Goal: Task Accomplishment & Management: Use online tool/utility

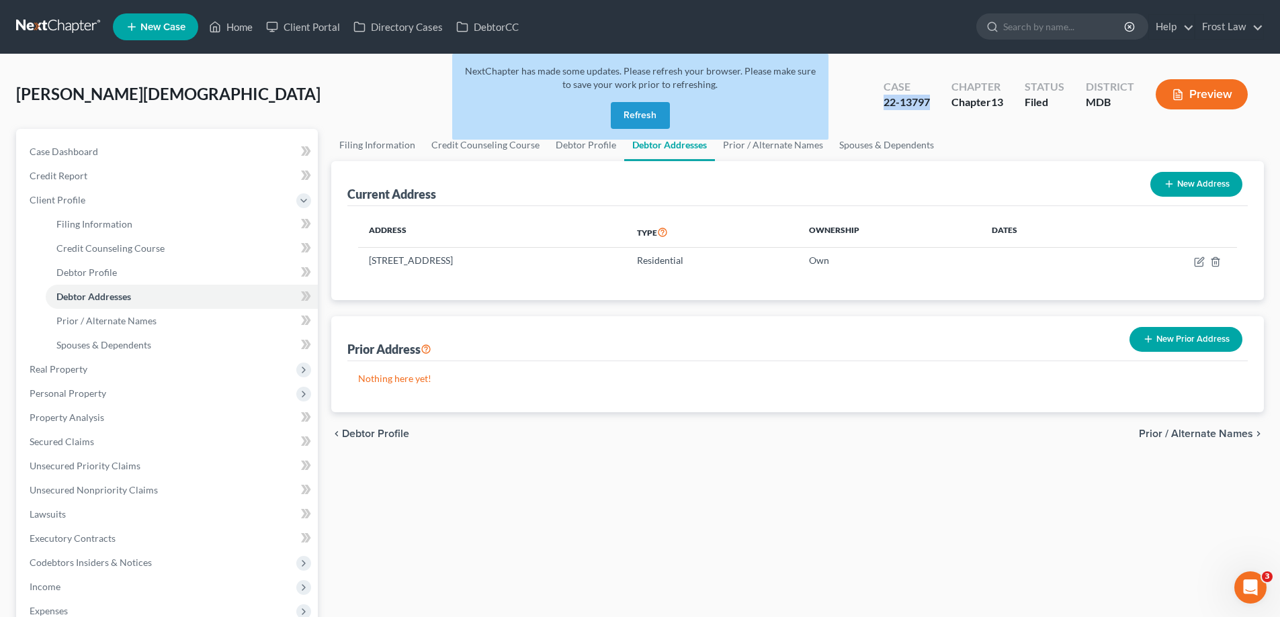
click at [644, 116] on button "Refresh" at bounding box center [640, 115] width 59 height 27
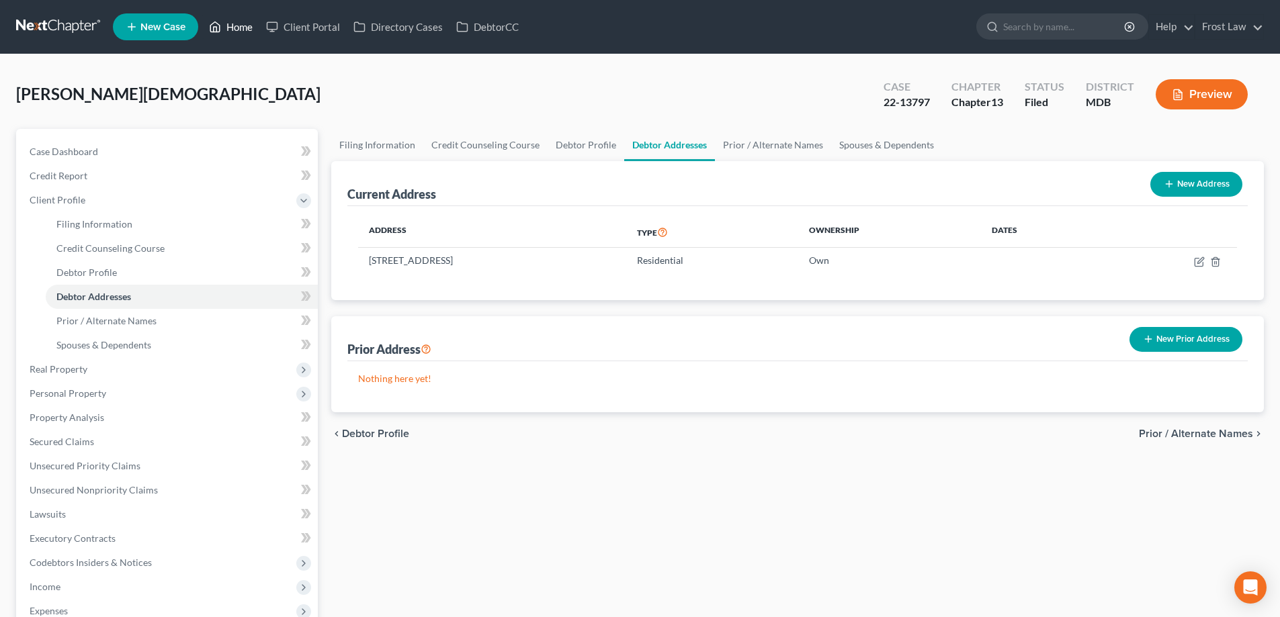
click at [245, 33] on link "Home" at bounding box center [230, 27] width 57 height 24
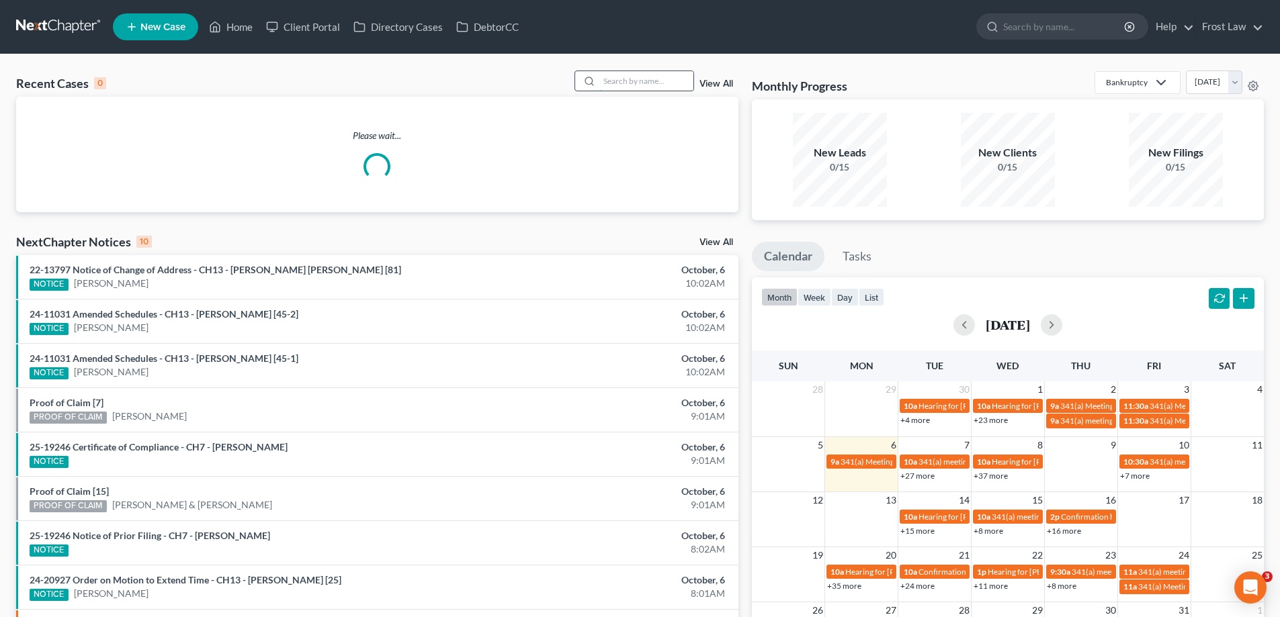
click at [660, 73] on input "search" at bounding box center [646, 80] width 94 height 19
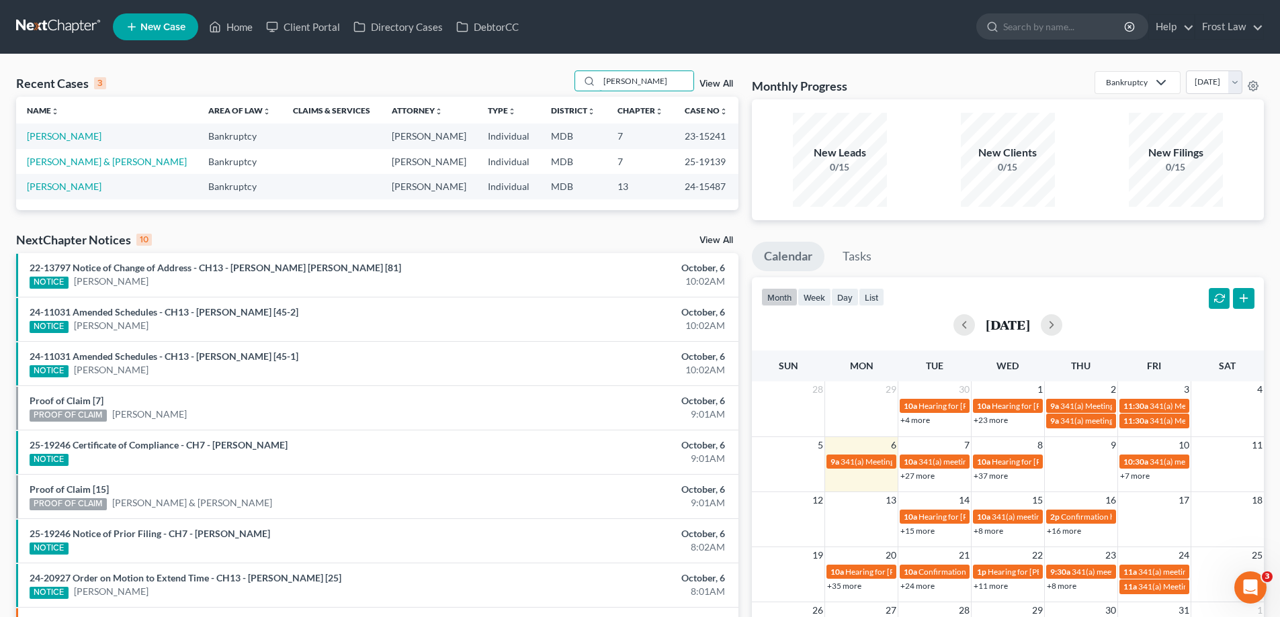
type input "lynch"
click at [674, 137] on td "23-15241" at bounding box center [706, 136] width 65 height 25
copy td "23-15241"
click at [32, 139] on link "[PERSON_NAME]" at bounding box center [64, 135] width 75 height 11
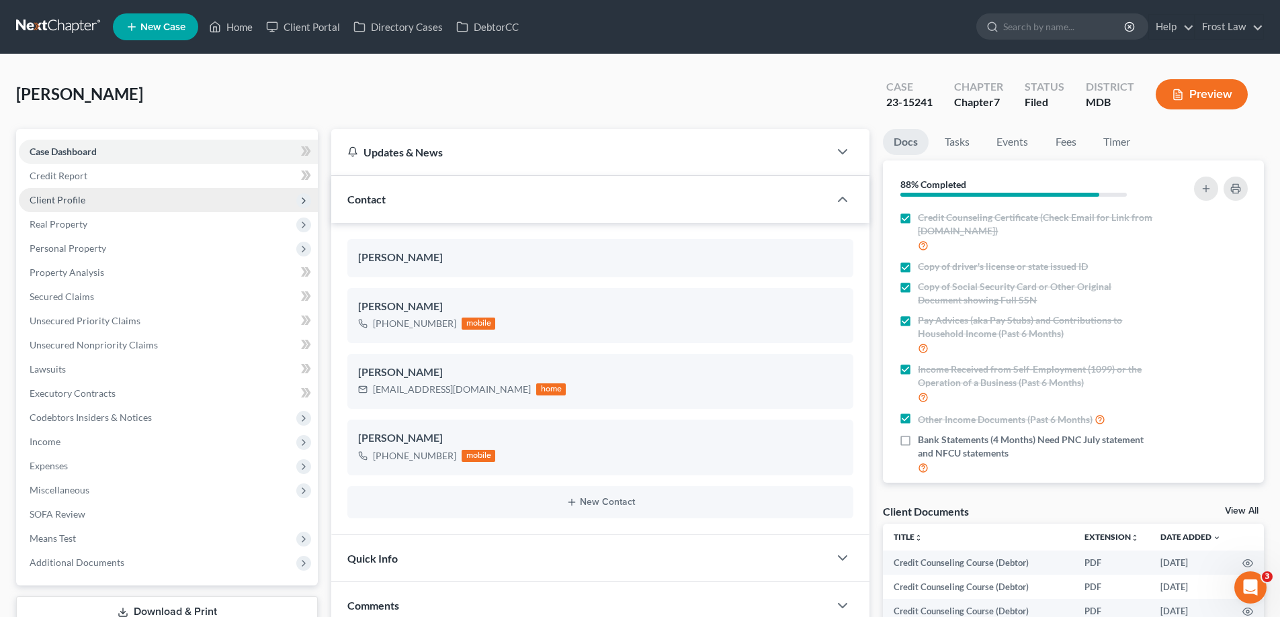
scroll to position [2374, 0]
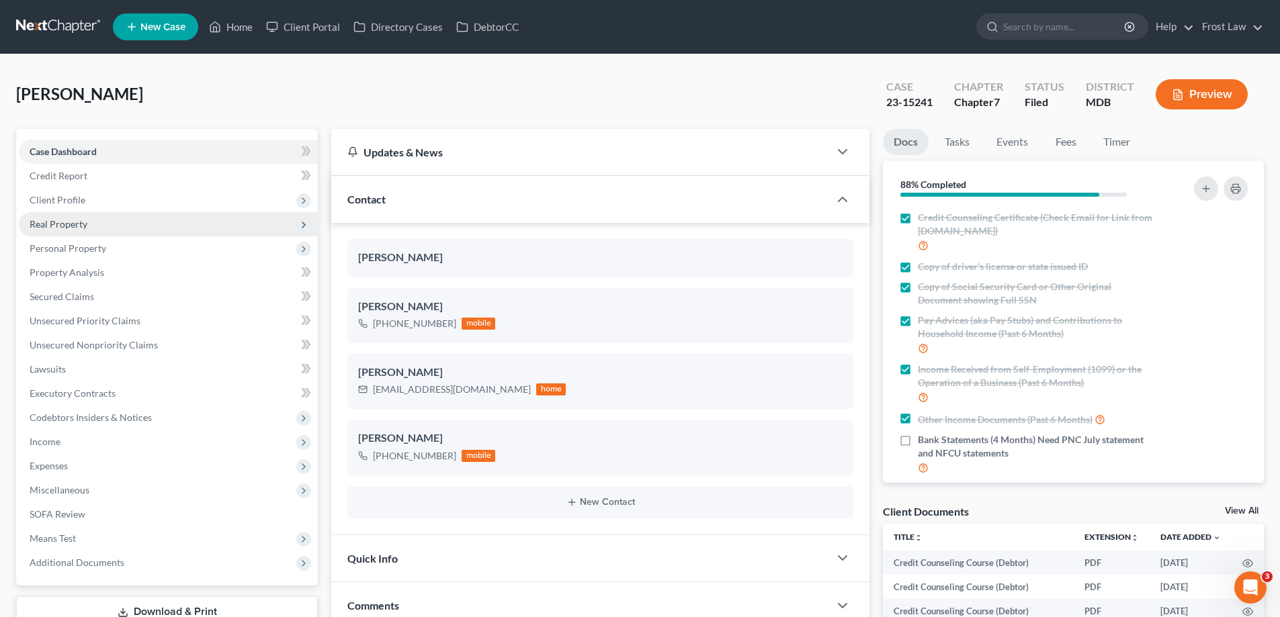
click at [169, 228] on span "Real Property" at bounding box center [168, 224] width 299 height 24
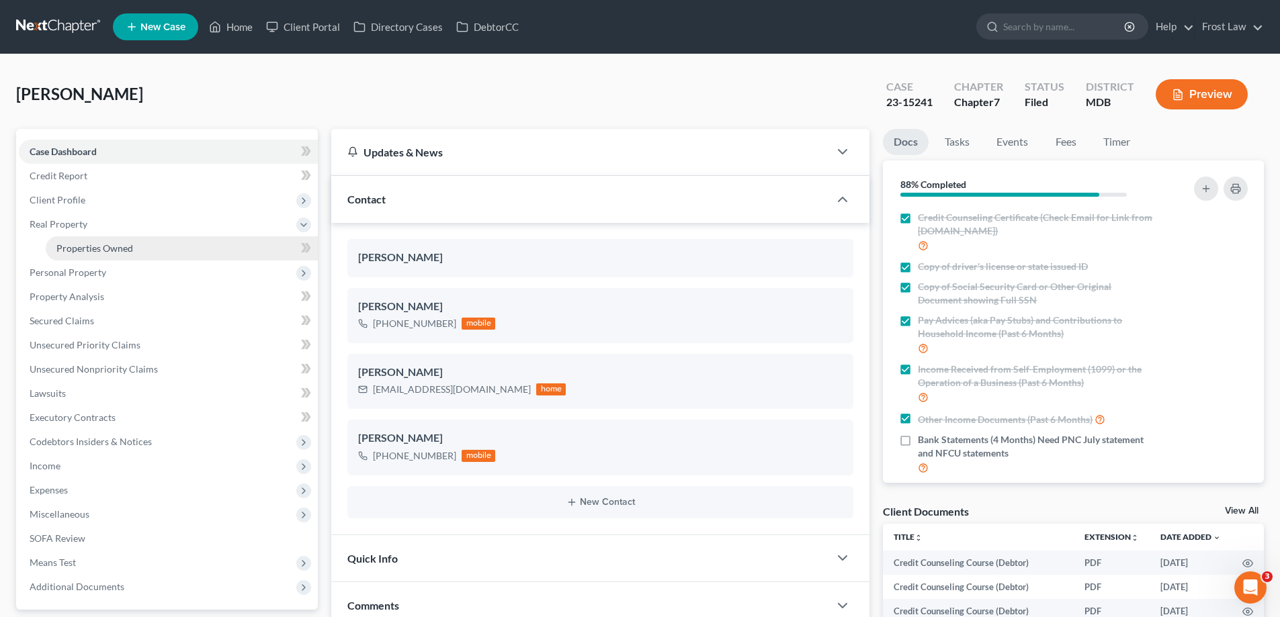
click at [179, 250] on link "Properties Owned" at bounding box center [182, 249] width 272 height 24
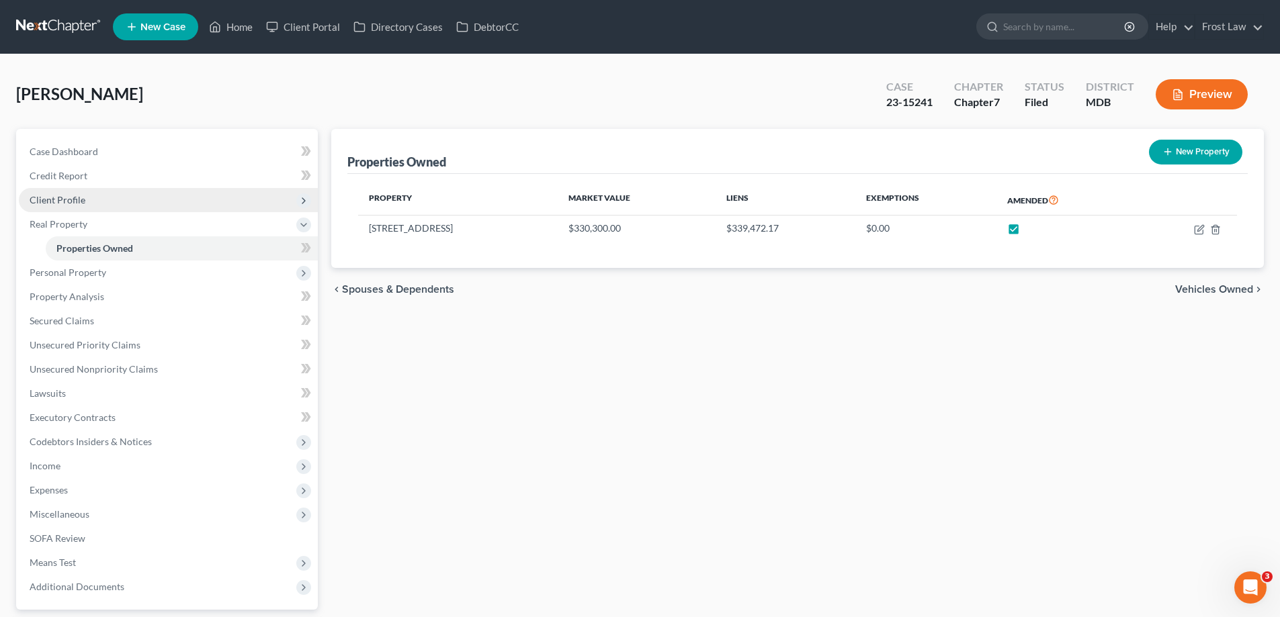
click at [74, 202] on span "Client Profile" at bounding box center [58, 199] width 56 height 11
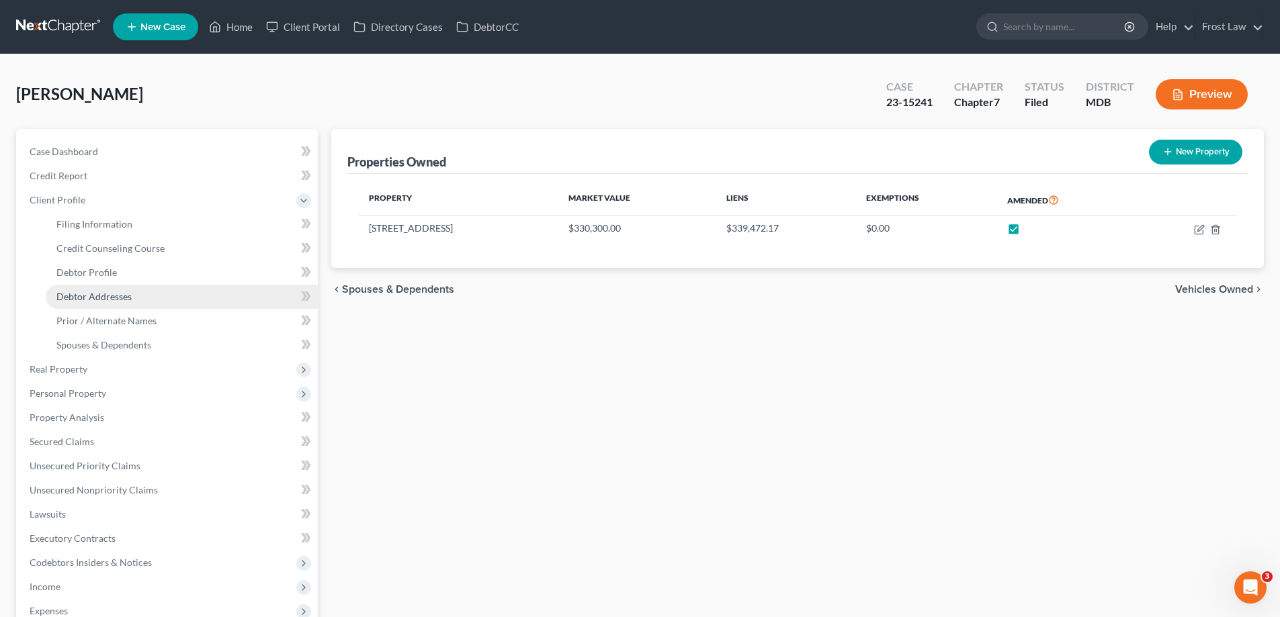
click at [140, 295] on link "Debtor Addresses" at bounding box center [182, 297] width 272 height 24
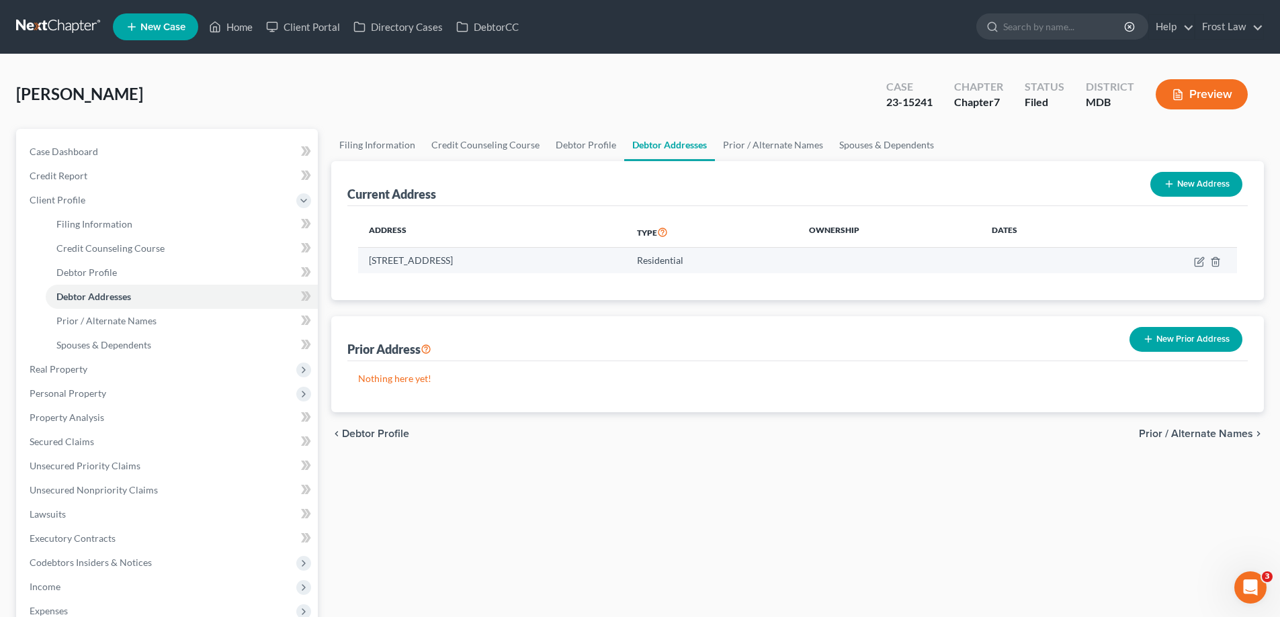
drag, startPoint x: 452, startPoint y: 260, endPoint x: 364, endPoint y: 262, distance: 87.4
click at [364, 262] on td "152 Westbury Road, Lutherville Timonium, MD 21093" at bounding box center [492, 261] width 268 height 26
copy td "152 Westbury Road"
drag, startPoint x: 596, startPoint y: 261, endPoint x: 457, endPoint y: 265, distance: 139.1
click at [457, 265] on td "152 Westbury Road, Lutherville Timonium, MD 21093" at bounding box center [492, 261] width 268 height 26
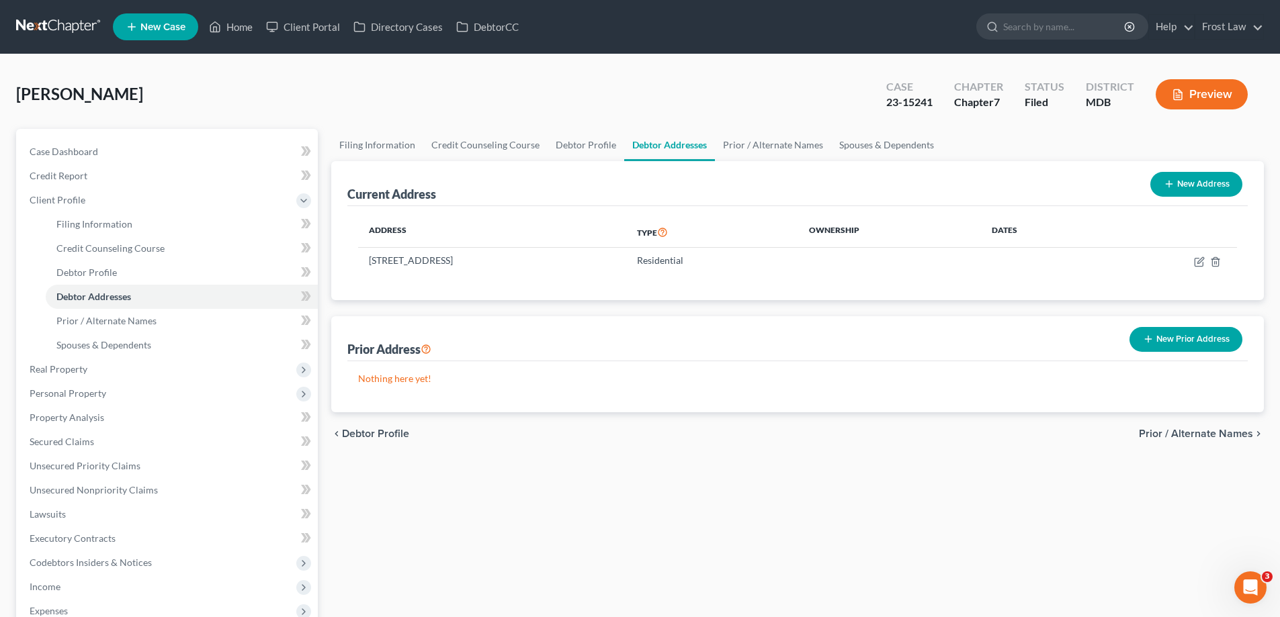
copy td "Lutherville Timonium, MD 21093"
click at [221, 30] on icon at bounding box center [215, 27] width 12 height 16
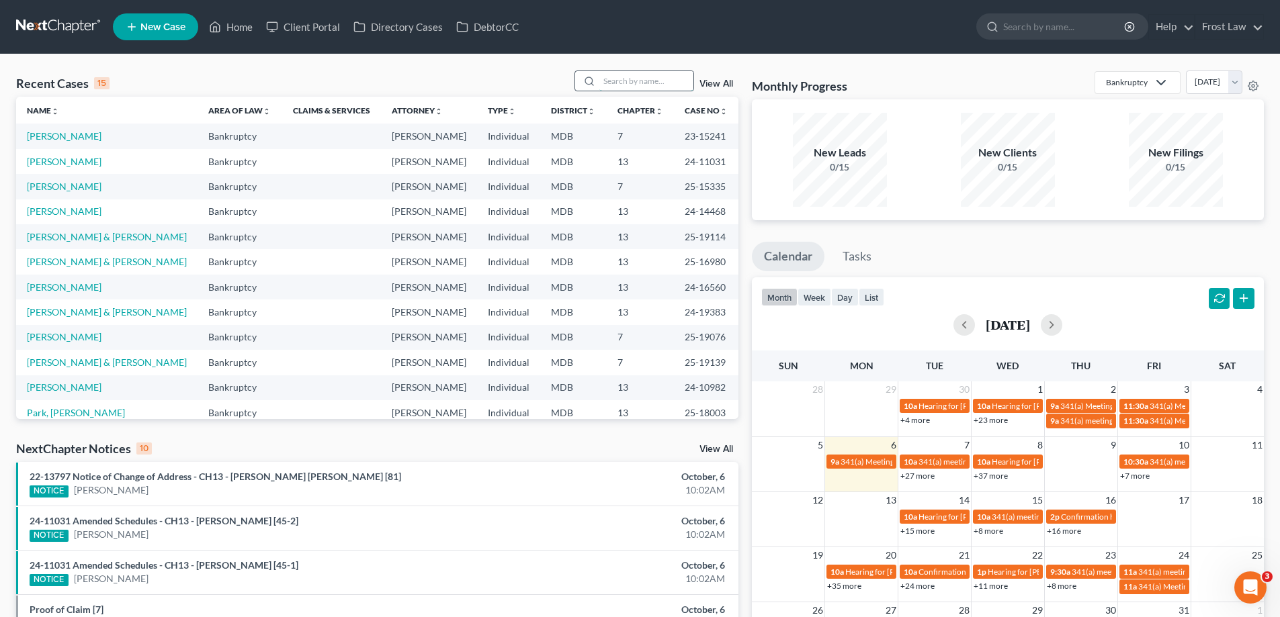
click at [602, 81] on input "search" at bounding box center [646, 80] width 94 height 19
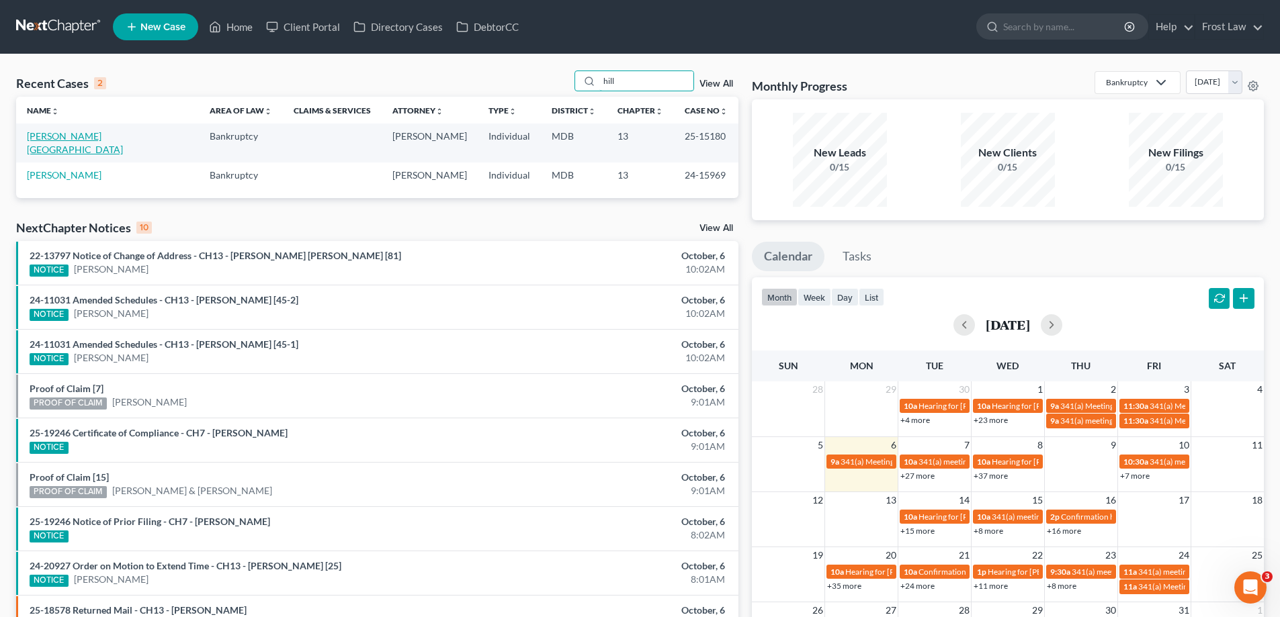
type input "hill"
click at [62, 139] on link "[PERSON_NAME][GEOGRAPHIC_DATA]" at bounding box center [75, 142] width 96 height 25
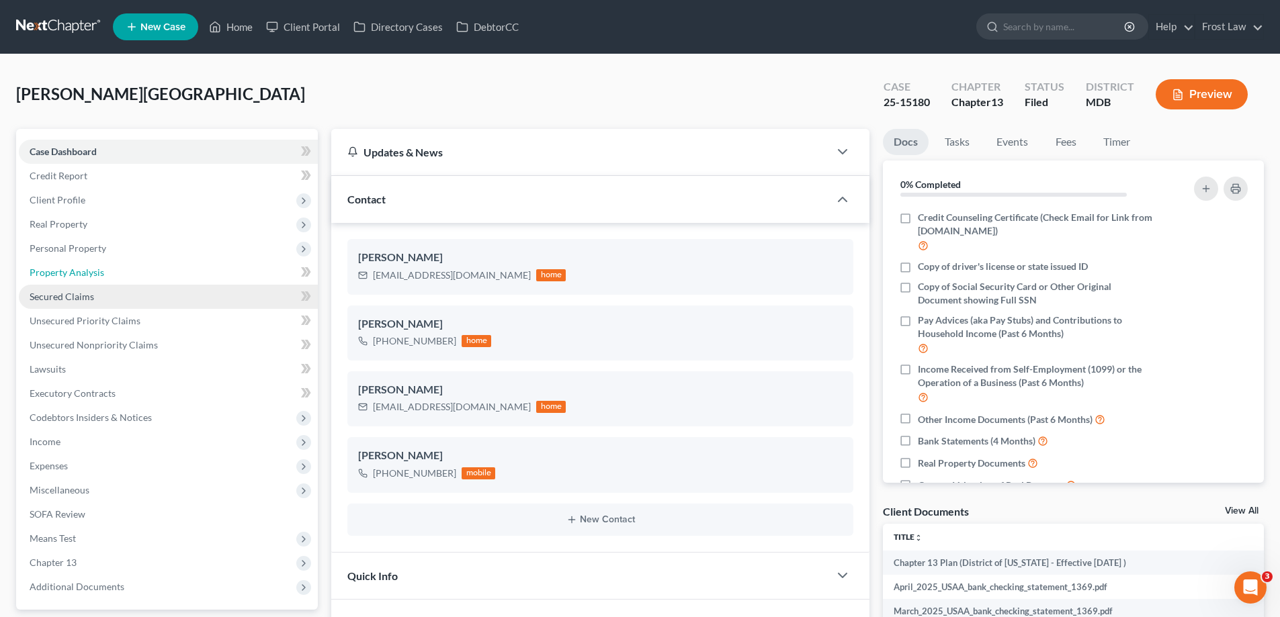
click at [99, 272] on span "Property Analysis" at bounding box center [67, 272] width 75 height 11
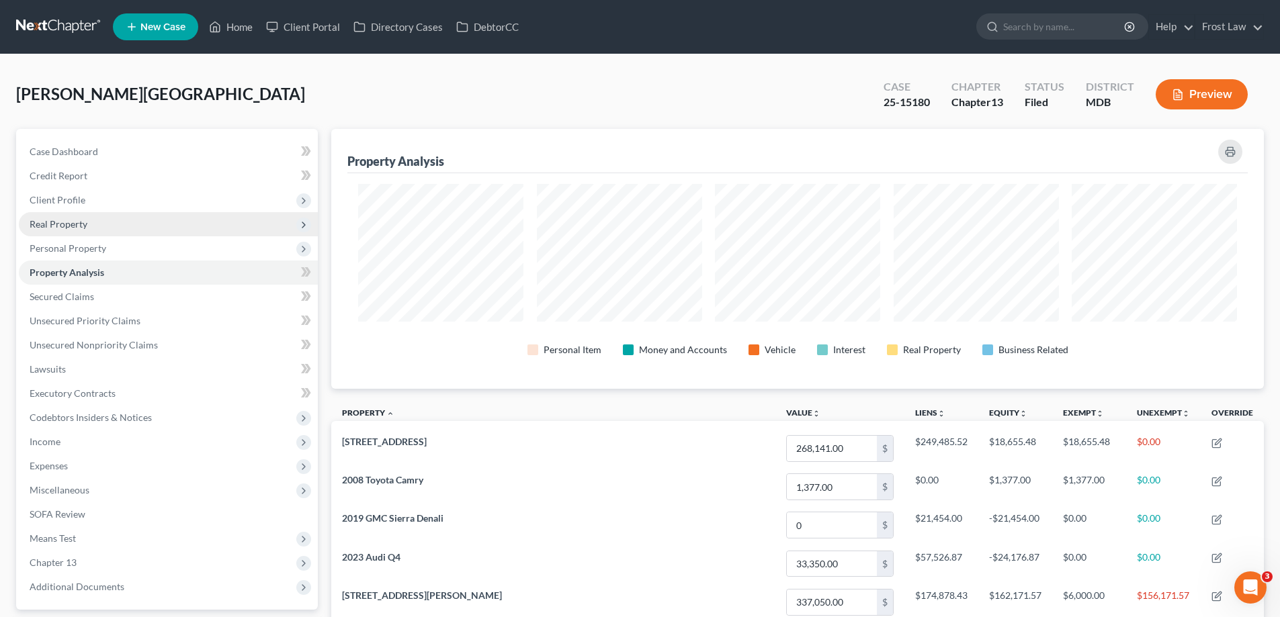
click at [94, 232] on span "Real Property" at bounding box center [168, 224] width 299 height 24
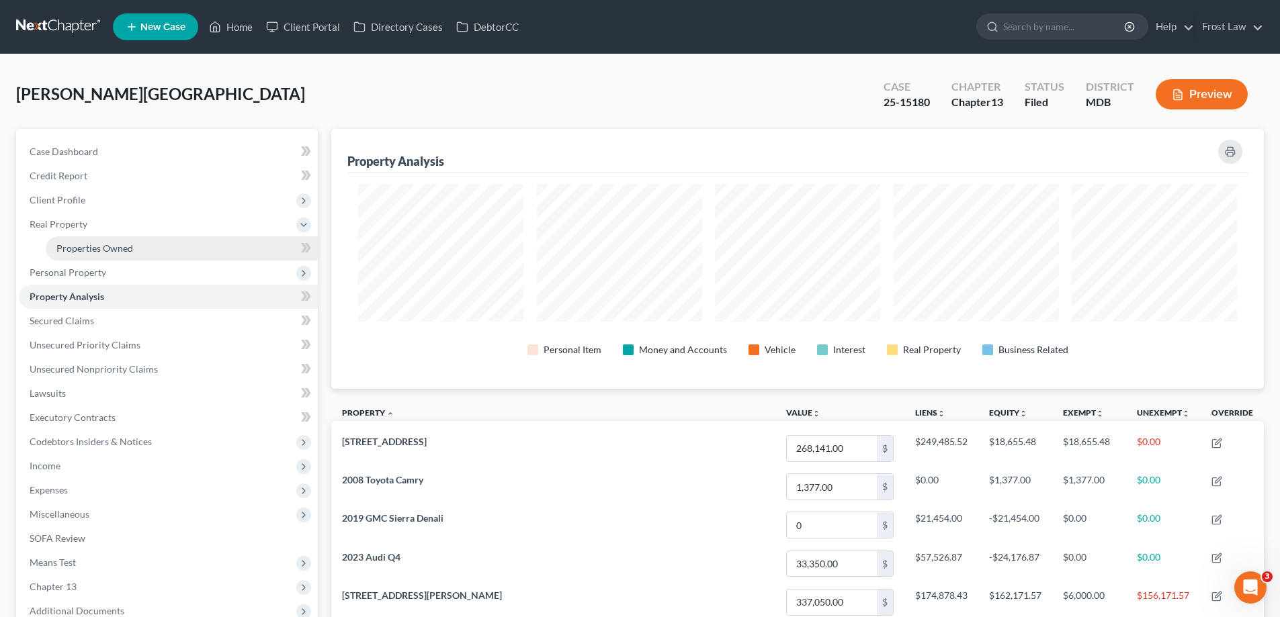
click at [115, 252] on span "Properties Owned" at bounding box center [94, 248] width 77 height 11
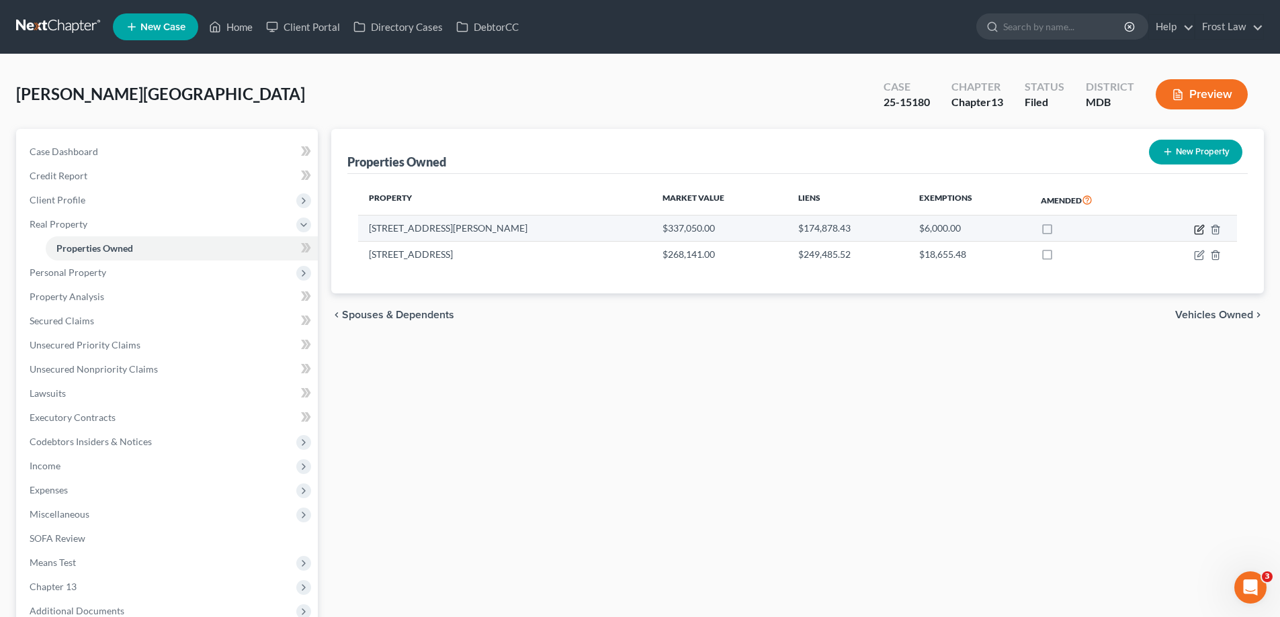
click at [1196, 232] on icon "button" at bounding box center [1199, 229] width 11 height 11
select select "21"
select select "0"
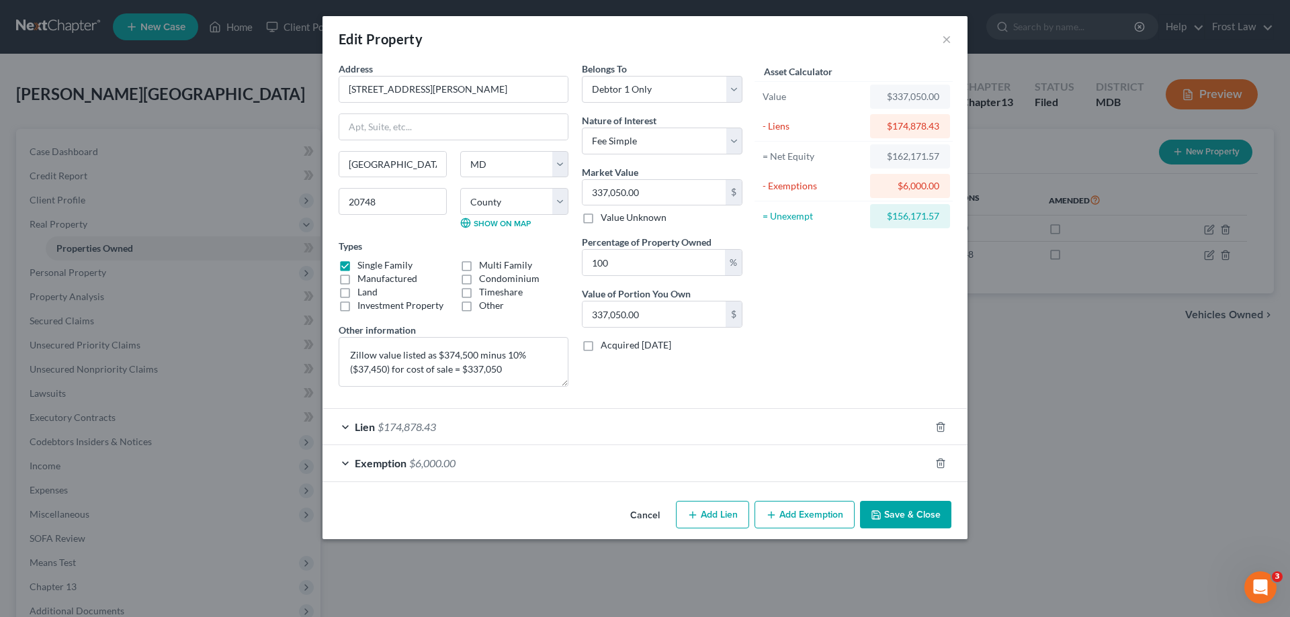
click at [472, 466] on div "Exemption $6,000.00" at bounding box center [626, 463] width 607 height 36
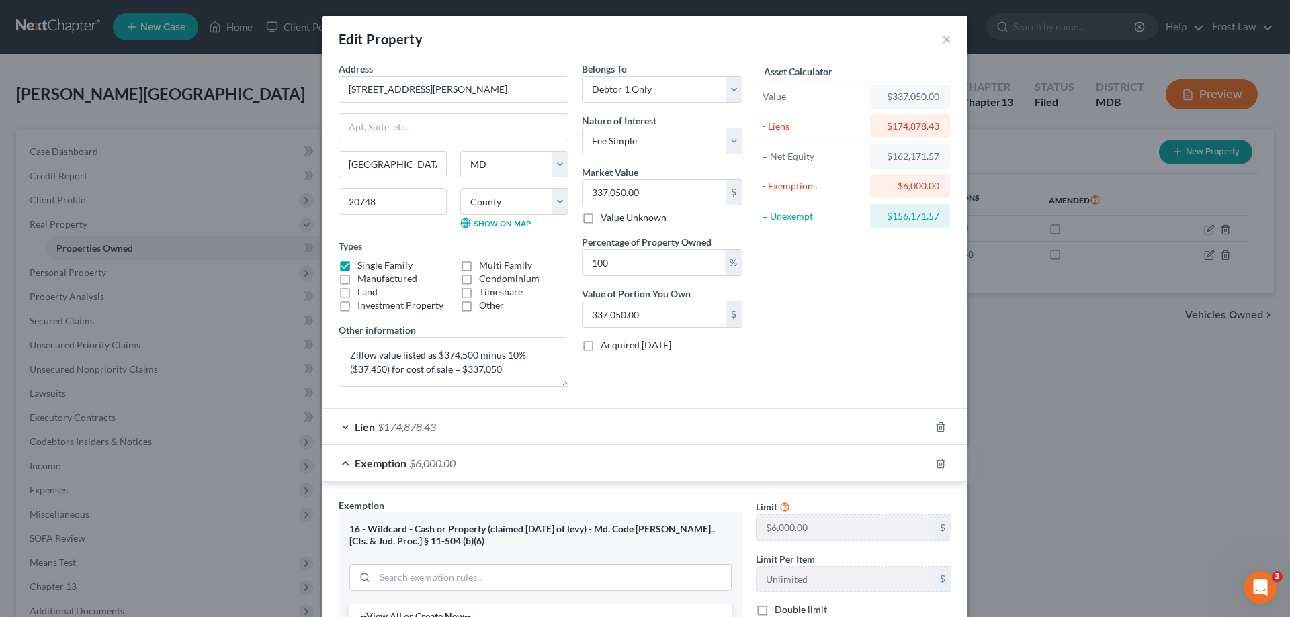
click at [472, 466] on div "Exemption $6,000.00" at bounding box center [626, 463] width 607 height 36
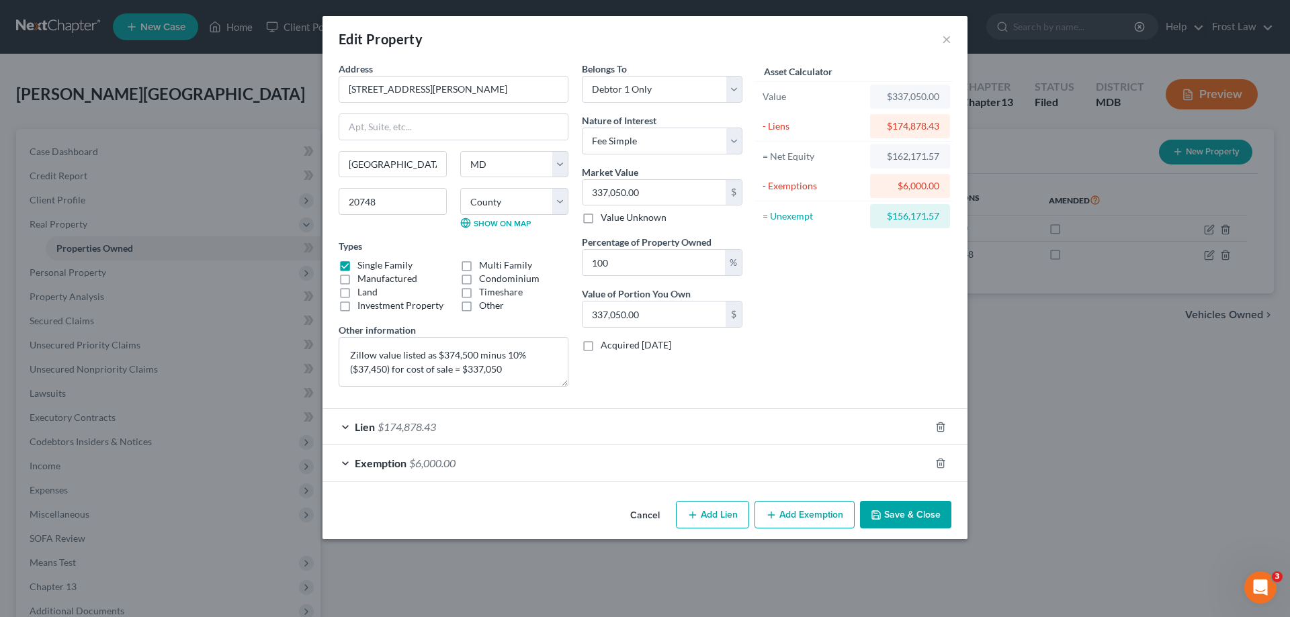
click at [372, 472] on div "Exemption $6,000.00" at bounding box center [626, 463] width 607 height 36
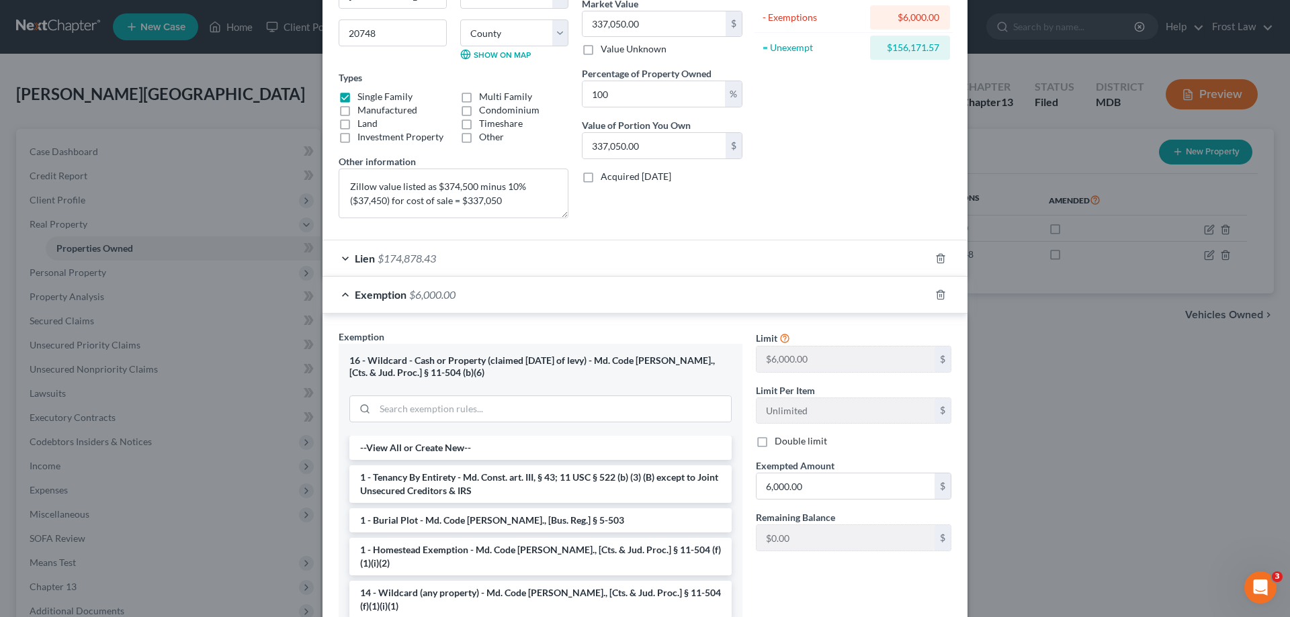
scroll to position [163, 0]
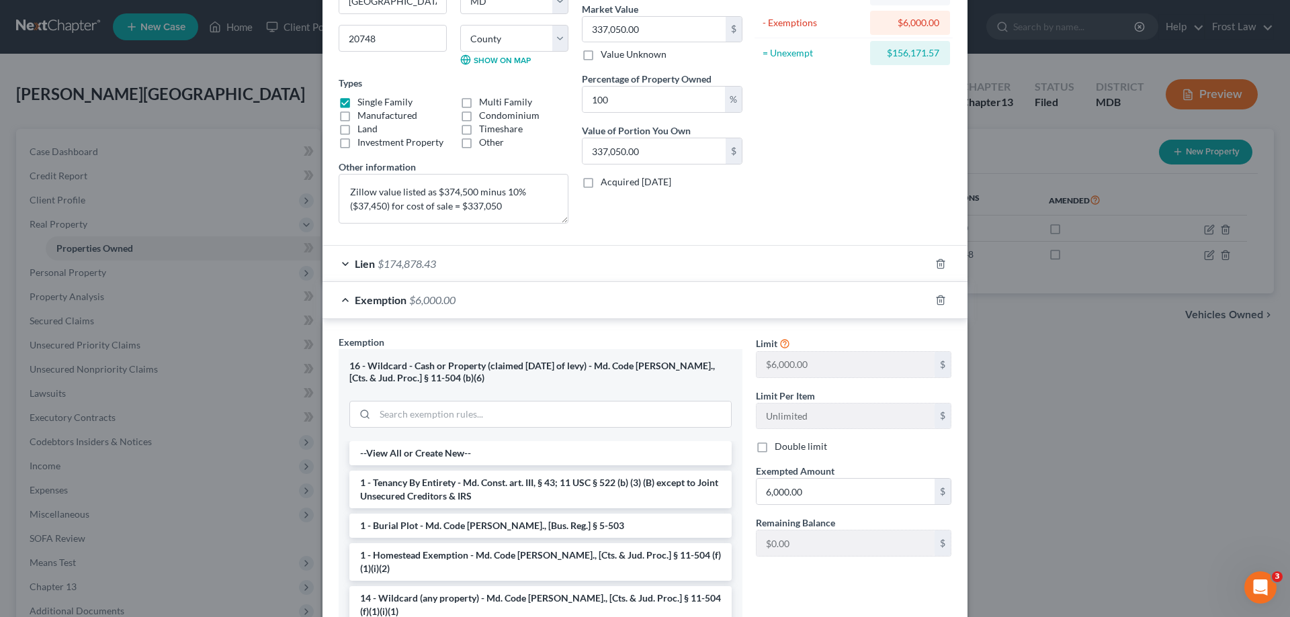
click at [473, 297] on div "Exemption $6,000.00" at bounding box center [626, 300] width 607 height 36
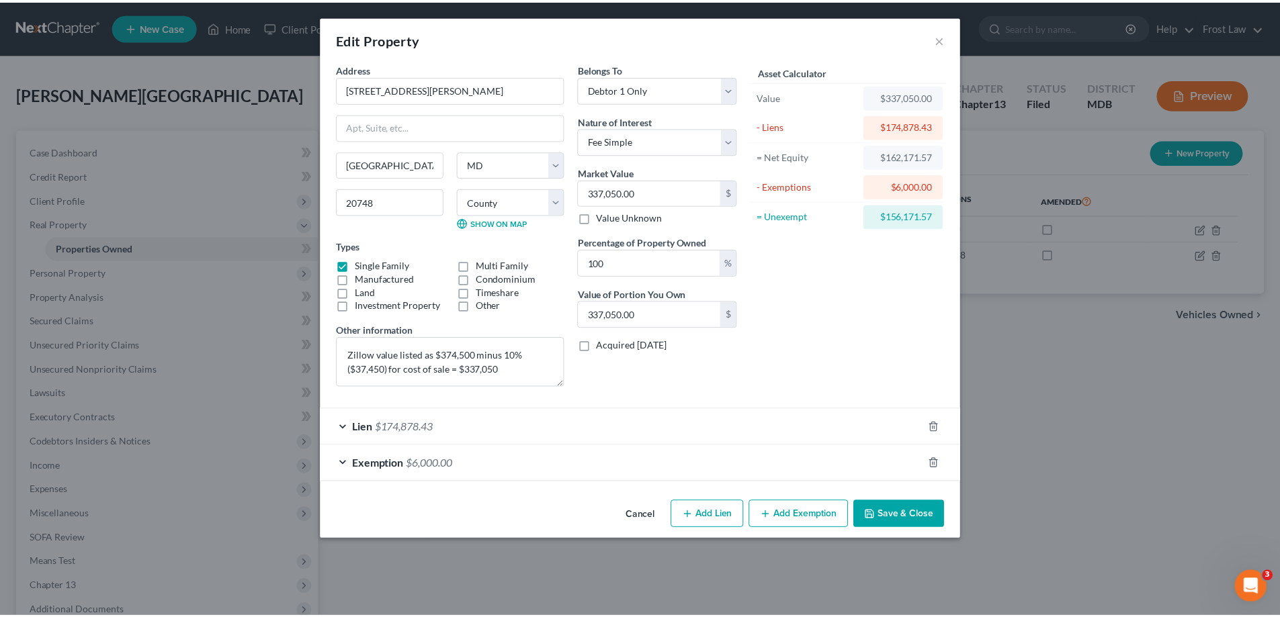
scroll to position [0, 0]
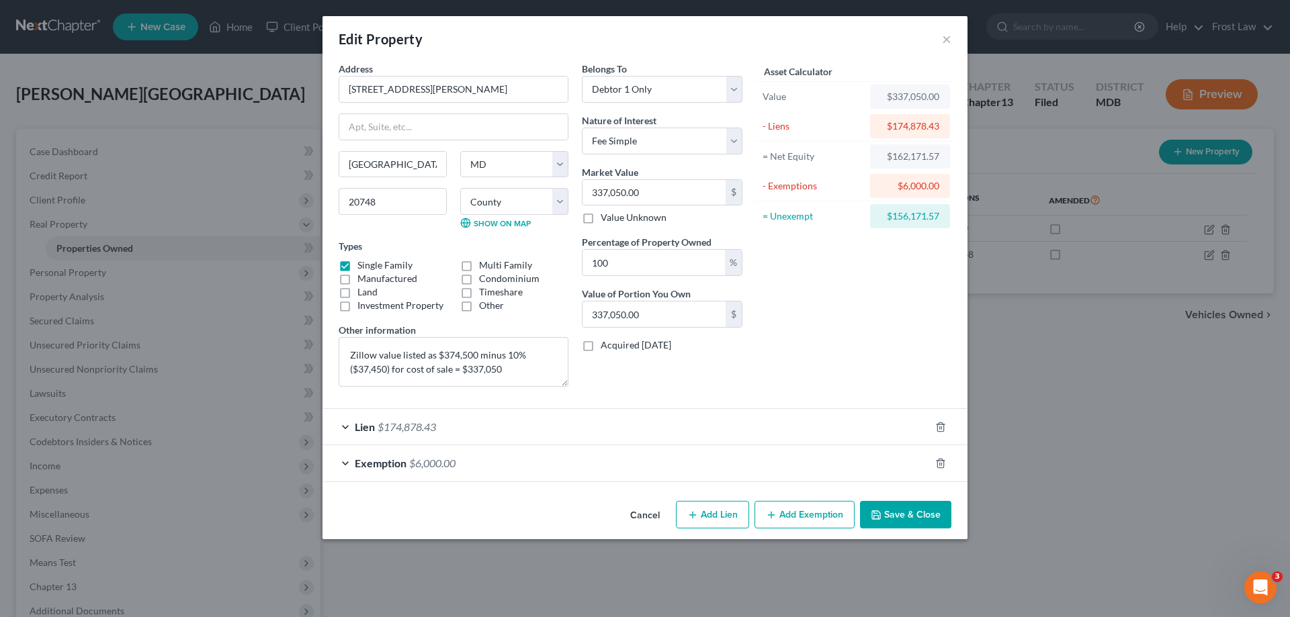
click at [886, 509] on button "Save & Close" at bounding box center [905, 515] width 91 height 28
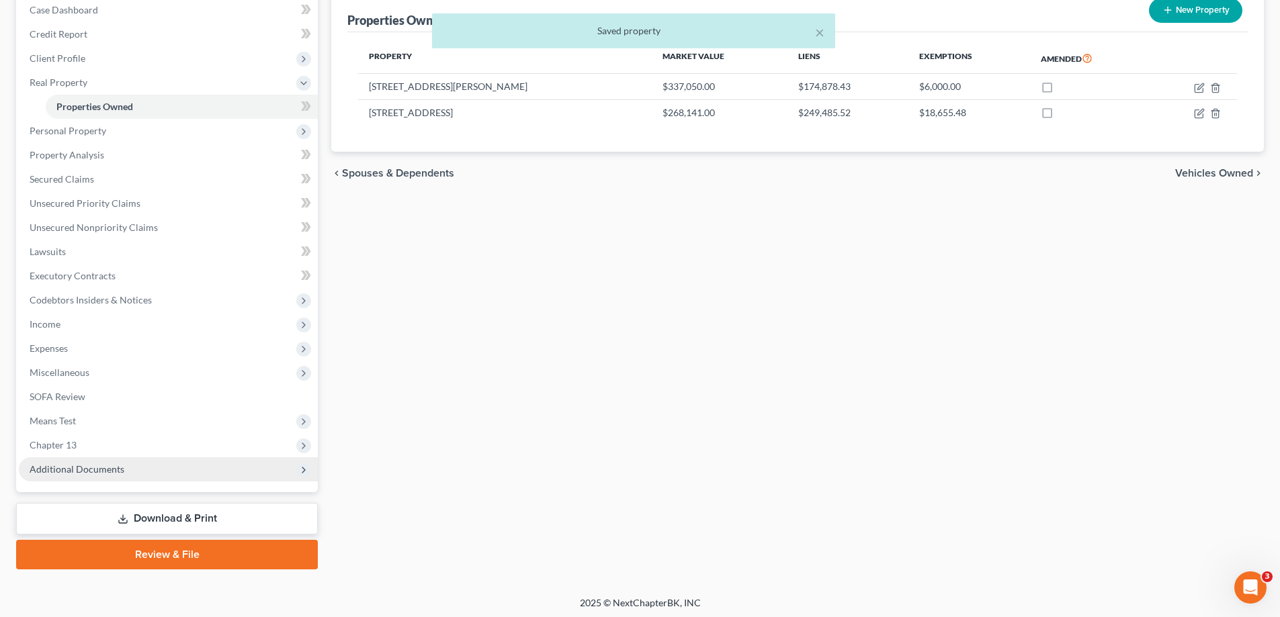
scroll to position [145, 0]
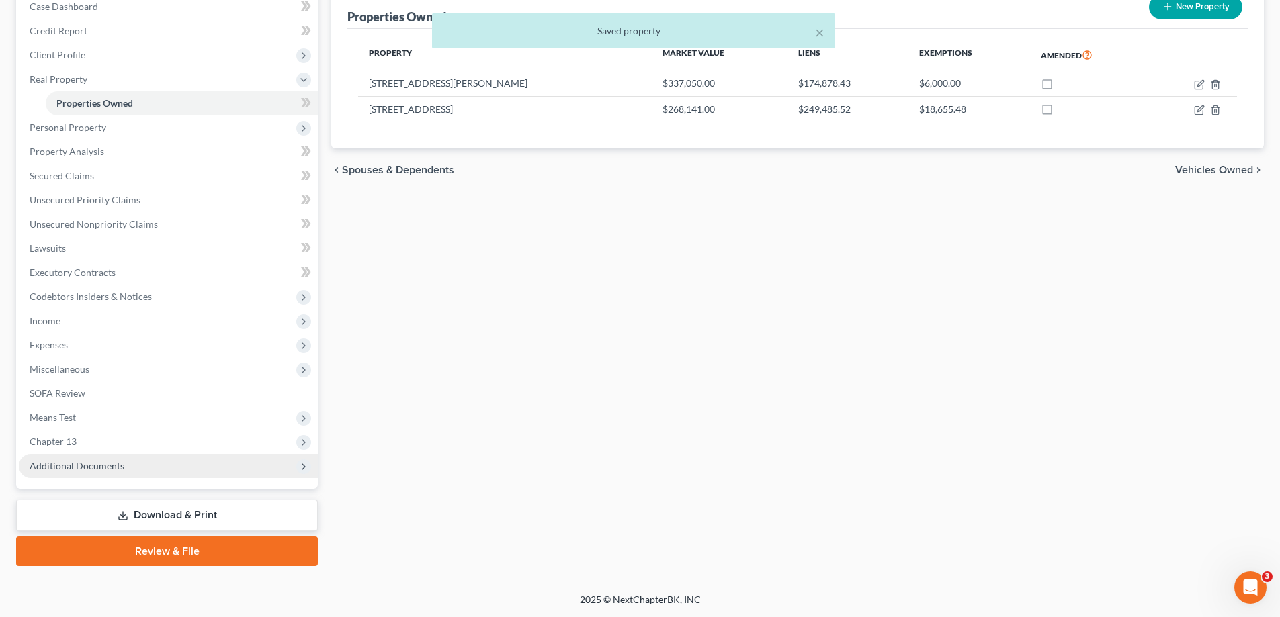
click at [112, 478] on span "Additional Documents" at bounding box center [168, 466] width 299 height 24
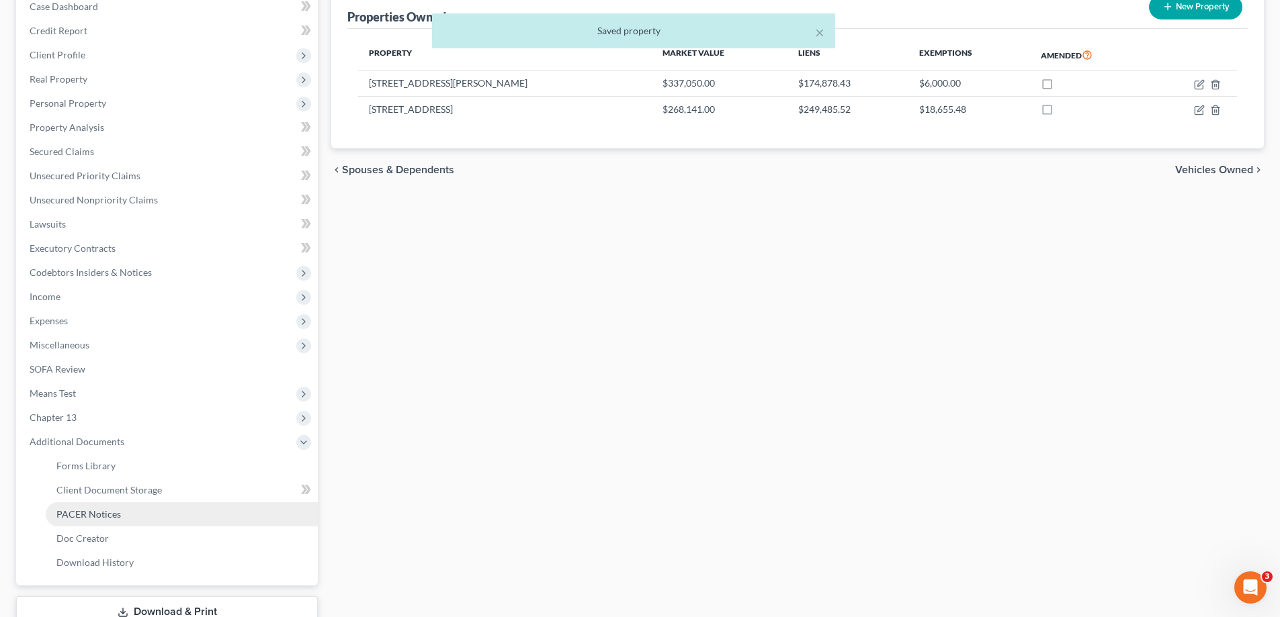
click at [177, 511] on link "PACER Notices" at bounding box center [182, 515] width 272 height 24
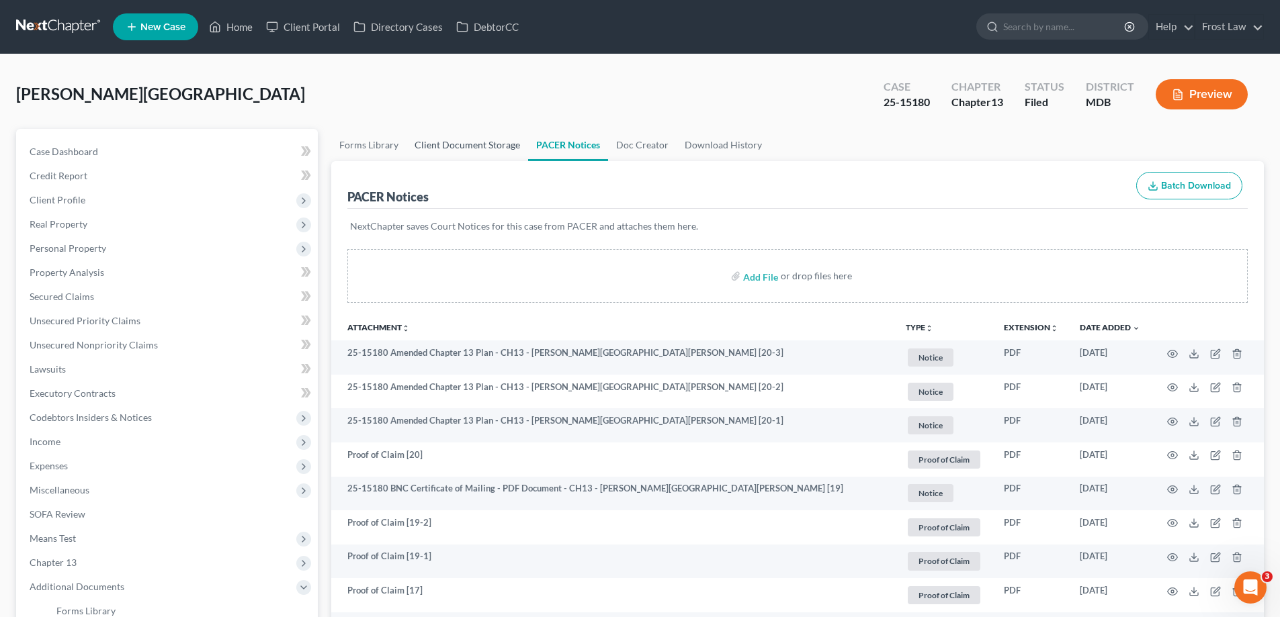
click at [431, 140] on link "Client Document Storage" at bounding box center [467, 145] width 122 height 32
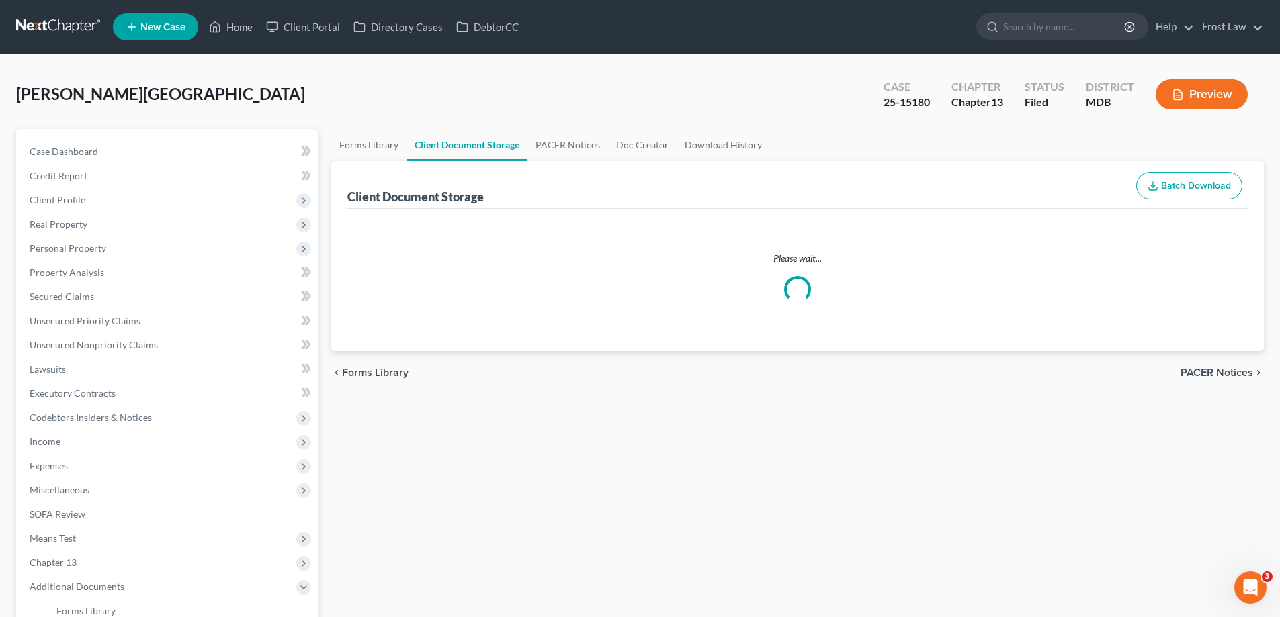
select select "14"
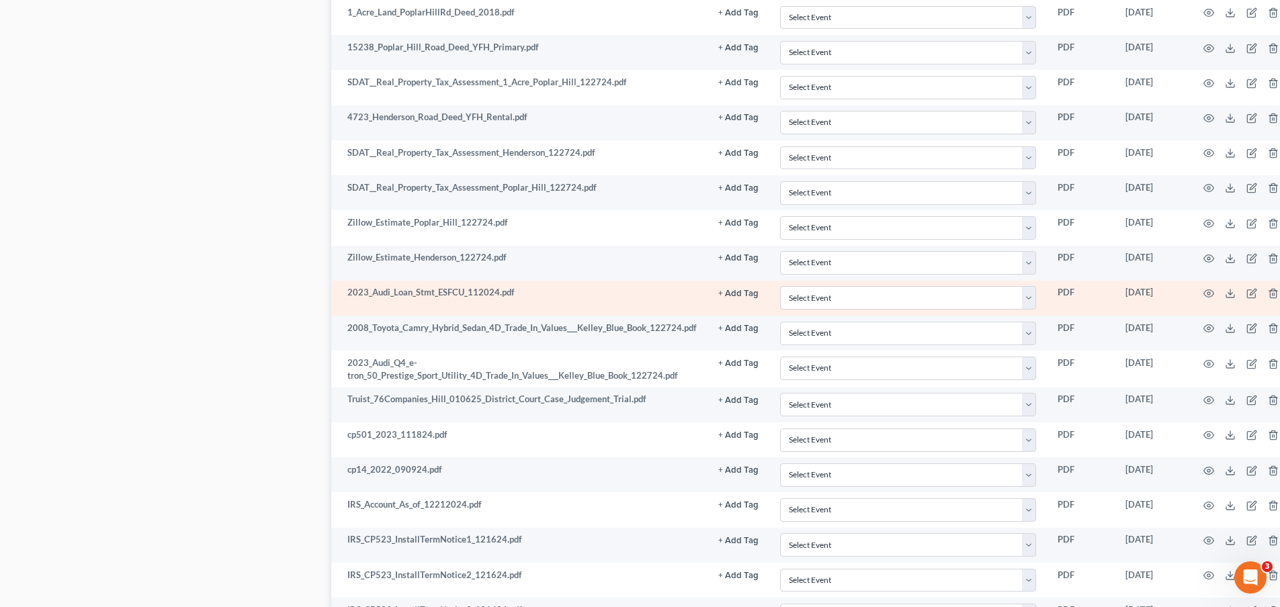
scroll to position [2352, 0]
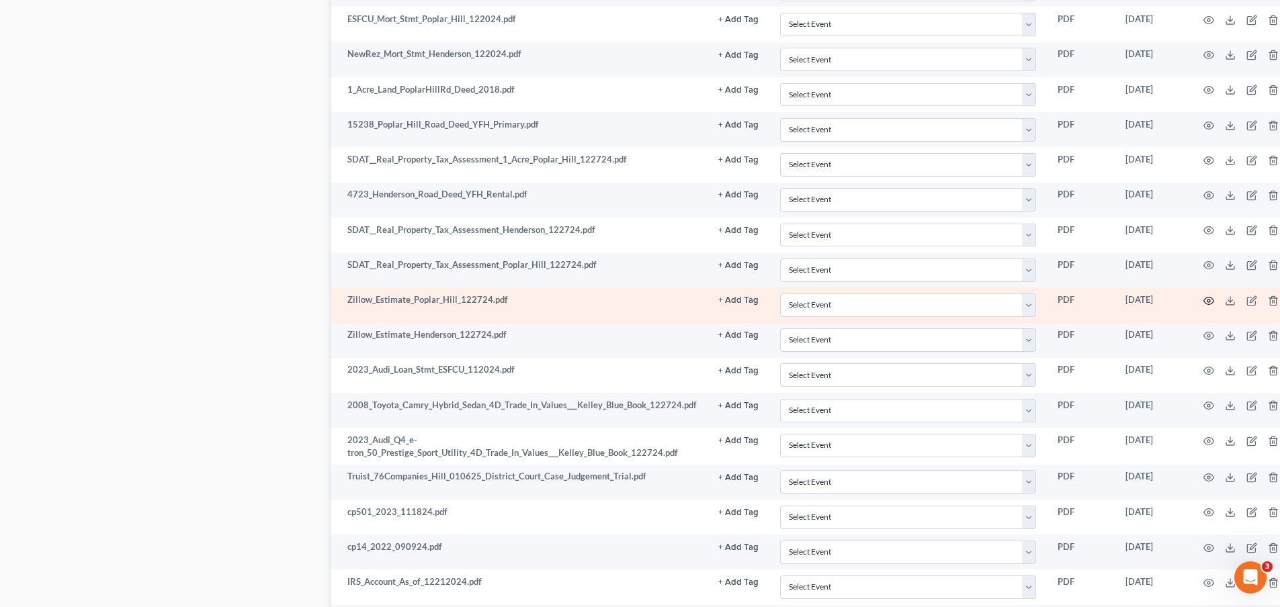
click at [1204, 300] on icon "button" at bounding box center [1208, 301] width 11 height 11
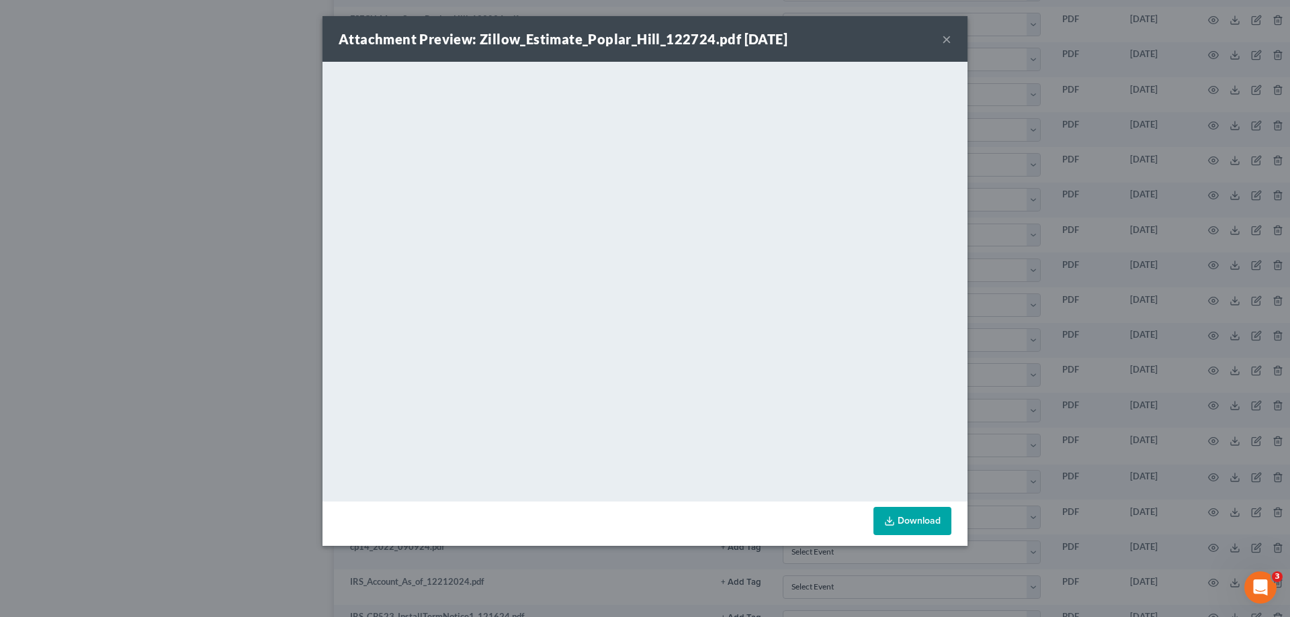
click at [943, 39] on button "×" at bounding box center [946, 39] width 9 height 16
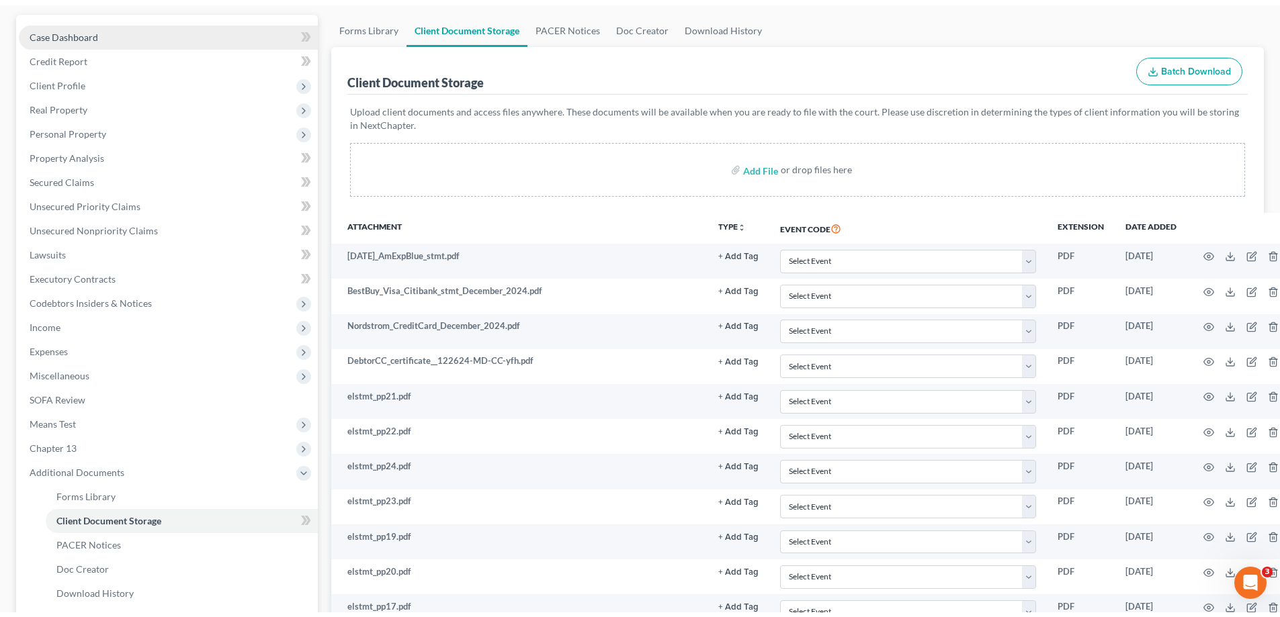
scroll to position [0, 0]
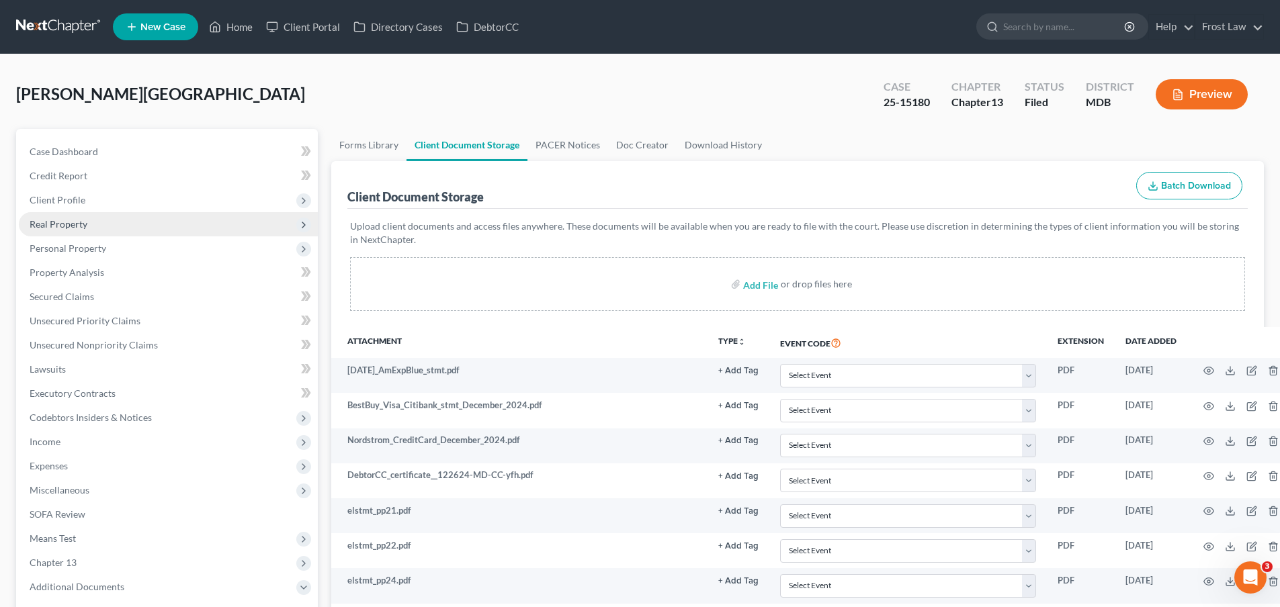
click at [95, 230] on span "Real Property" at bounding box center [168, 224] width 299 height 24
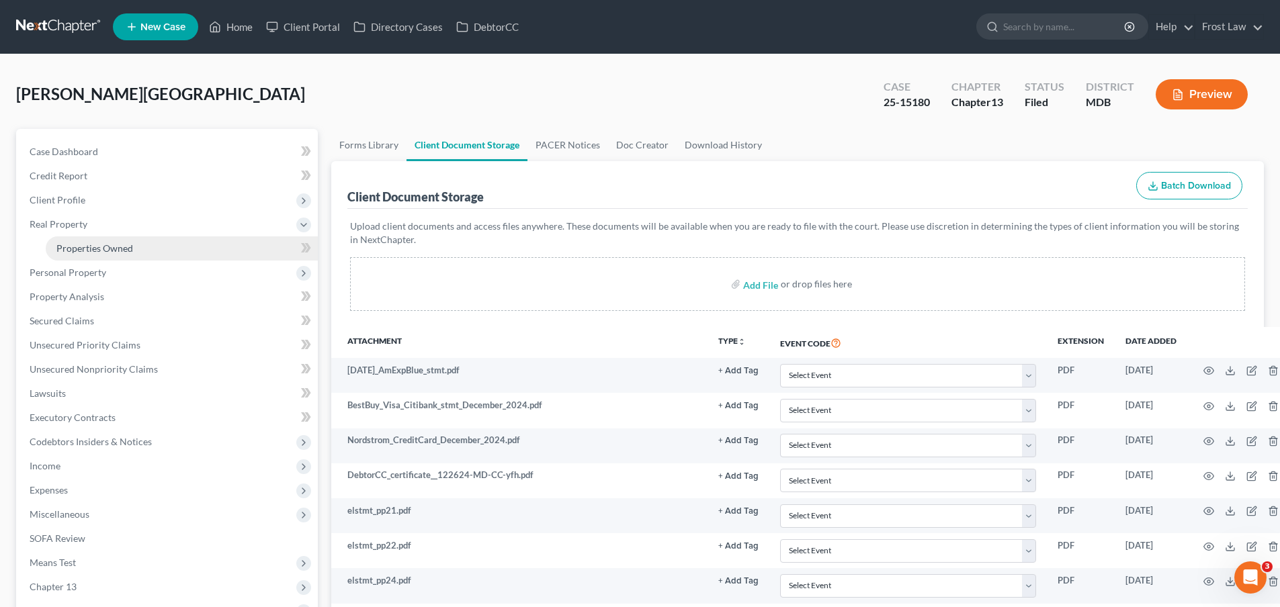
click at [97, 255] on link "Properties Owned" at bounding box center [182, 249] width 272 height 24
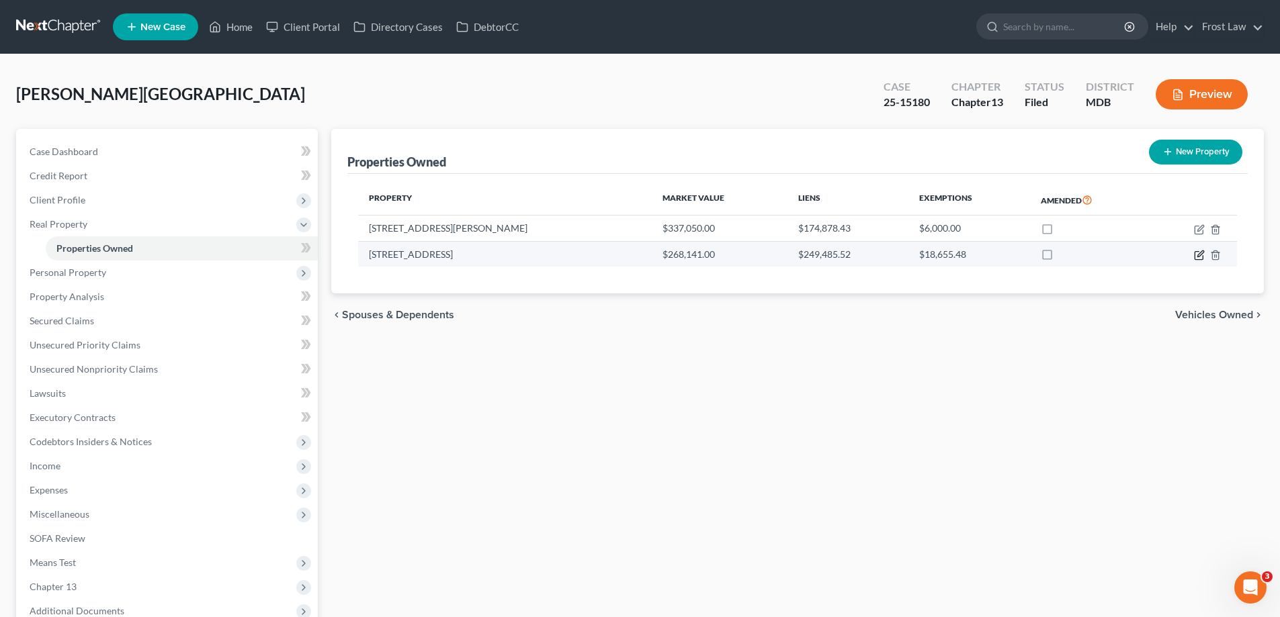
click at [1199, 257] on icon "button" at bounding box center [1200, 254] width 6 height 6
select select "21"
select select "8"
select select "3"
select select "6"
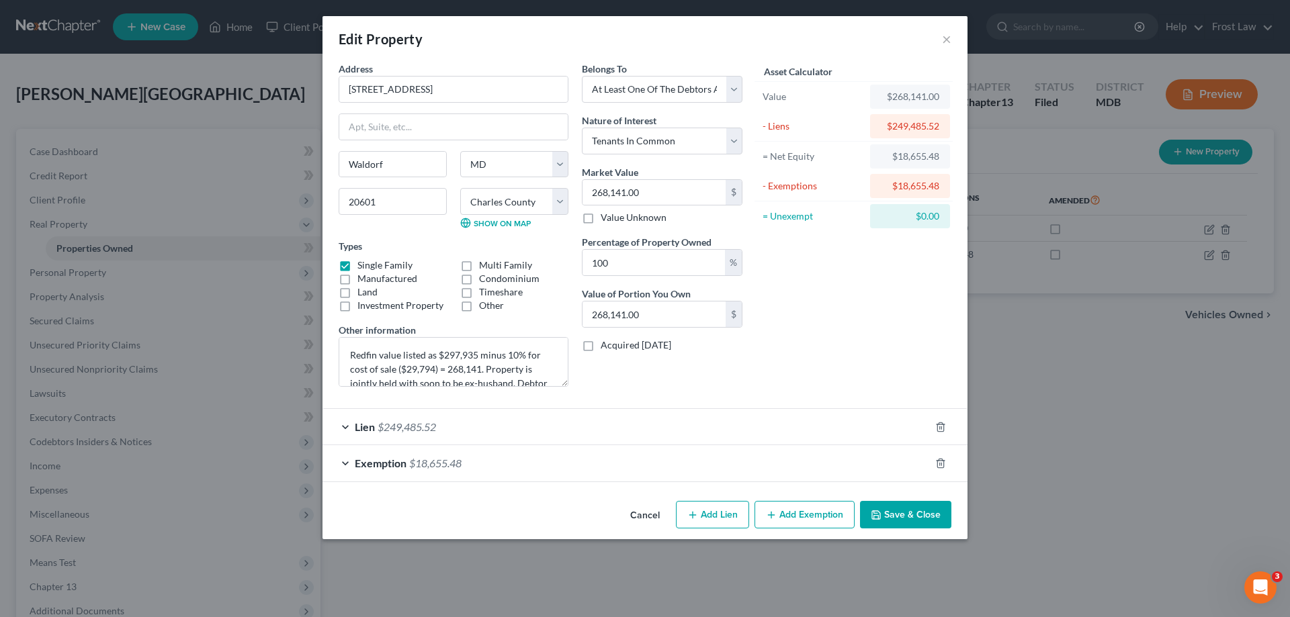
click at [636, 515] on button "Cancel" at bounding box center [644, 516] width 51 height 27
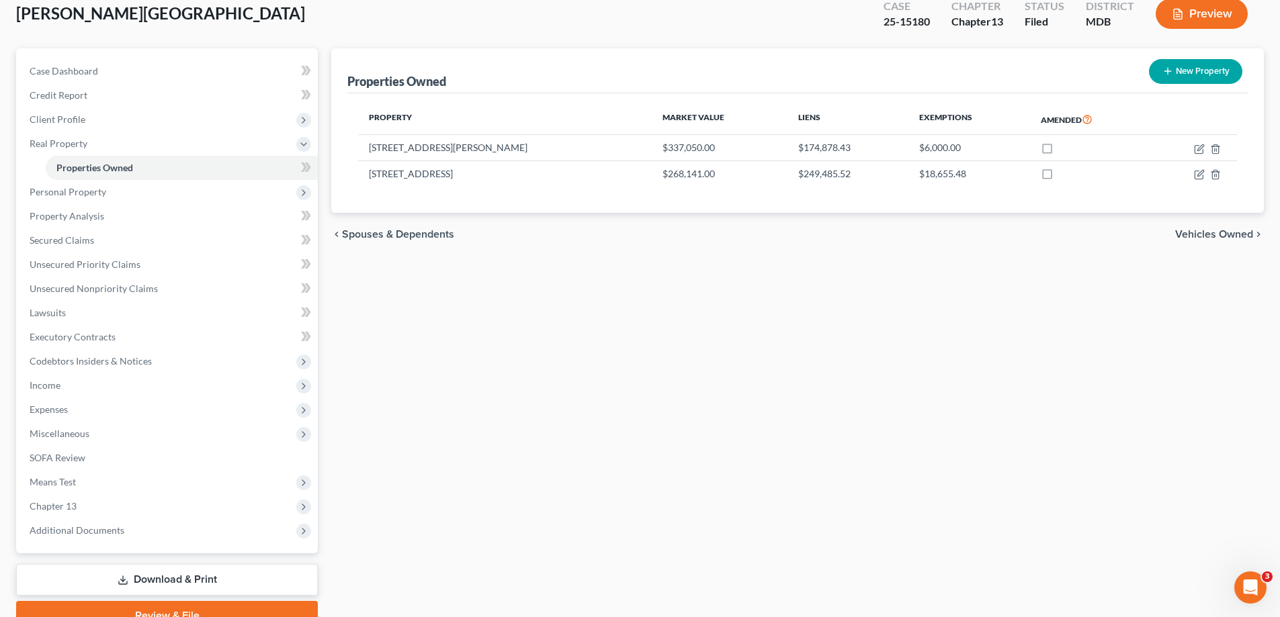
scroll to position [145, 0]
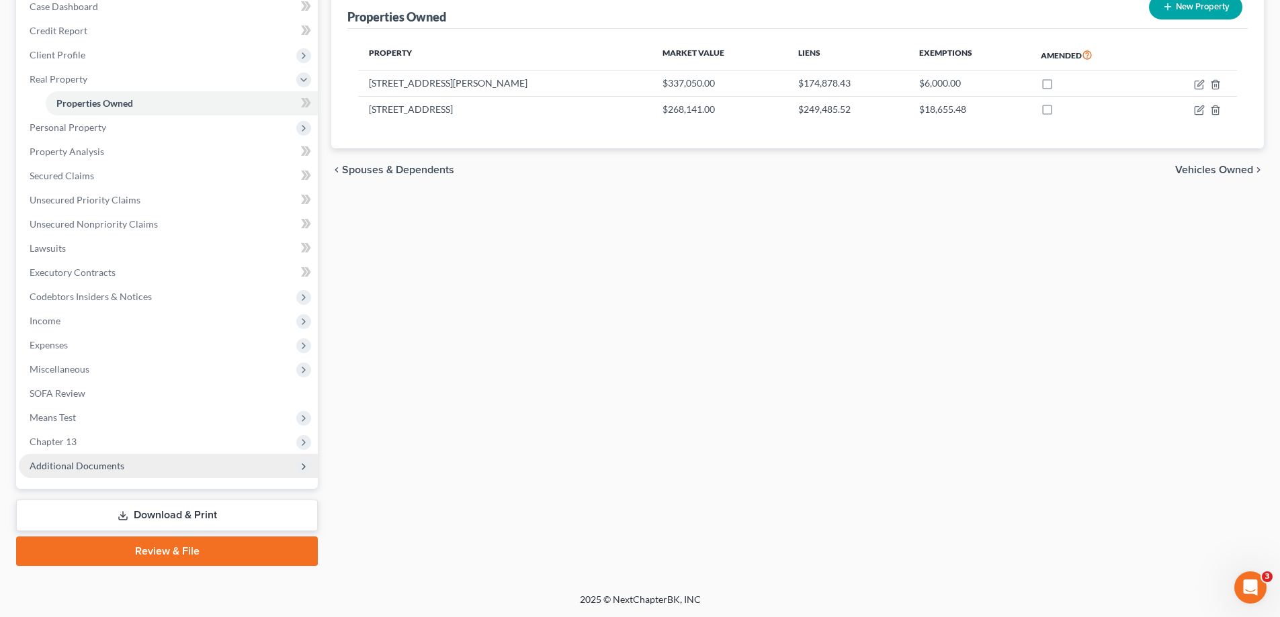
click at [130, 468] on span "Additional Documents" at bounding box center [168, 466] width 299 height 24
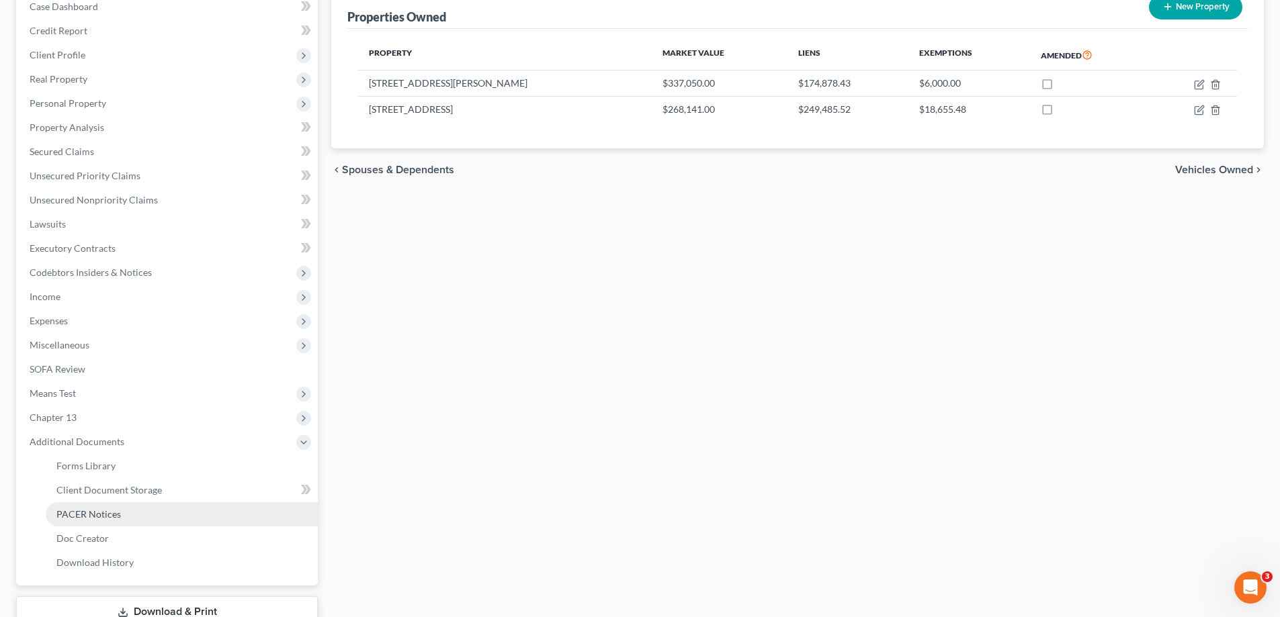
click at [113, 513] on span "PACER Notices" at bounding box center [88, 514] width 65 height 11
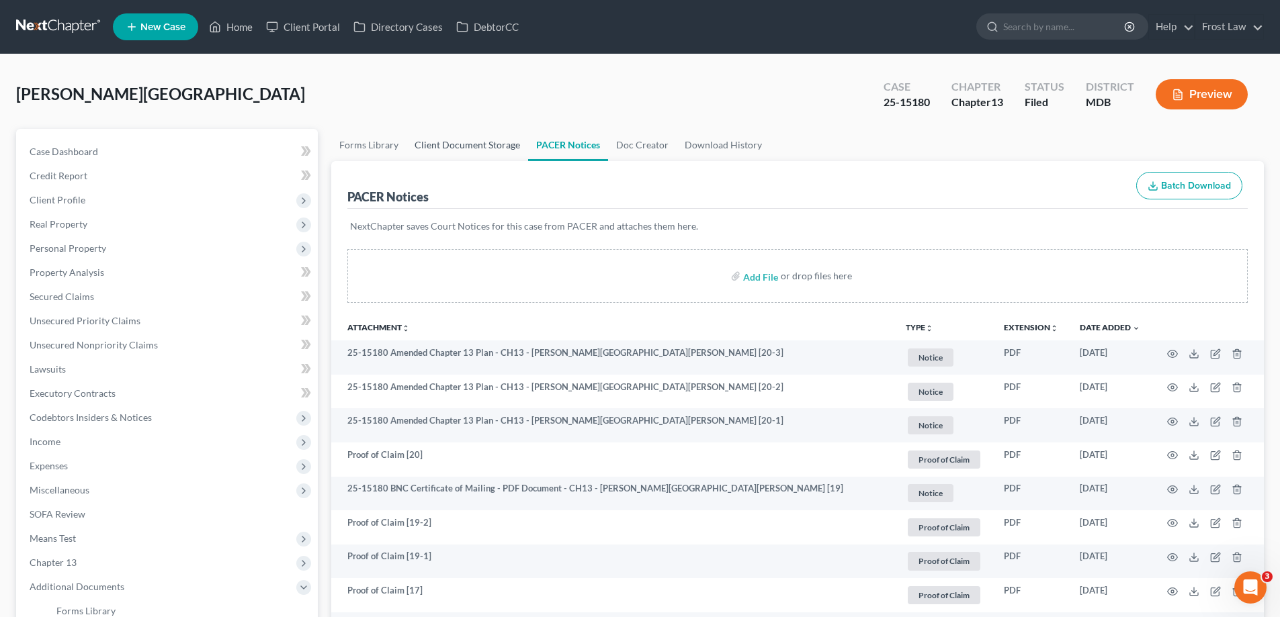
click at [476, 146] on link "Client Document Storage" at bounding box center [467, 145] width 122 height 32
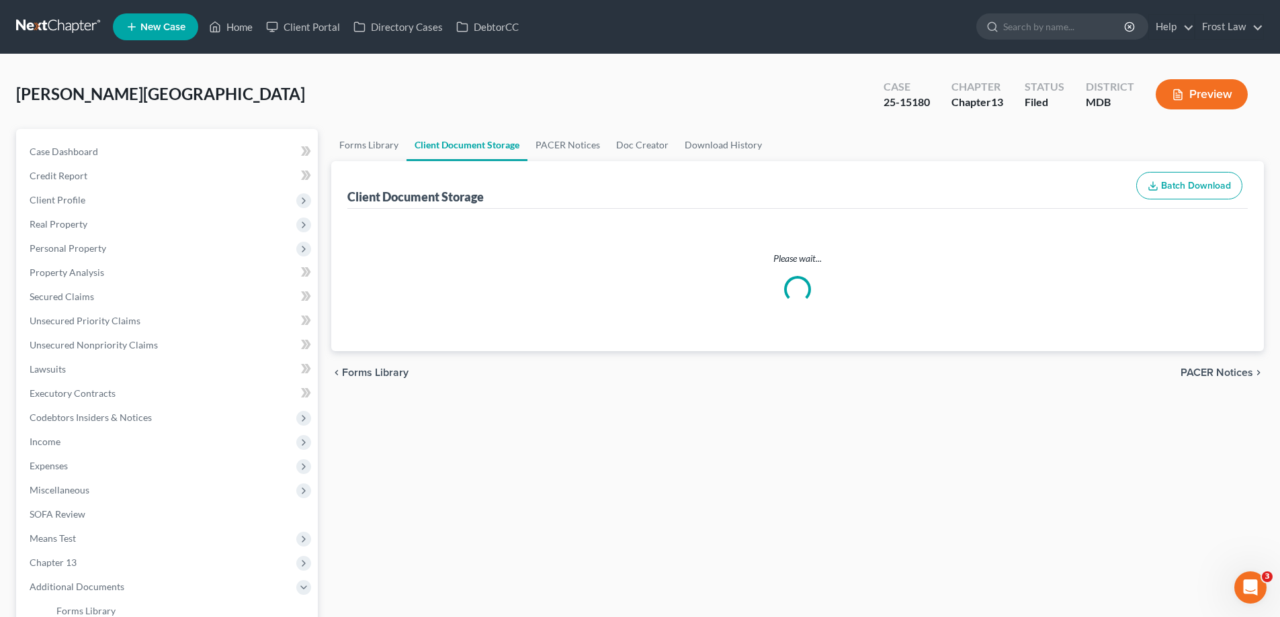
select select "14"
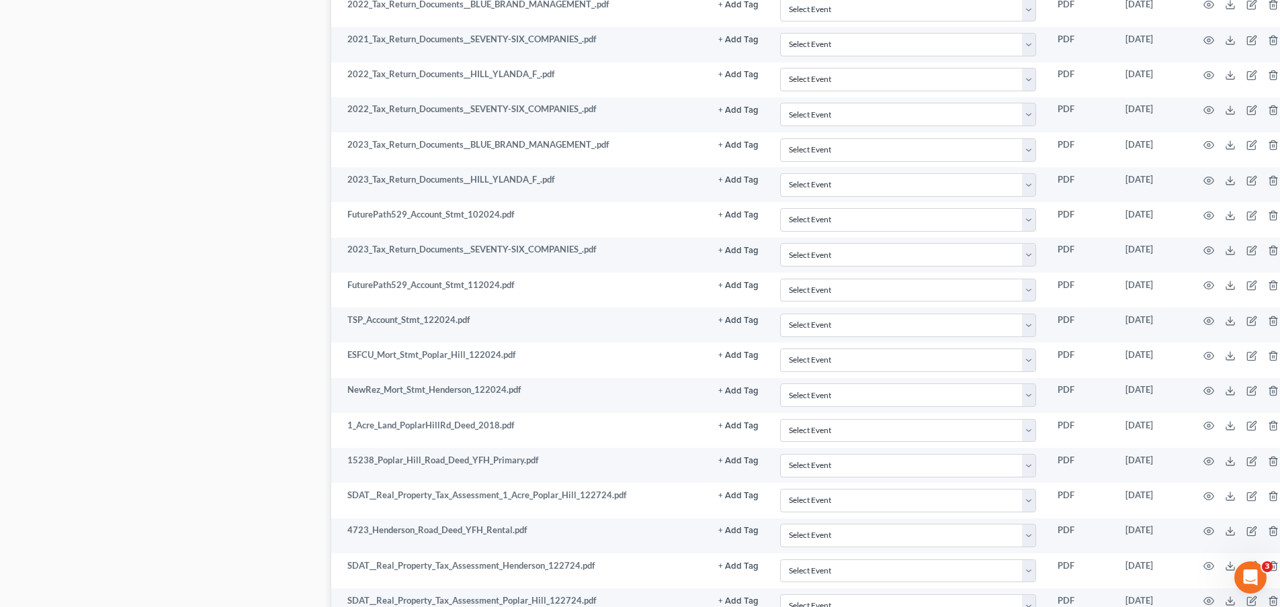
scroll to position [2217, 0]
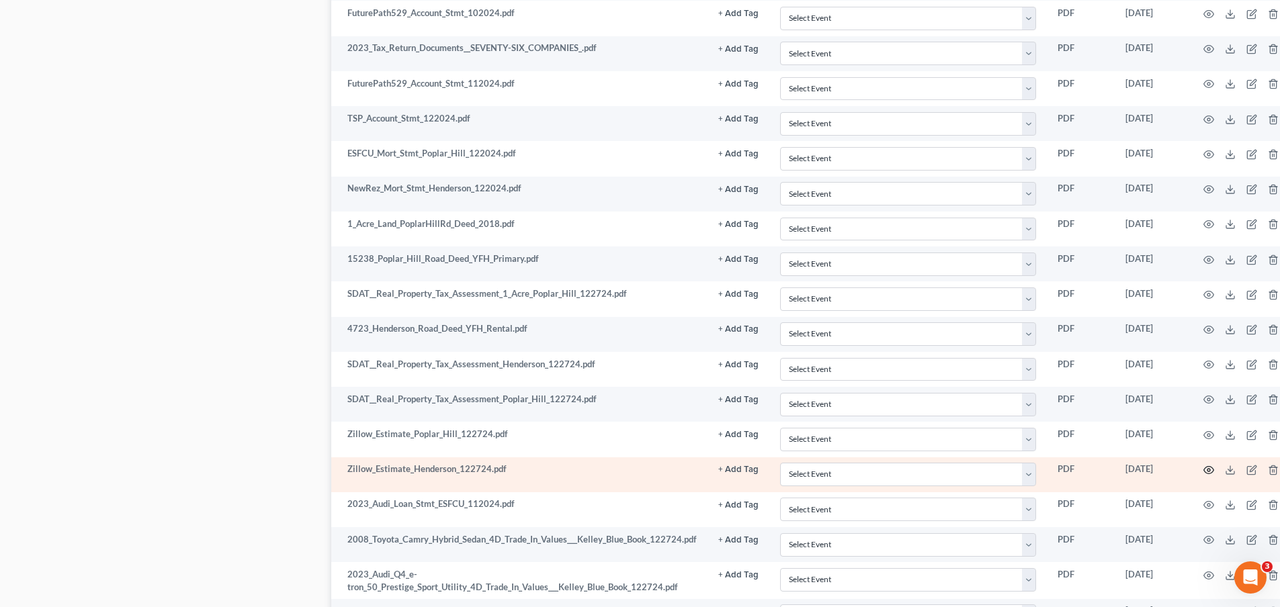
click at [1203, 470] on icon "button" at bounding box center [1208, 470] width 11 height 11
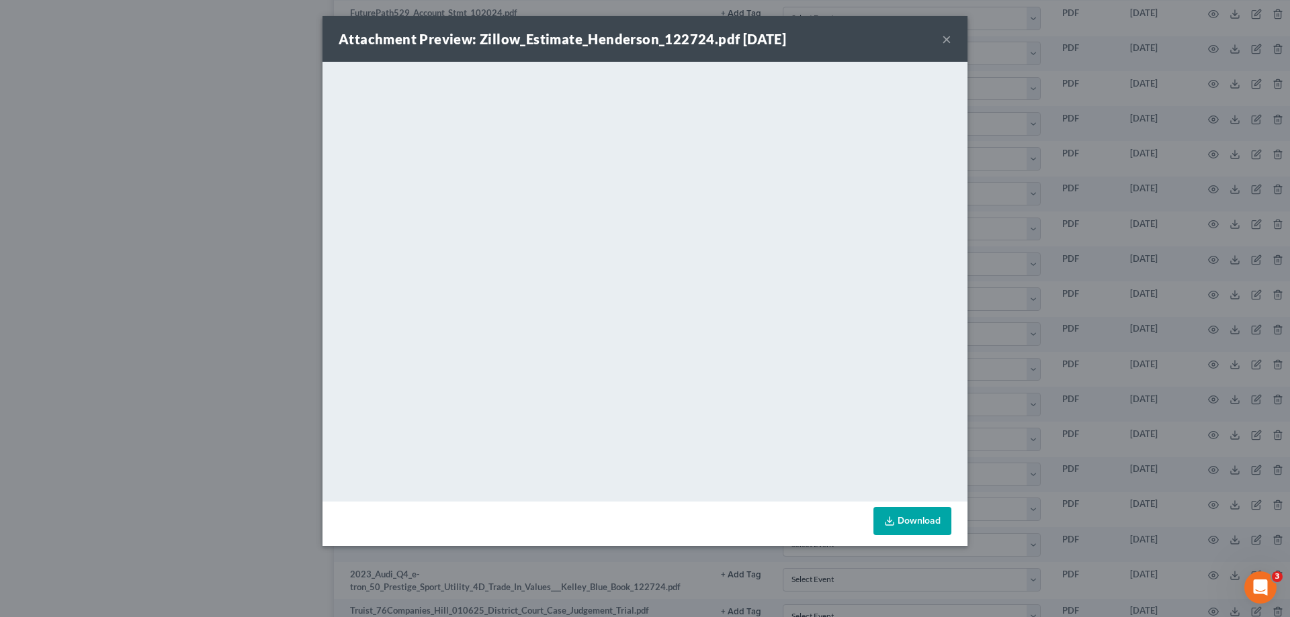
click at [945, 41] on button "×" at bounding box center [946, 39] width 9 height 16
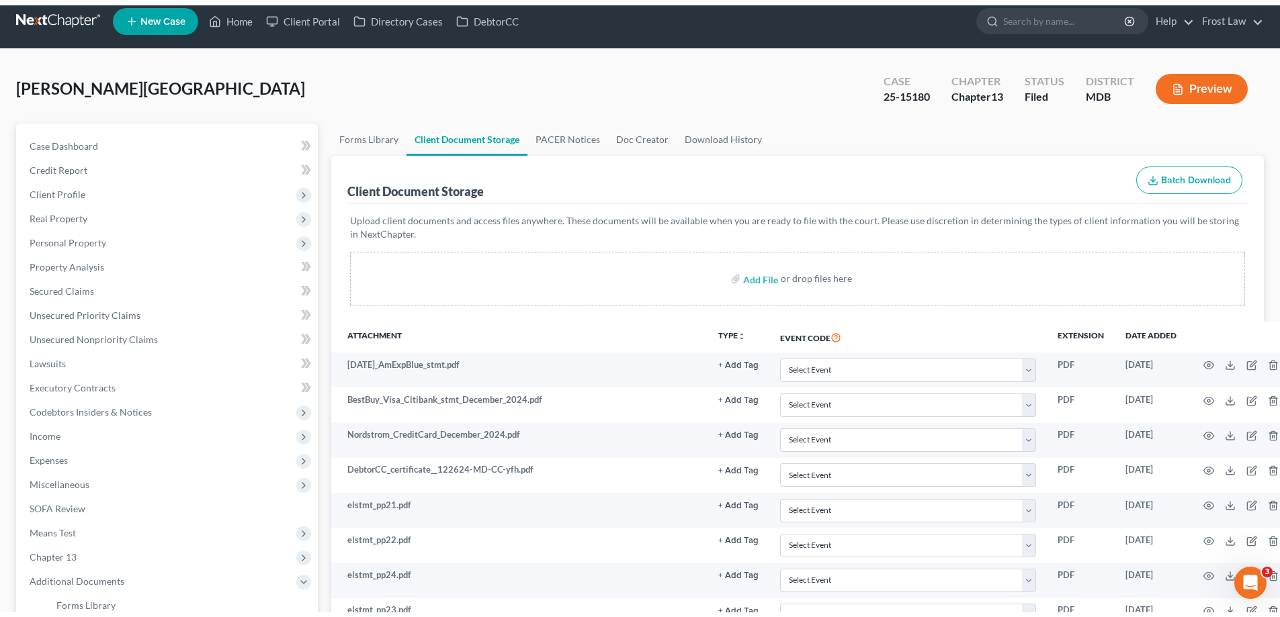
scroll to position [0, 0]
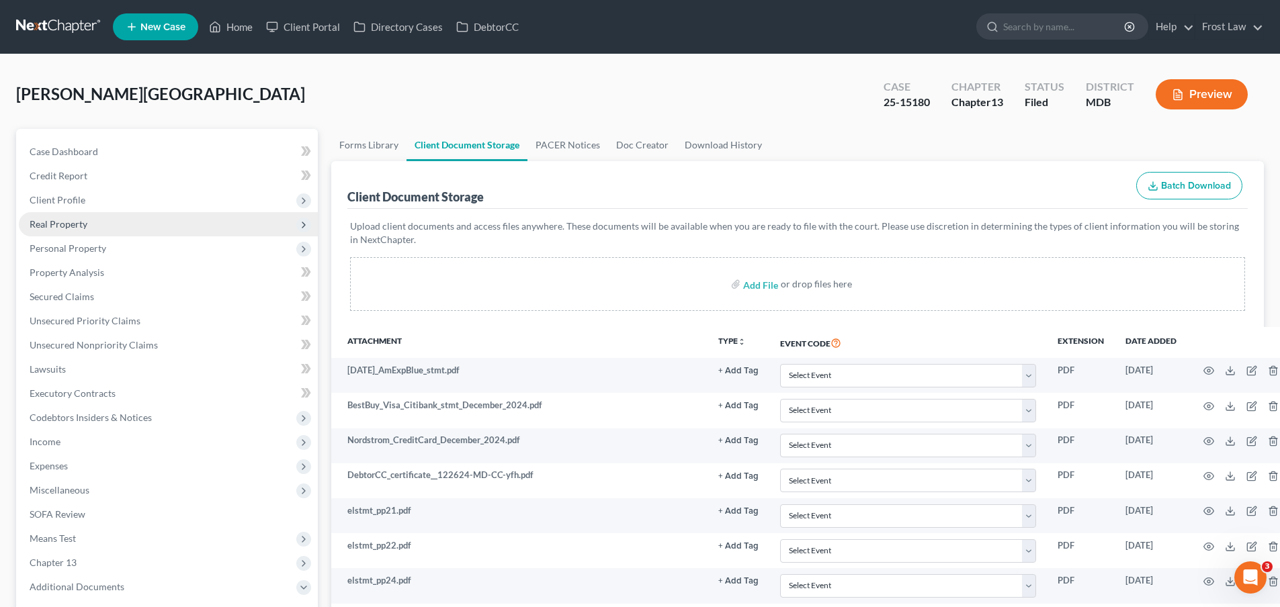
click at [101, 230] on span "Real Property" at bounding box center [168, 224] width 299 height 24
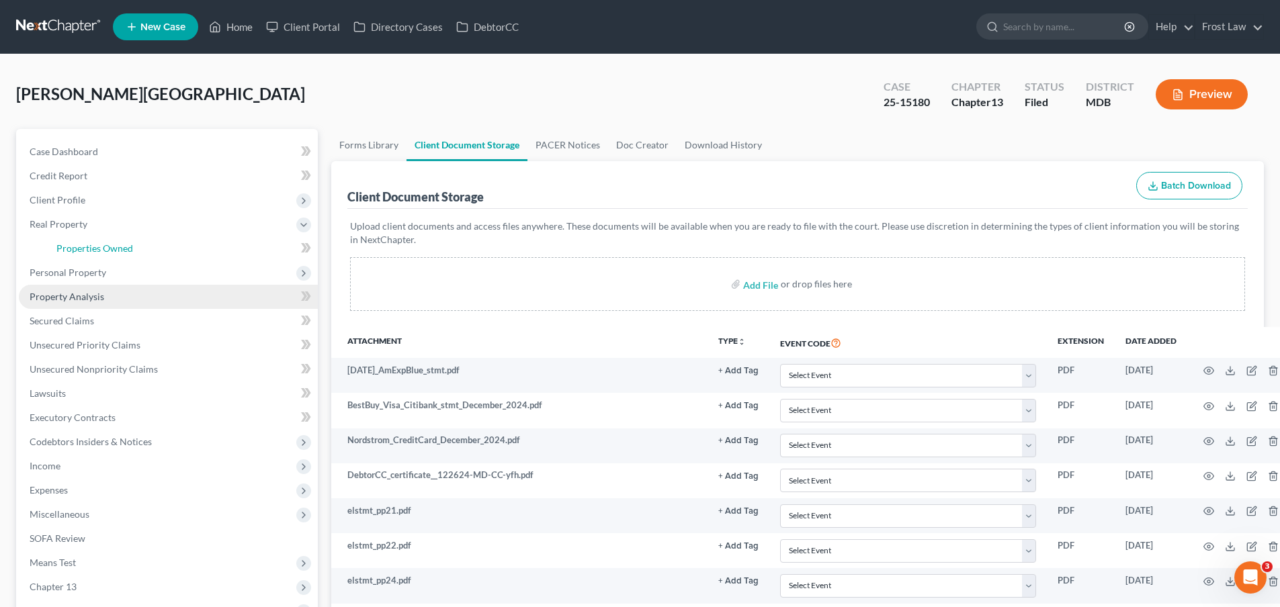
drag, startPoint x: 109, startPoint y: 249, endPoint x: 219, endPoint y: 300, distance: 121.7
click at [110, 249] on span "Properties Owned" at bounding box center [94, 248] width 77 height 11
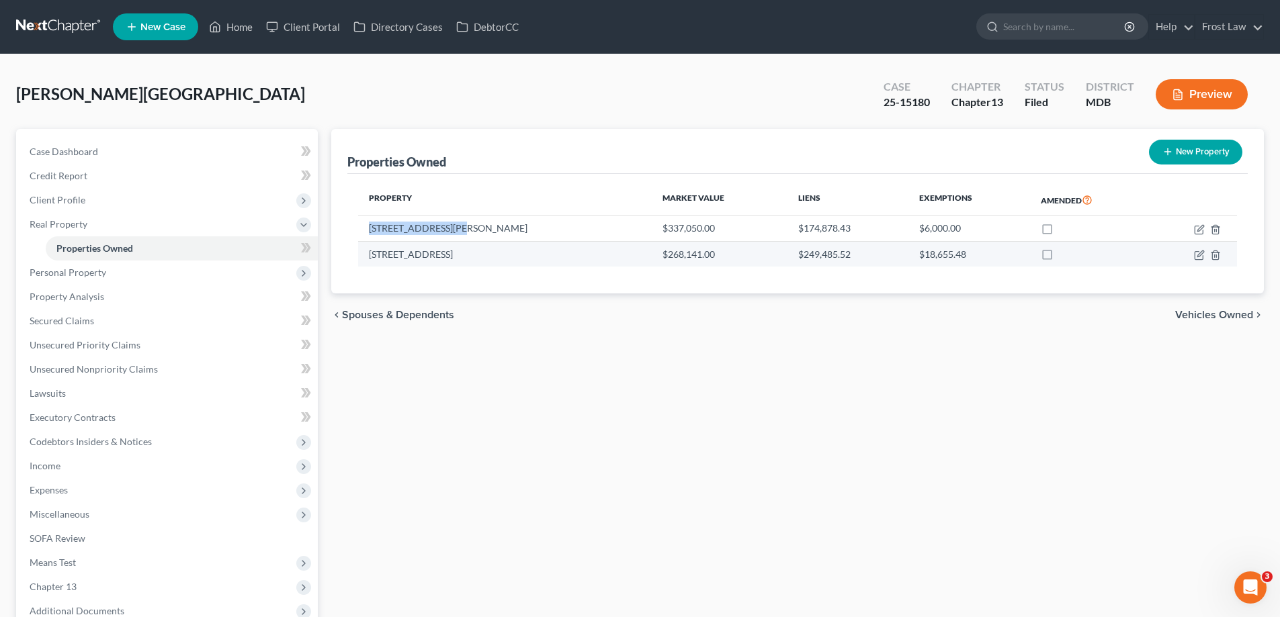
drag, startPoint x: 464, startPoint y: 232, endPoint x: 412, endPoint y: 257, distance: 57.7
click at [363, 238] on td "4723 Henderson Road" at bounding box center [505, 229] width 294 height 26
drag, startPoint x: 466, startPoint y: 259, endPoint x: 364, endPoint y: 257, distance: 102.1
click at [364, 257] on td "15238 Poplar Hill Road" at bounding box center [505, 254] width 294 height 26
copy td "15238 Poplar Hill Road"
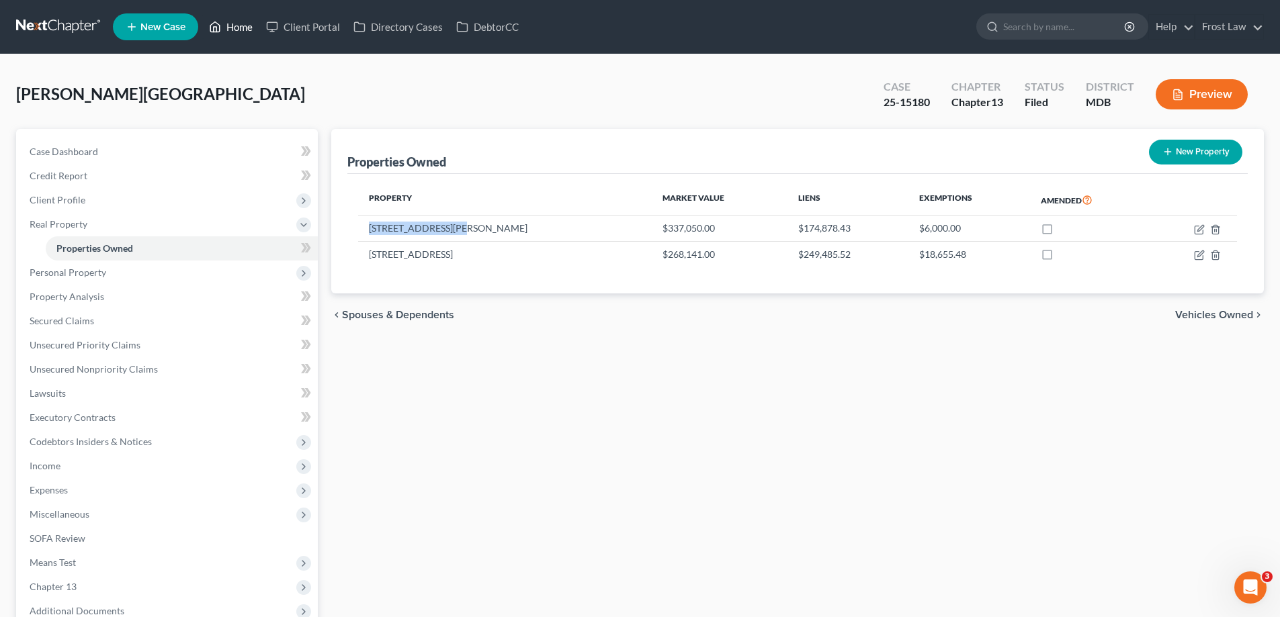
click at [240, 24] on link "Home" at bounding box center [230, 27] width 57 height 24
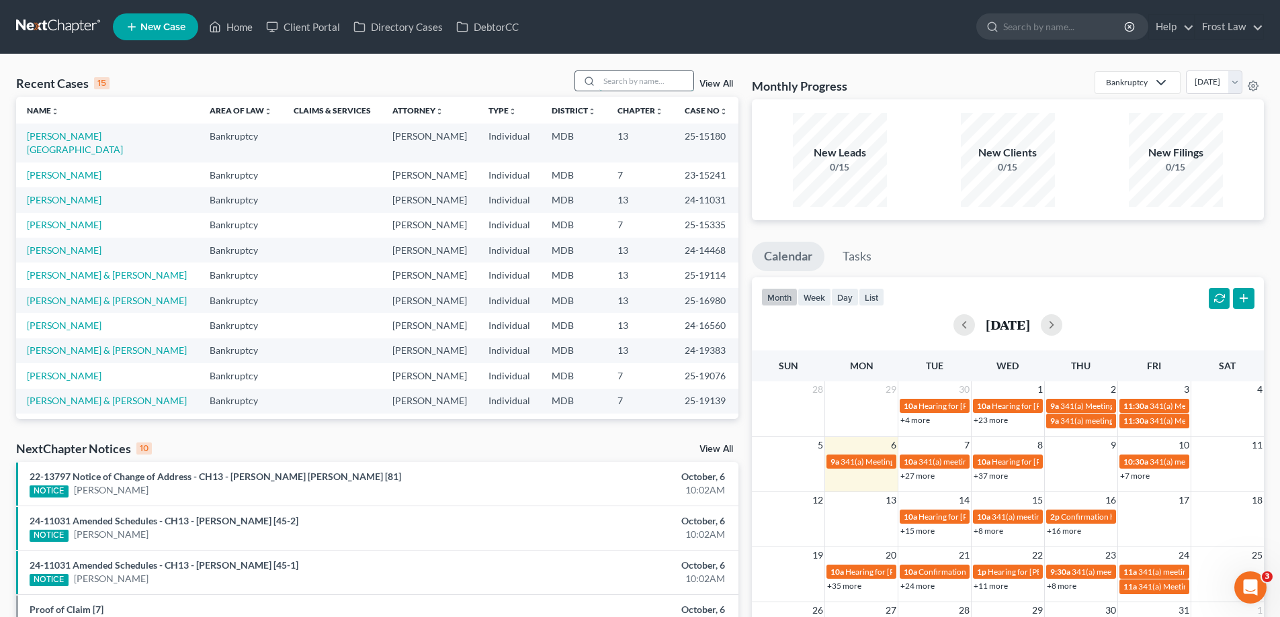
click at [626, 77] on input "search" at bounding box center [646, 80] width 94 height 19
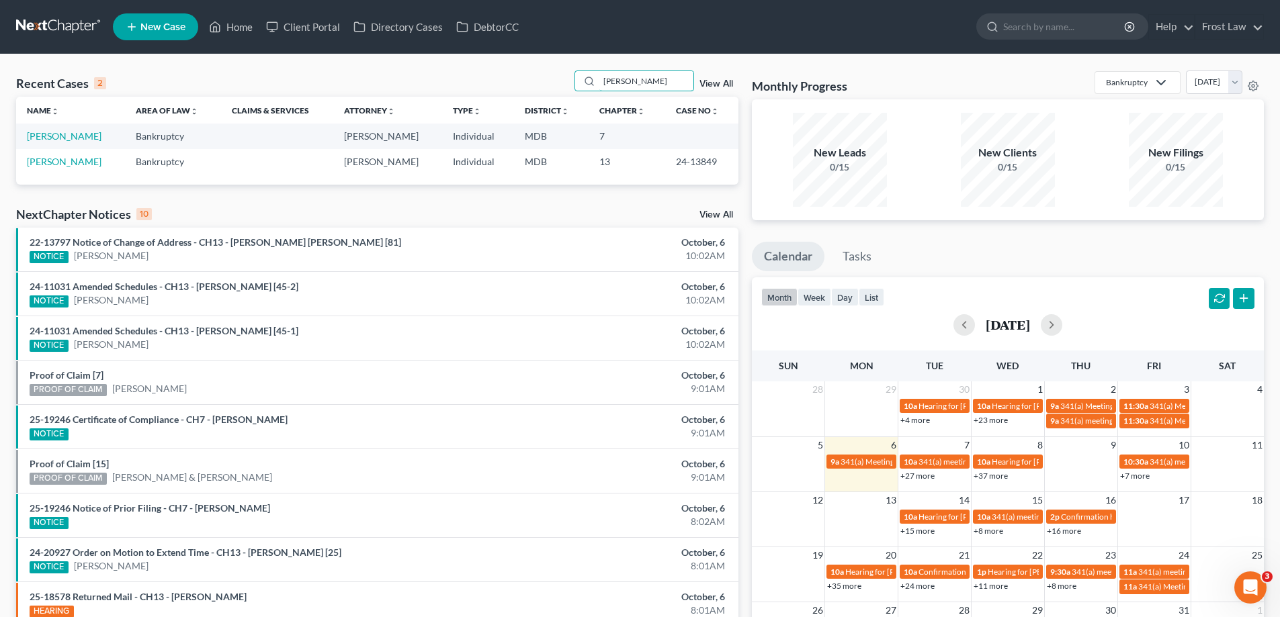
type input "Riley"
drag, startPoint x: 718, startPoint y: 166, endPoint x: 661, endPoint y: 170, distance: 57.3
click at [665, 170] on td "24-13849" at bounding box center [701, 161] width 73 height 25
copy td "24-13849"
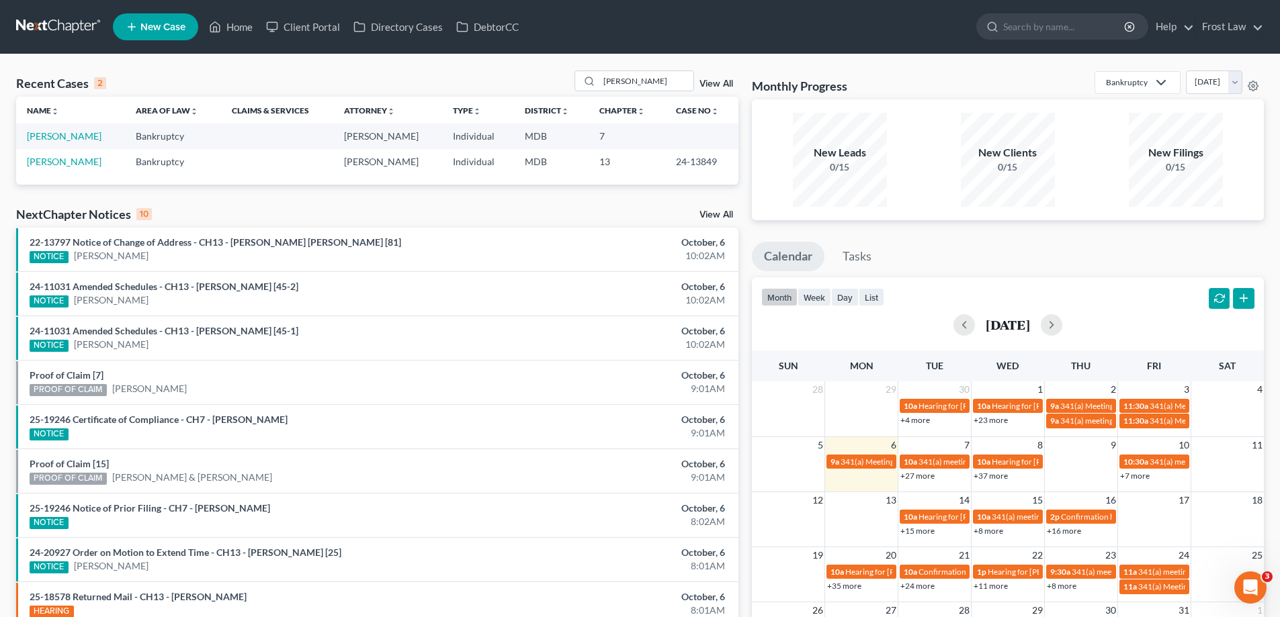
click at [26, 168] on td "[PERSON_NAME]" at bounding box center [70, 161] width 109 height 25
click at [32, 164] on link "[PERSON_NAME]" at bounding box center [64, 161] width 75 height 11
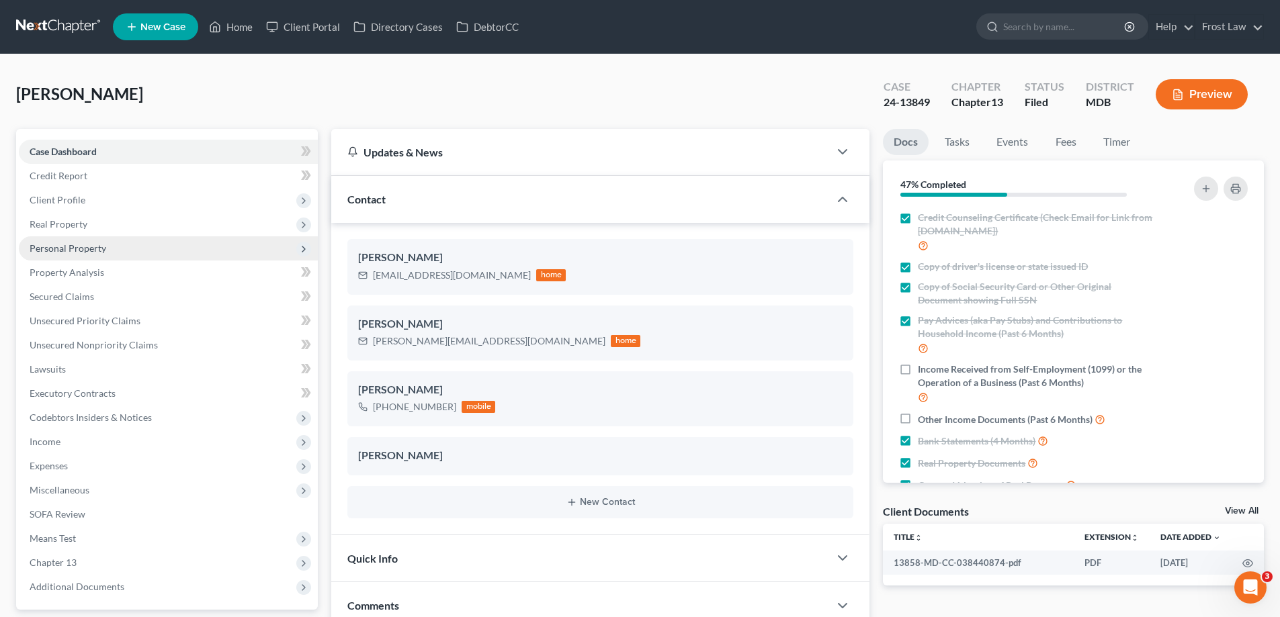
click at [113, 247] on span "Personal Property" at bounding box center [168, 249] width 299 height 24
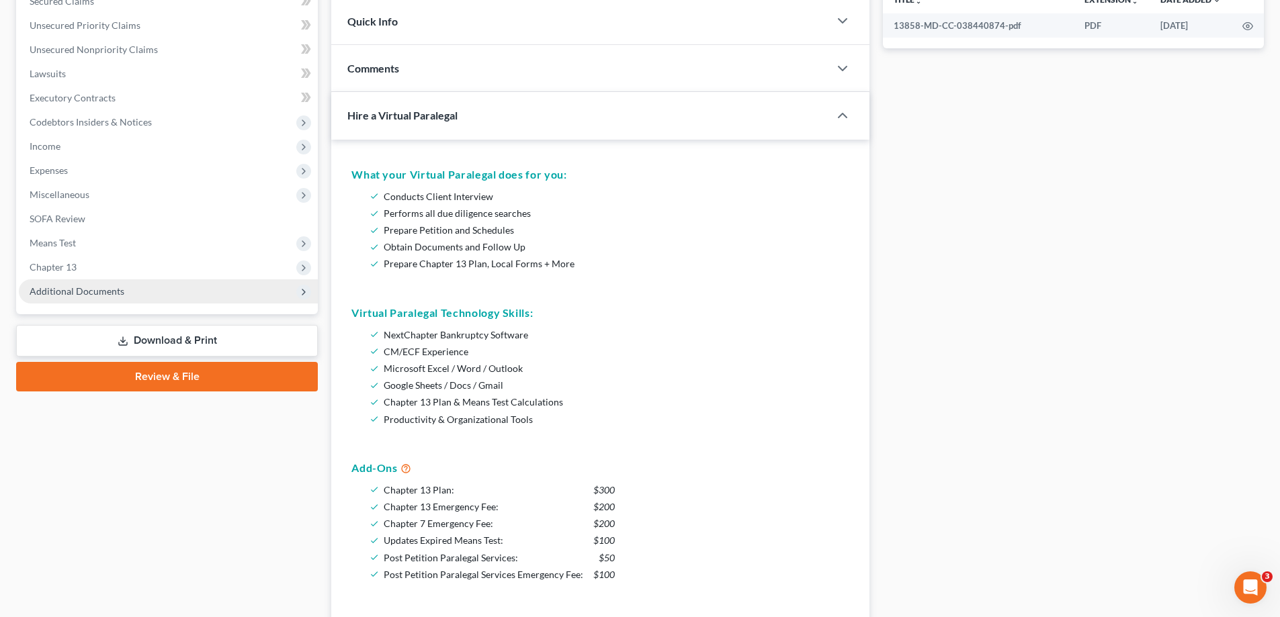
click at [104, 284] on span "Additional Documents" at bounding box center [168, 292] width 299 height 24
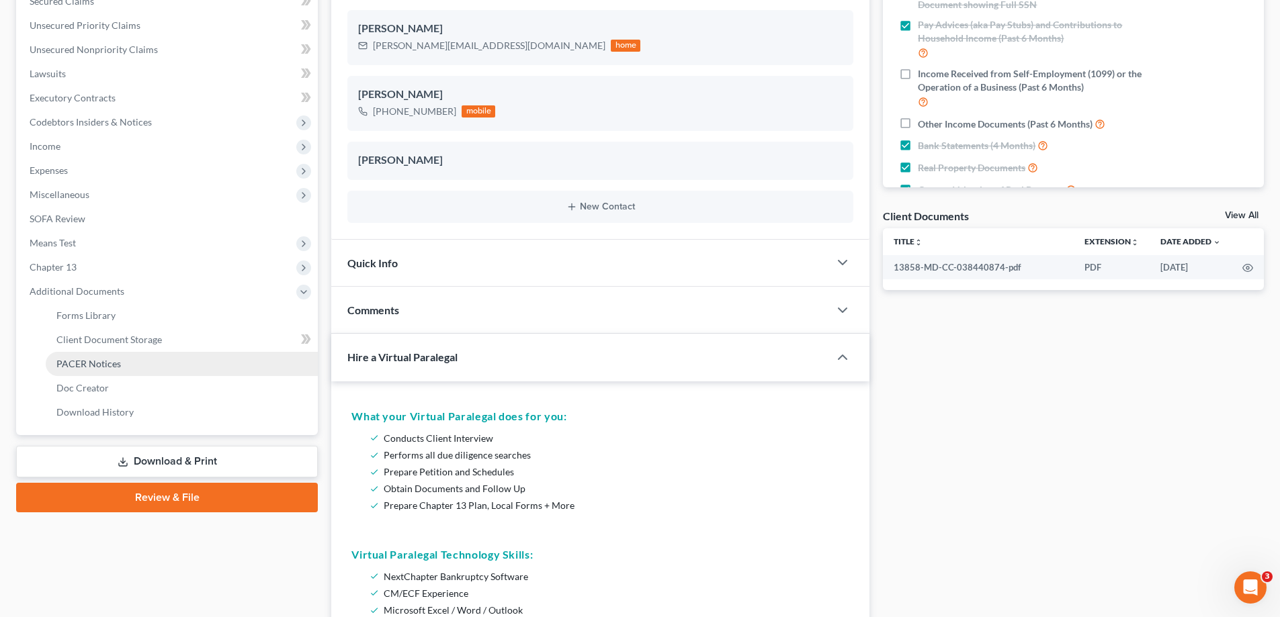
click at [131, 363] on link "PACER Notices" at bounding box center [182, 364] width 272 height 24
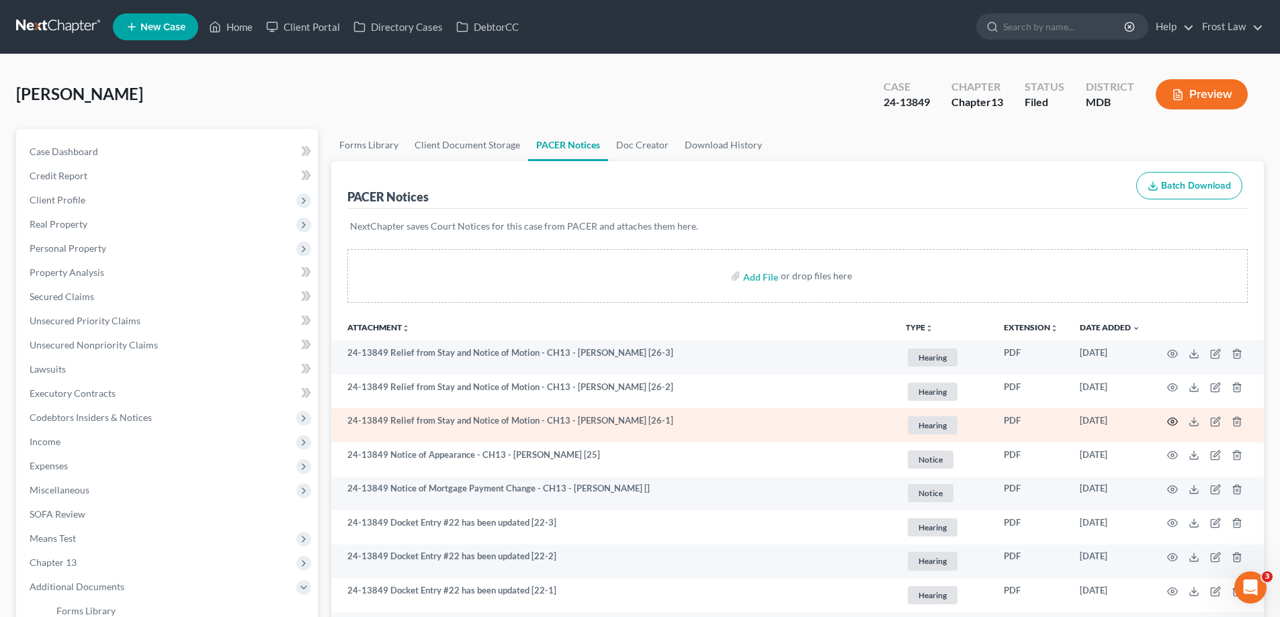
click at [1174, 418] on icon "button" at bounding box center [1172, 422] width 11 height 11
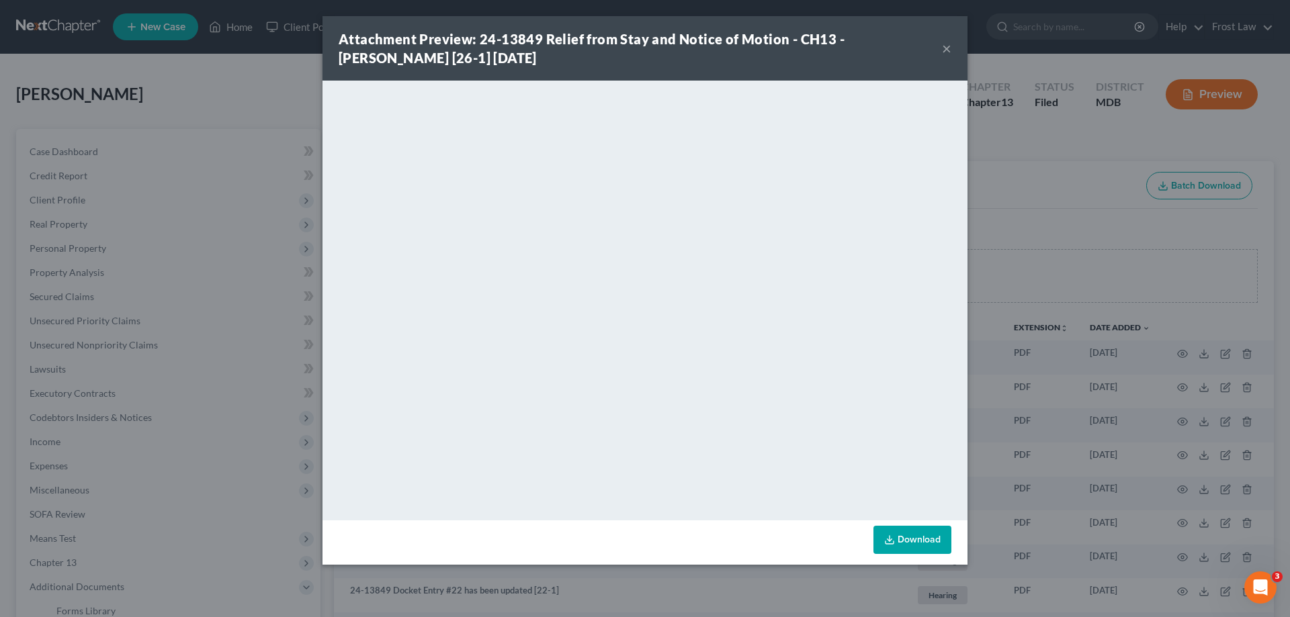
click at [642, 557] on div "Download" at bounding box center [645, 543] width 645 height 44
click at [945, 50] on button "×" at bounding box center [946, 48] width 9 height 16
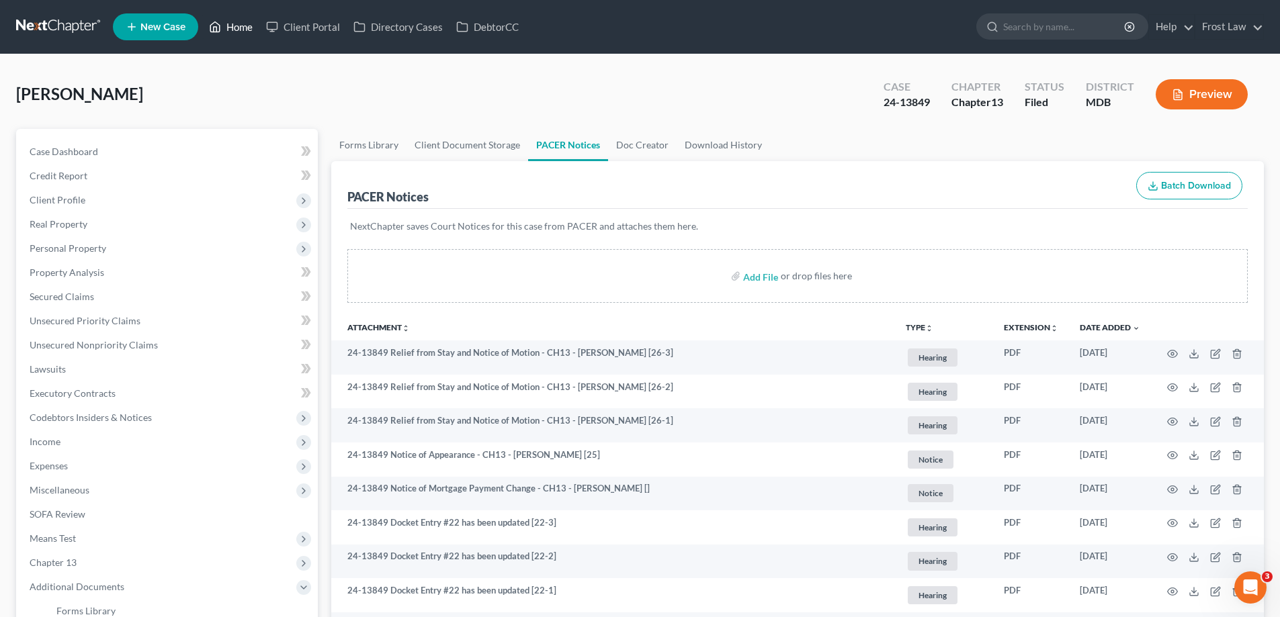
click at [251, 28] on link "Home" at bounding box center [230, 27] width 57 height 24
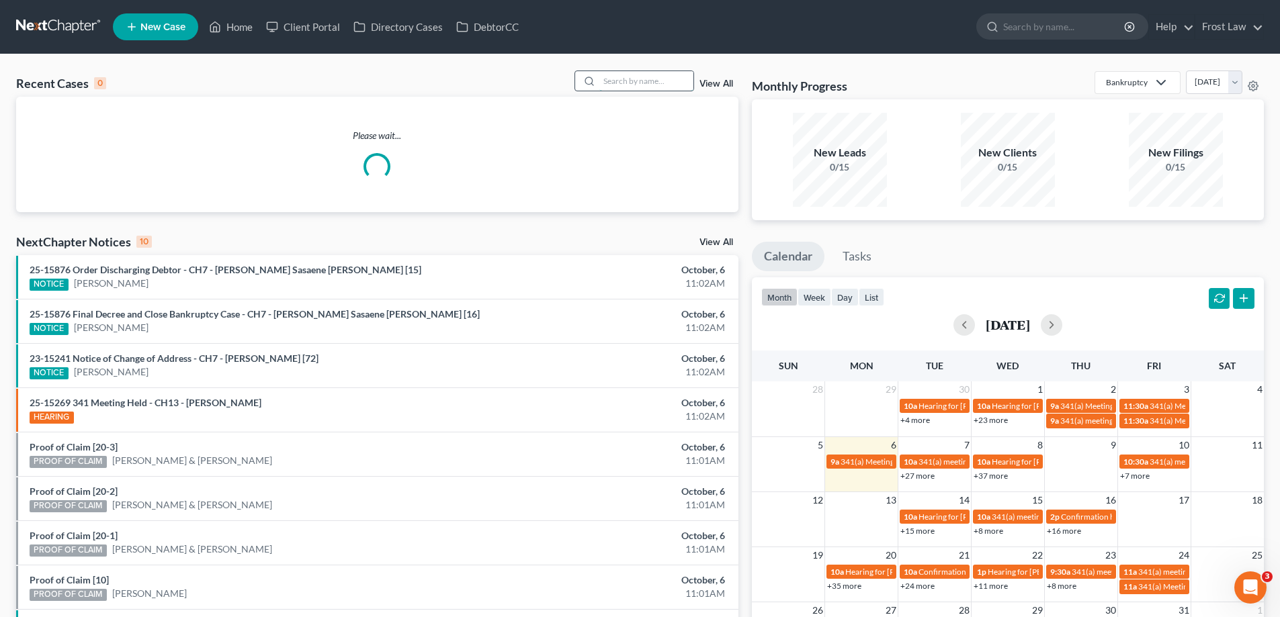
click at [650, 84] on input "search" at bounding box center [646, 80] width 94 height 19
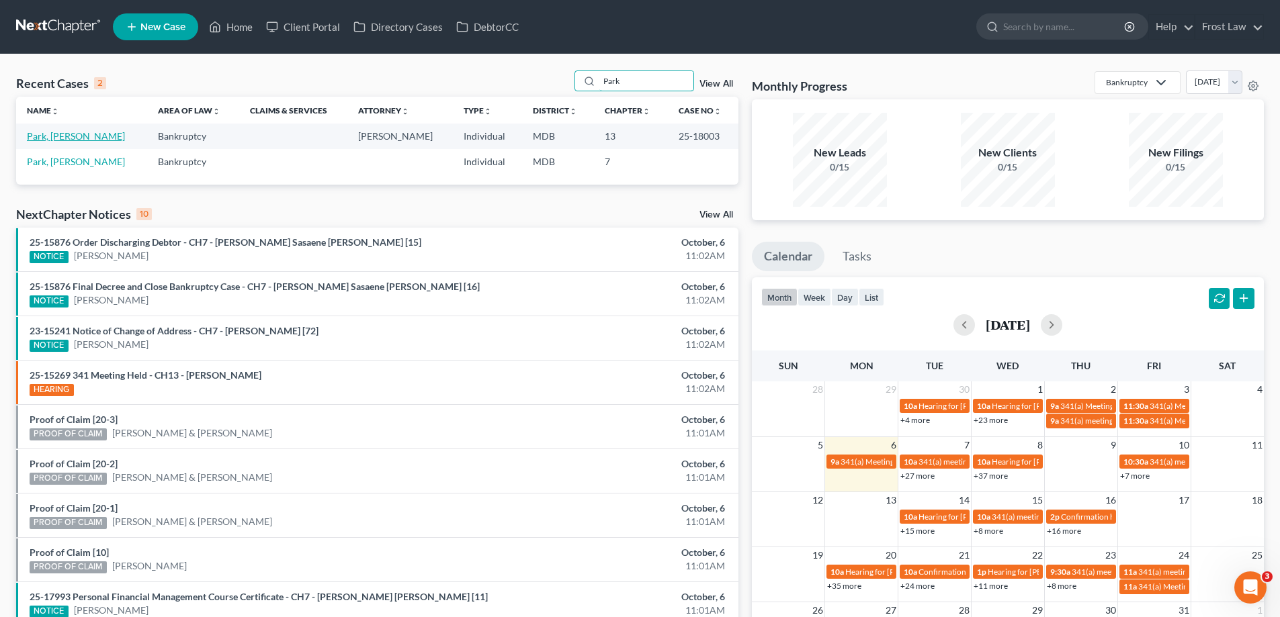
type input "Park"
click at [64, 137] on link "Park, [PERSON_NAME]" at bounding box center [76, 135] width 98 height 11
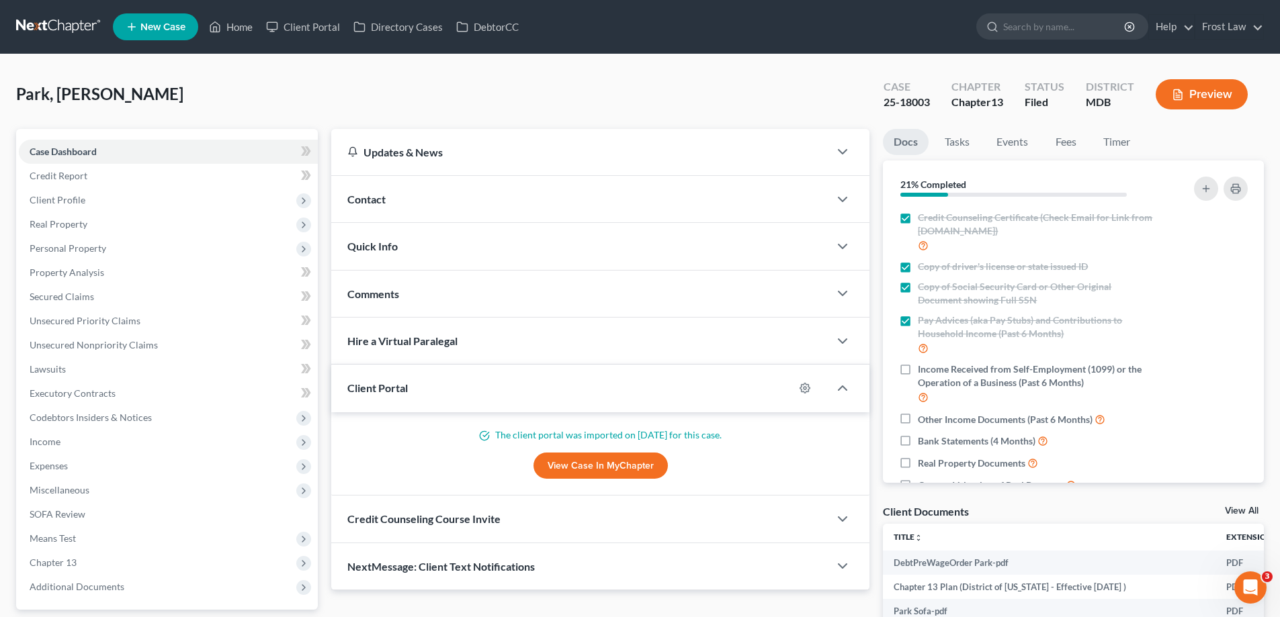
scroll to position [134, 0]
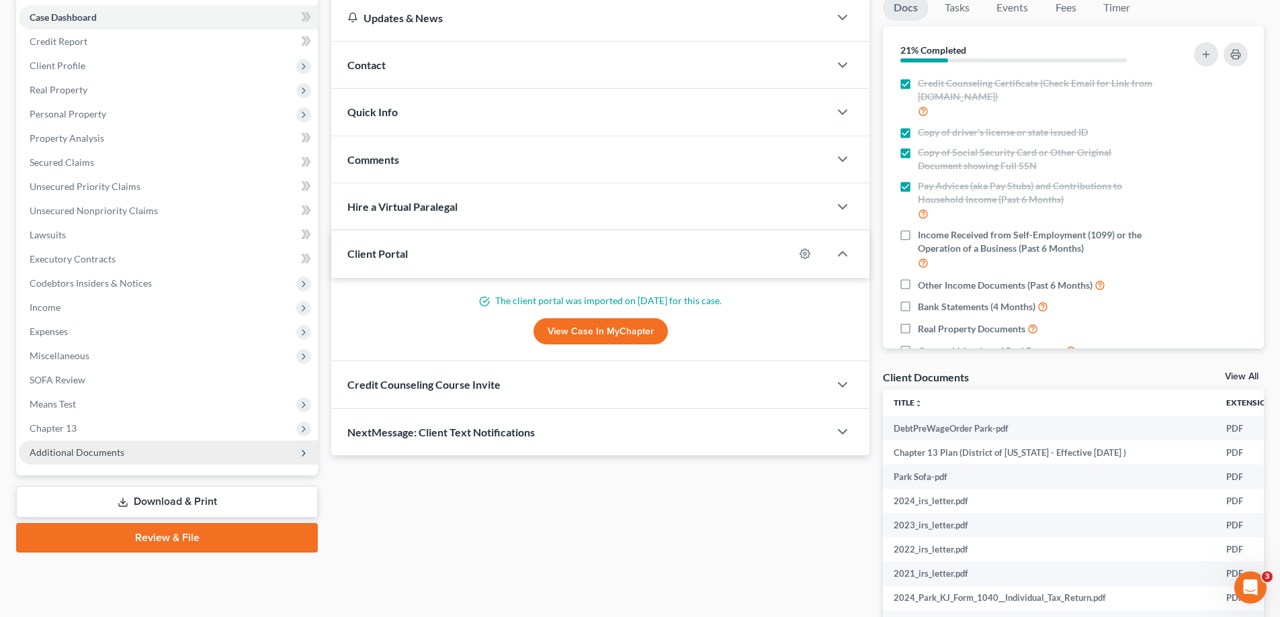
click at [133, 458] on span "Additional Documents" at bounding box center [168, 453] width 299 height 24
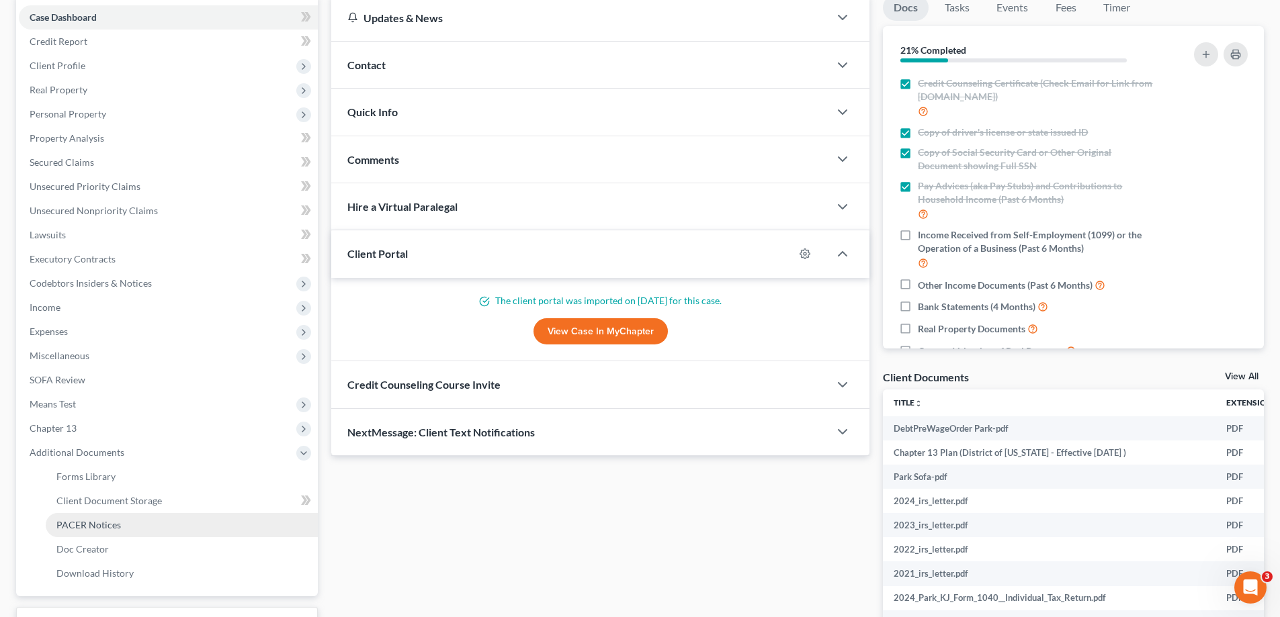
click at [159, 521] on link "PACER Notices" at bounding box center [182, 525] width 272 height 24
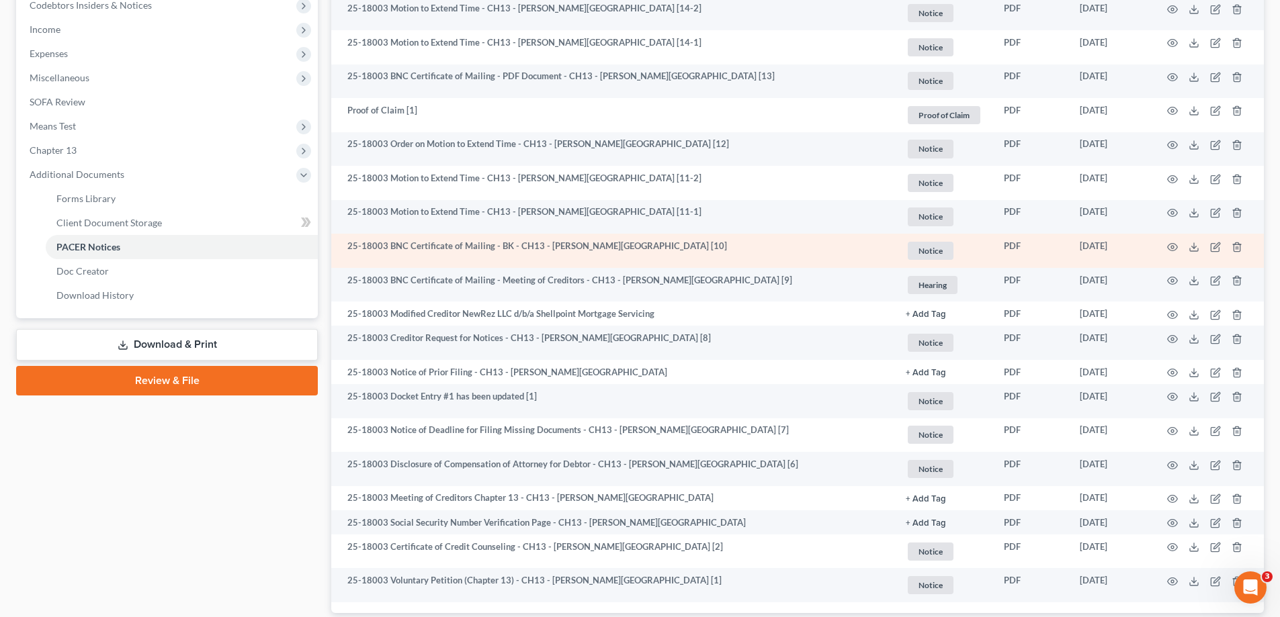
scroll to position [503, 0]
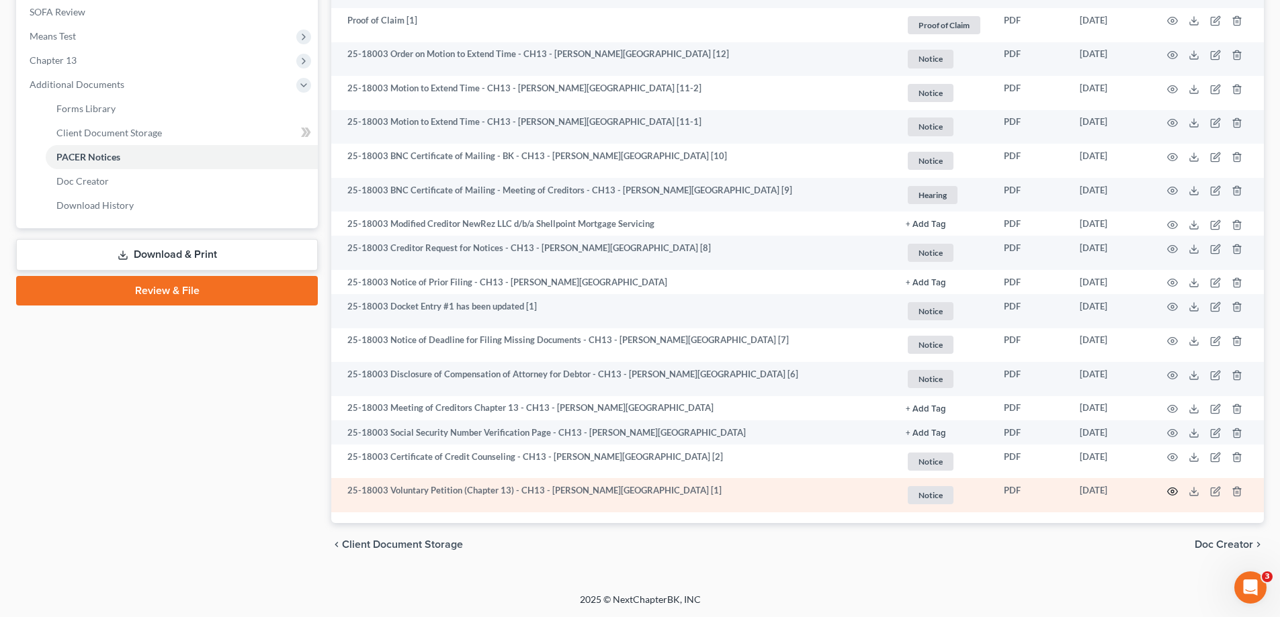
click at [1169, 490] on icon "button" at bounding box center [1172, 491] width 11 height 11
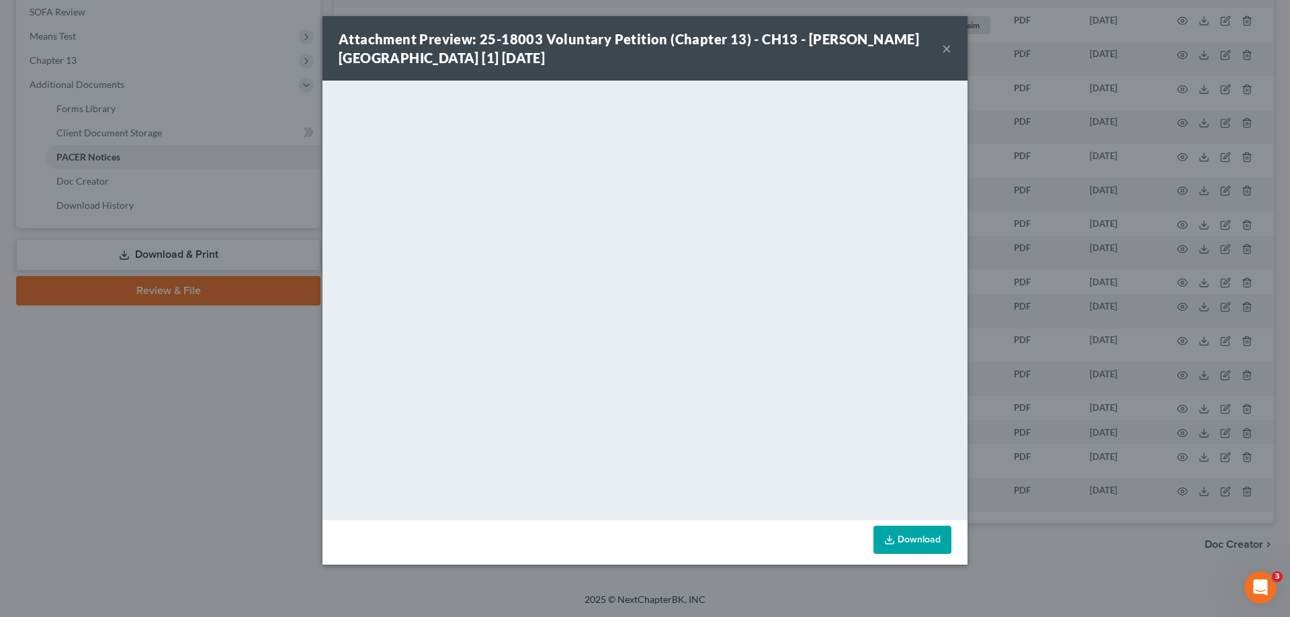
click at [947, 47] on button "×" at bounding box center [946, 48] width 9 height 16
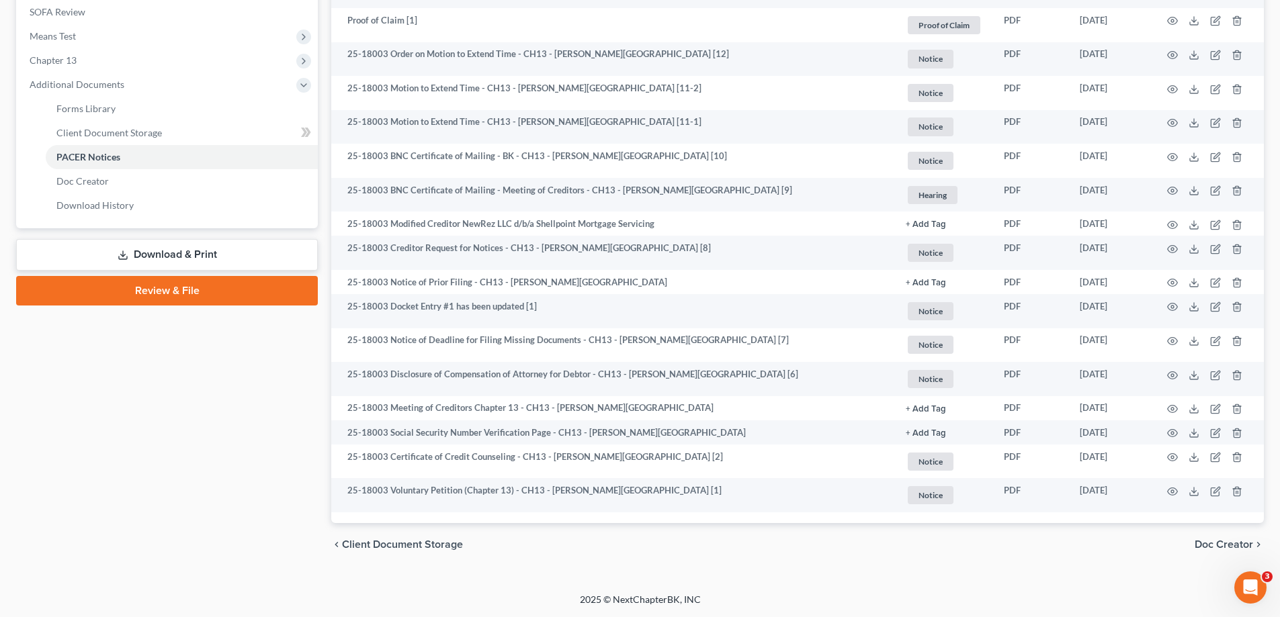
click at [228, 263] on link "Download & Print" at bounding box center [167, 255] width 302 height 32
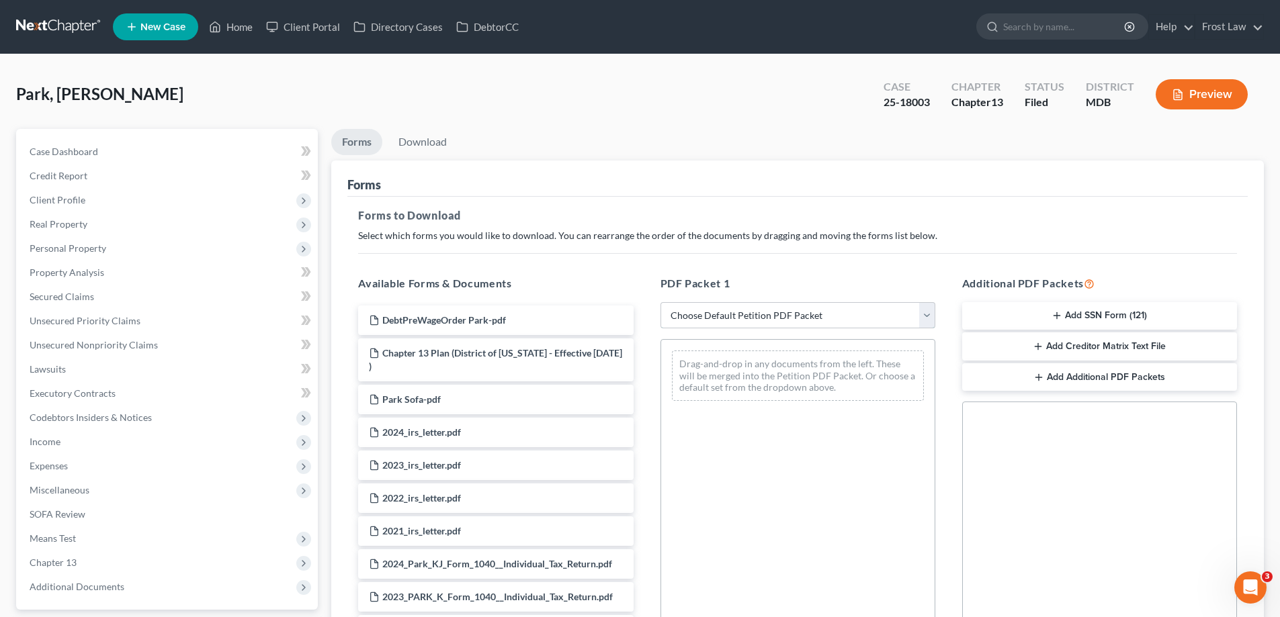
click at [718, 312] on select "Choose Default Petition PDF Packet Complete Bankruptcy Petition (all forms and …" at bounding box center [797, 315] width 275 height 27
click at [718, 308] on select "Choose Default Petition PDF Packet Complete Bankruptcy Petition (all forms and …" at bounding box center [797, 315] width 275 height 27
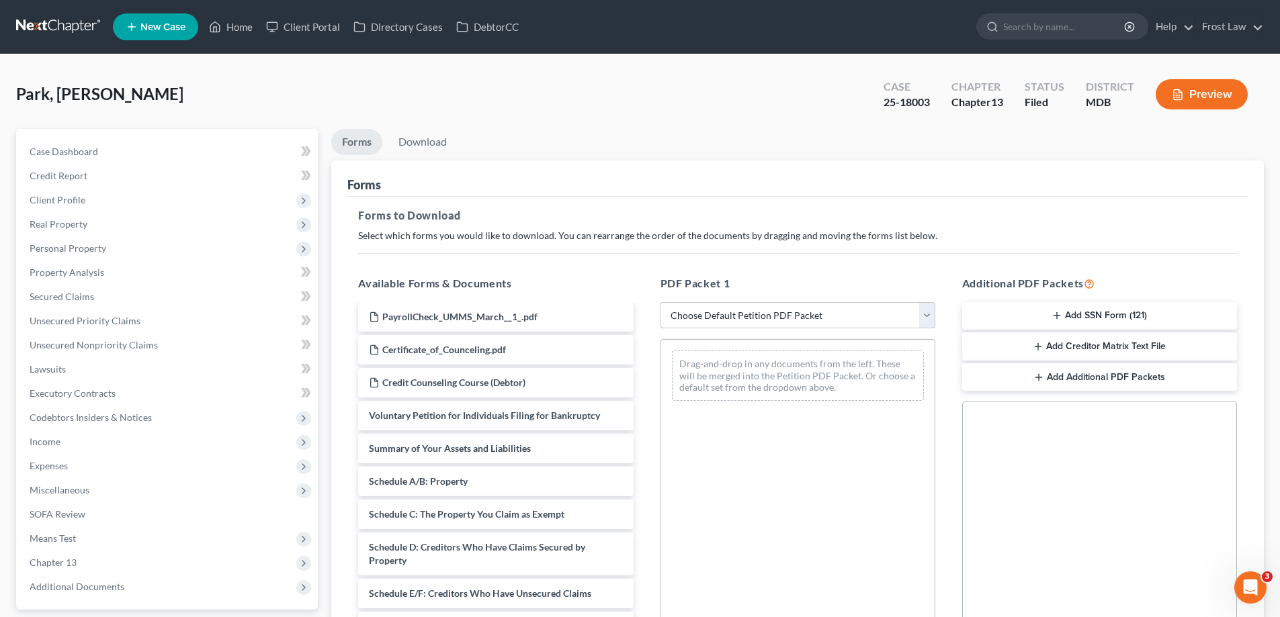
scroll to position [1988, 0]
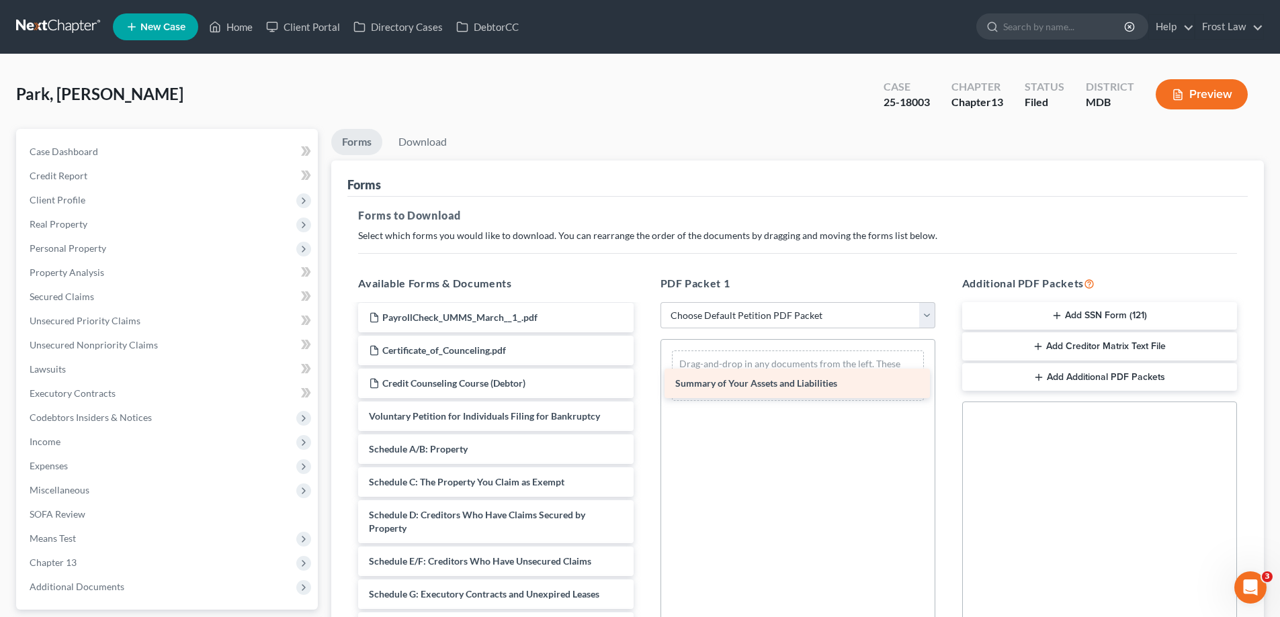
drag, startPoint x: 438, startPoint y: 485, endPoint x: 752, endPoint y: 380, distance: 330.8
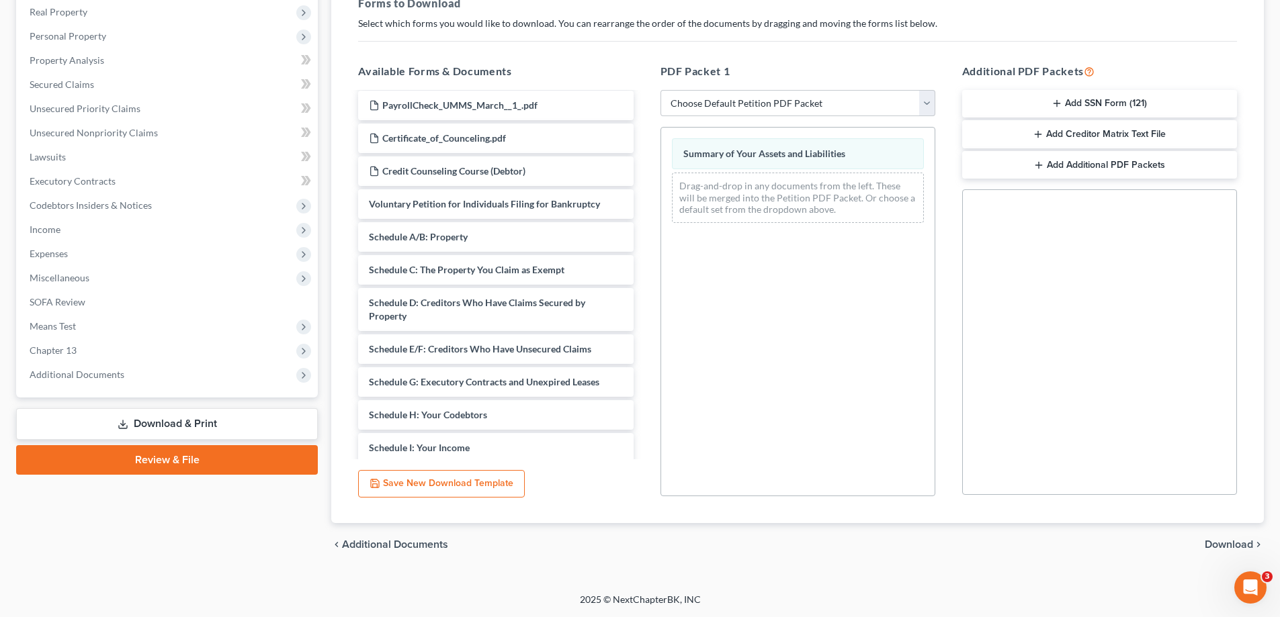
click at [1241, 547] on span "Download" at bounding box center [1229, 545] width 48 height 11
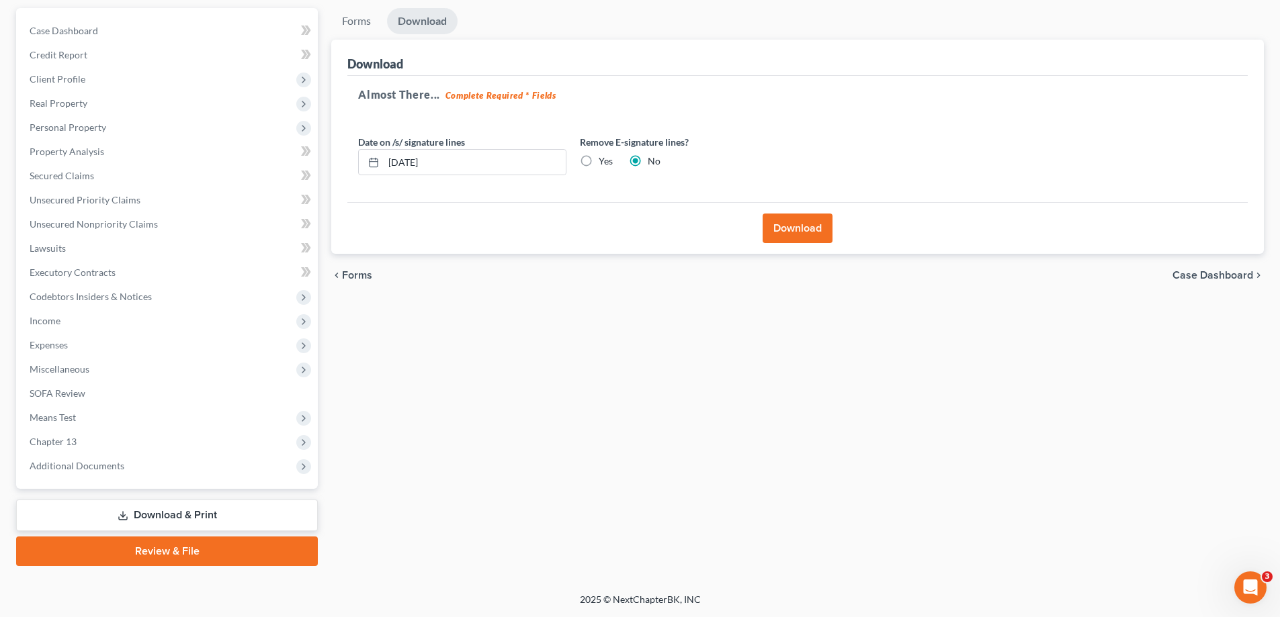
scroll to position [121, 0]
click at [779, 216] on button "Download" at bounding box center [798, 229] width 70 height 30
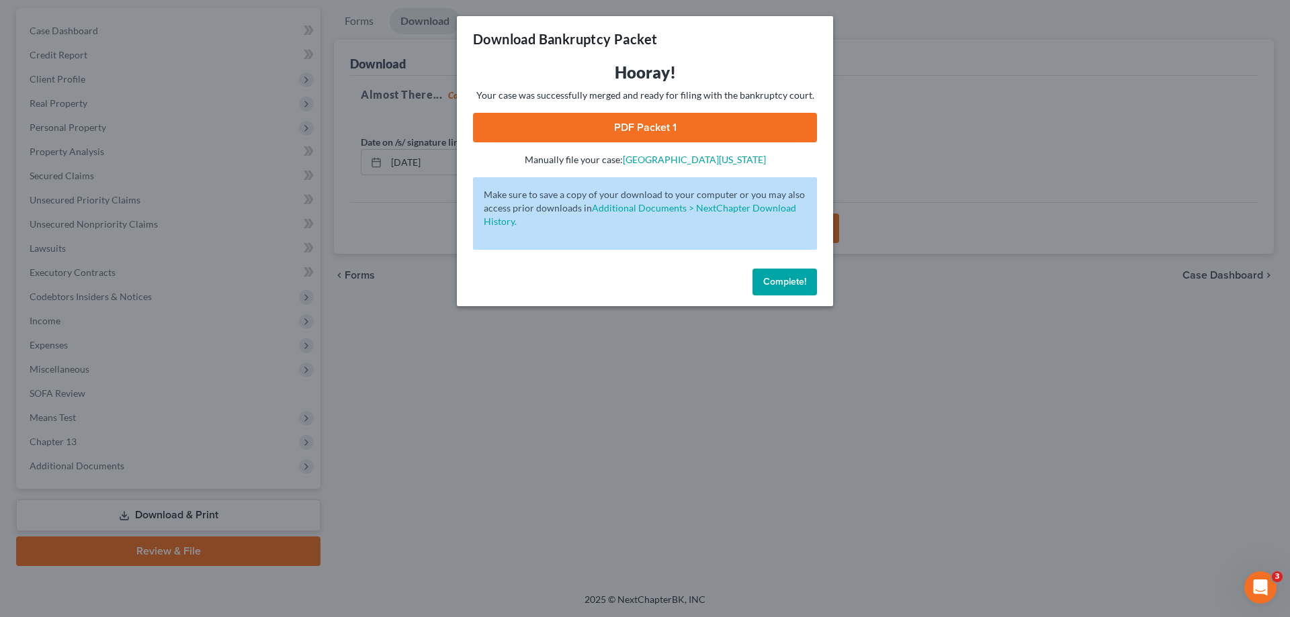
click at [685, 122] on link "PDF Packet 1" at bounding box center [645, 128] width 344 height 30
click at [771, 284] on span "Complete!" at bounding box center [784, 281] width 43 height 11
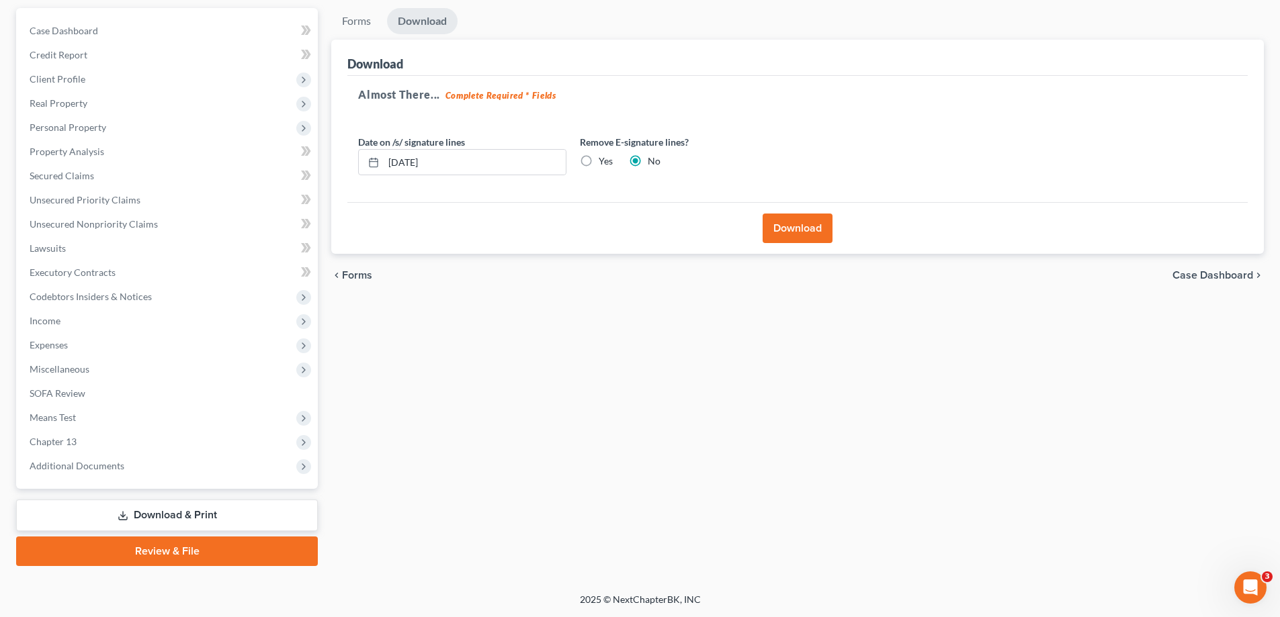
scroll to position [0, 0]
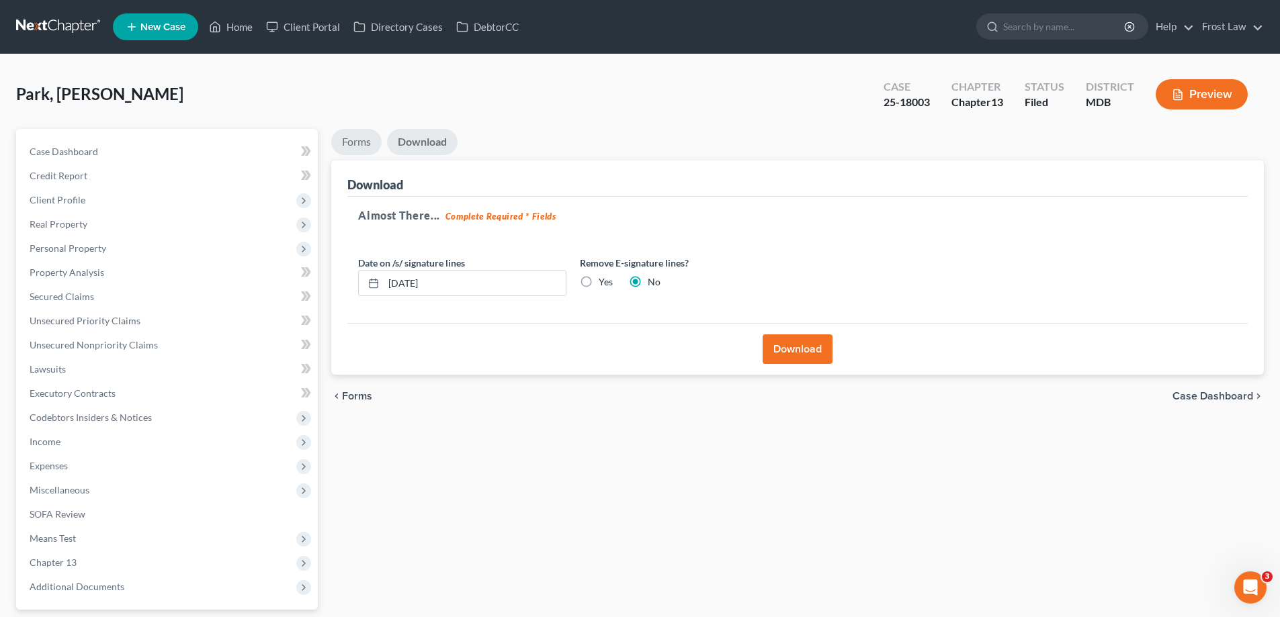
click at [355, 138] on link "Forms" at bounding box center [356, 142] width 50 height 26
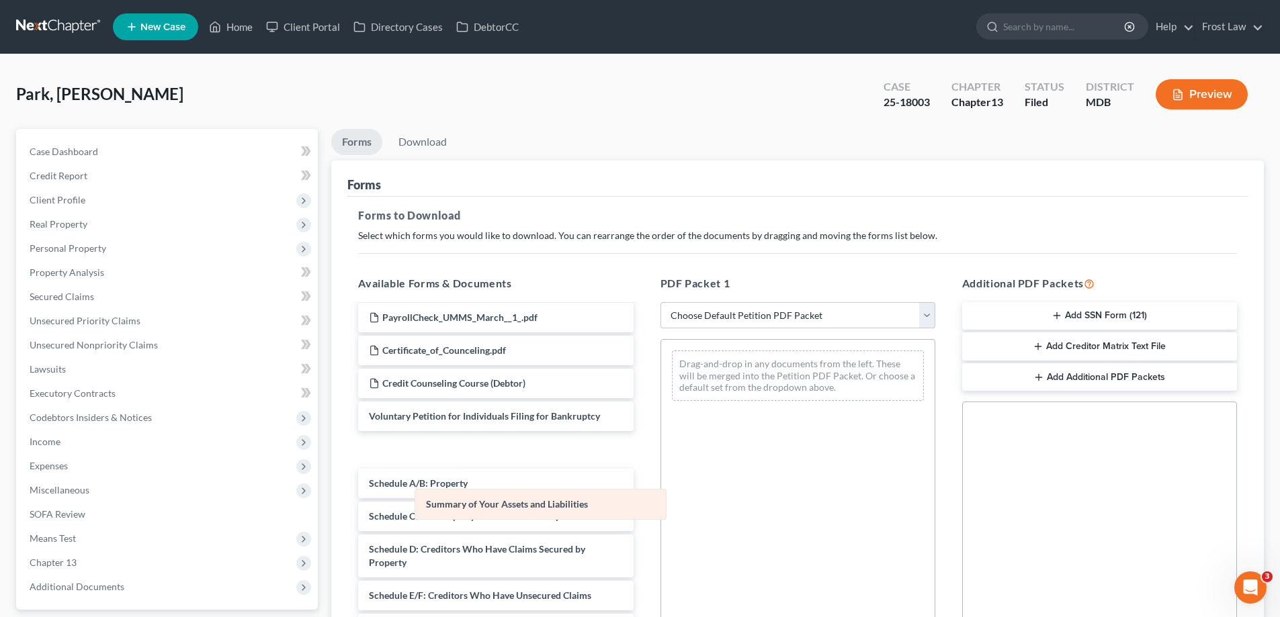
drag, startPoint x: 738, startPoint y: 351, endPoint x: 481, endPoint y: 490, distance: 292.2
click at [661, 412] on div "Summary of Your Assets and Liabilities Summary of Your Assets and Liabilities D…" at bounding box center [797, 376] width 273 height 72
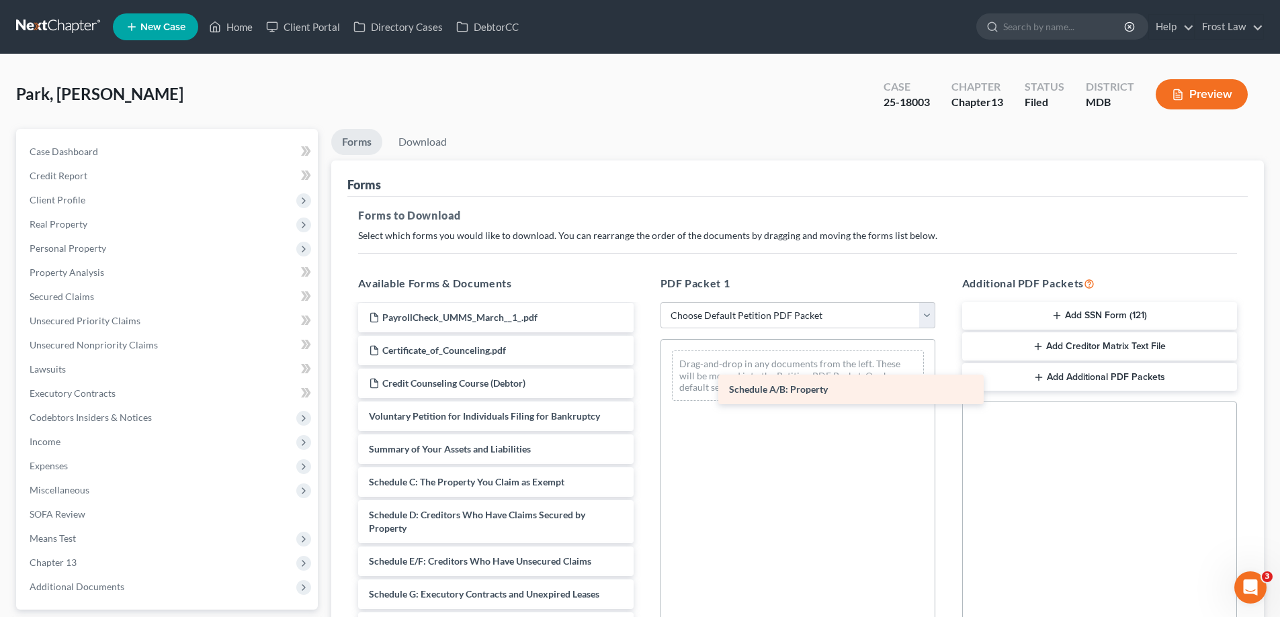
drag, startPoint x: 451, startPoint y: 521, endPoint x: 802, endPoint y: 378, distance: 378.6
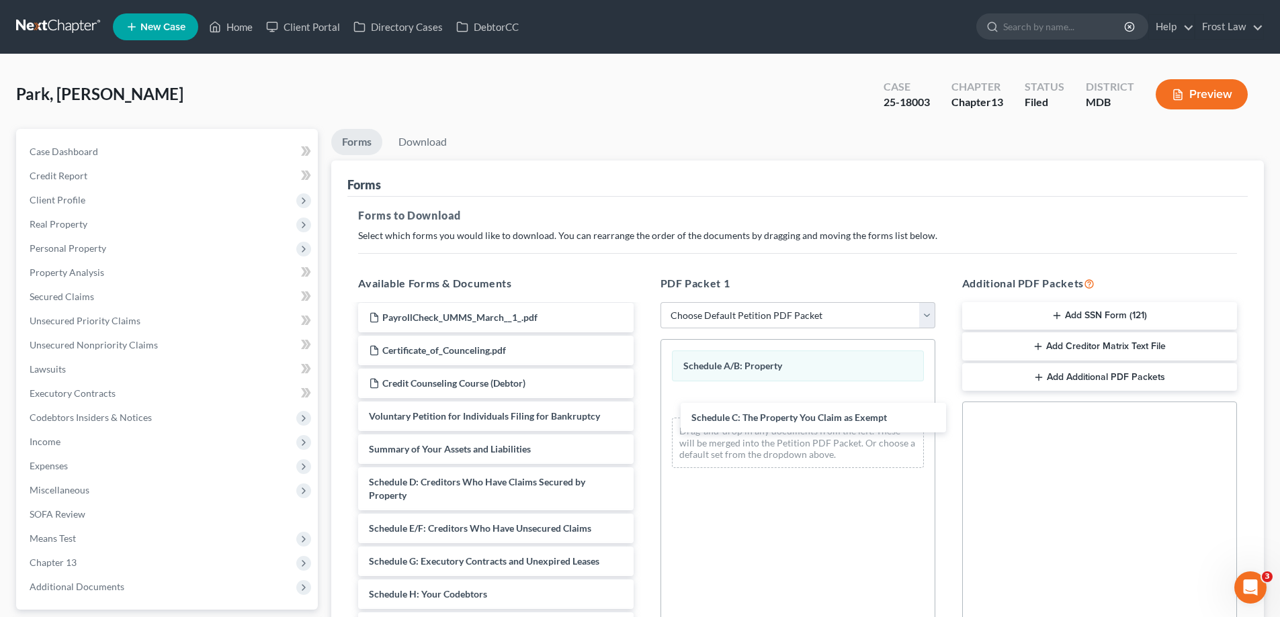
drag, startPoint x: 486, startPoint y: 521, endPoint x: 755, endPoint y: 470, distance: 272.9
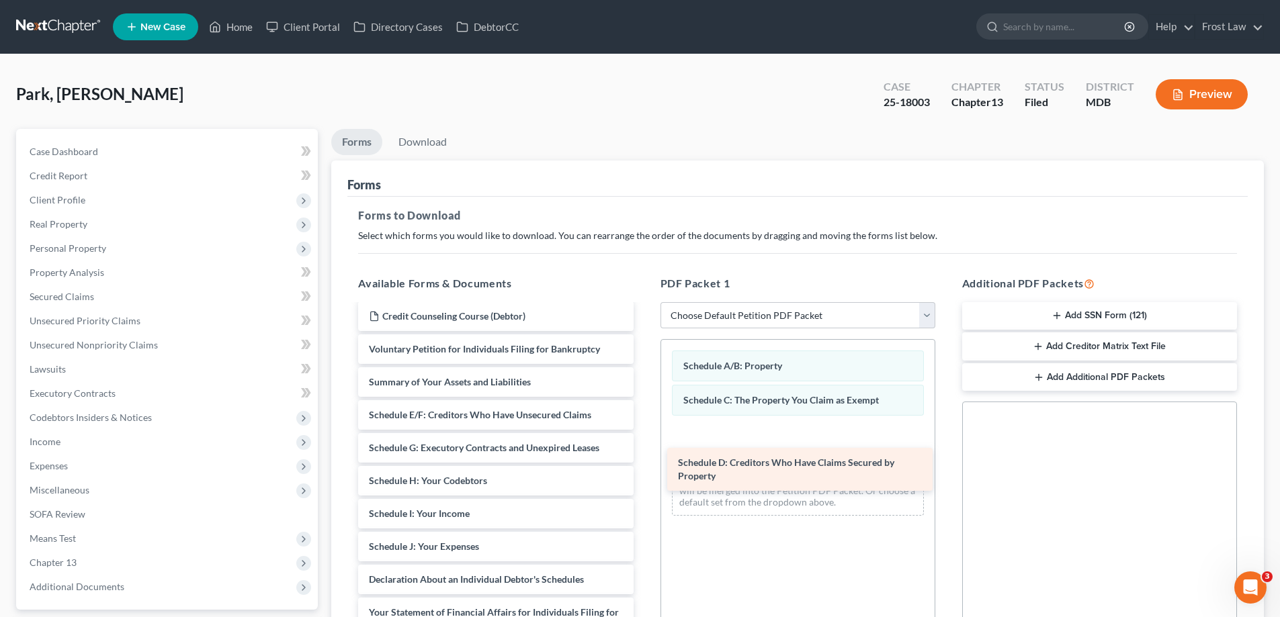
drag, startPoint x: 441, startPoint y: 459, endPoint x: 675, endPoint y: 464, distance: 233.2
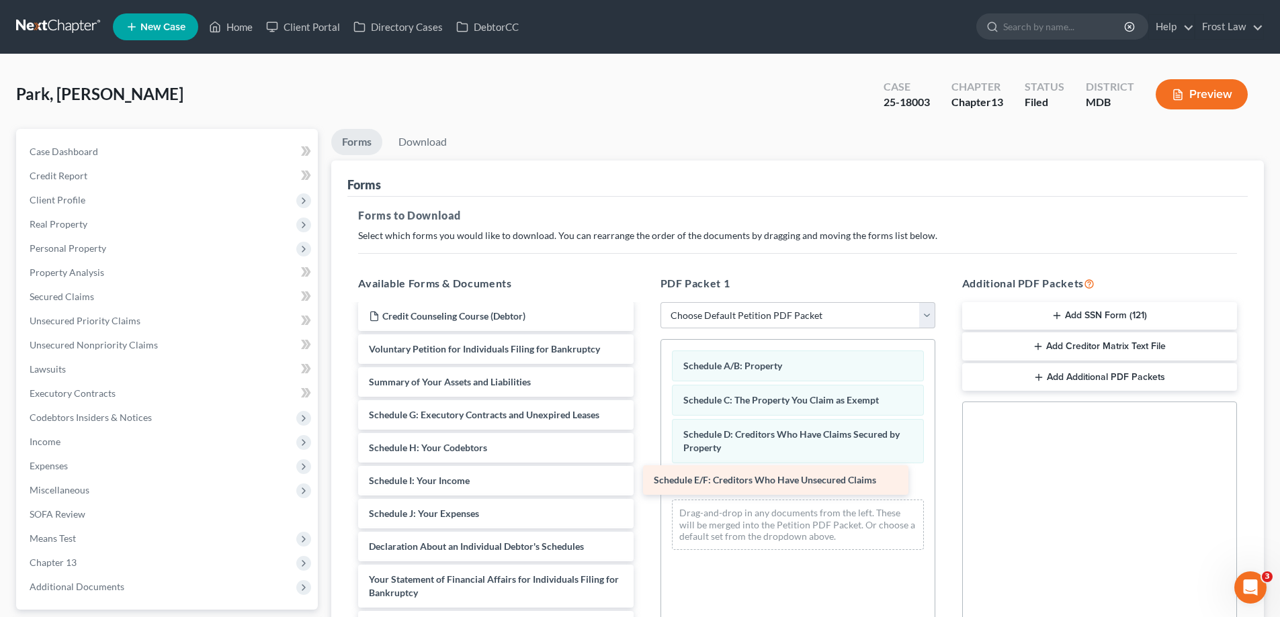
drag, startPoint x: 489, startPoint y: 457, endPoint x: 774, endPoint y: 482, distance: 286.0
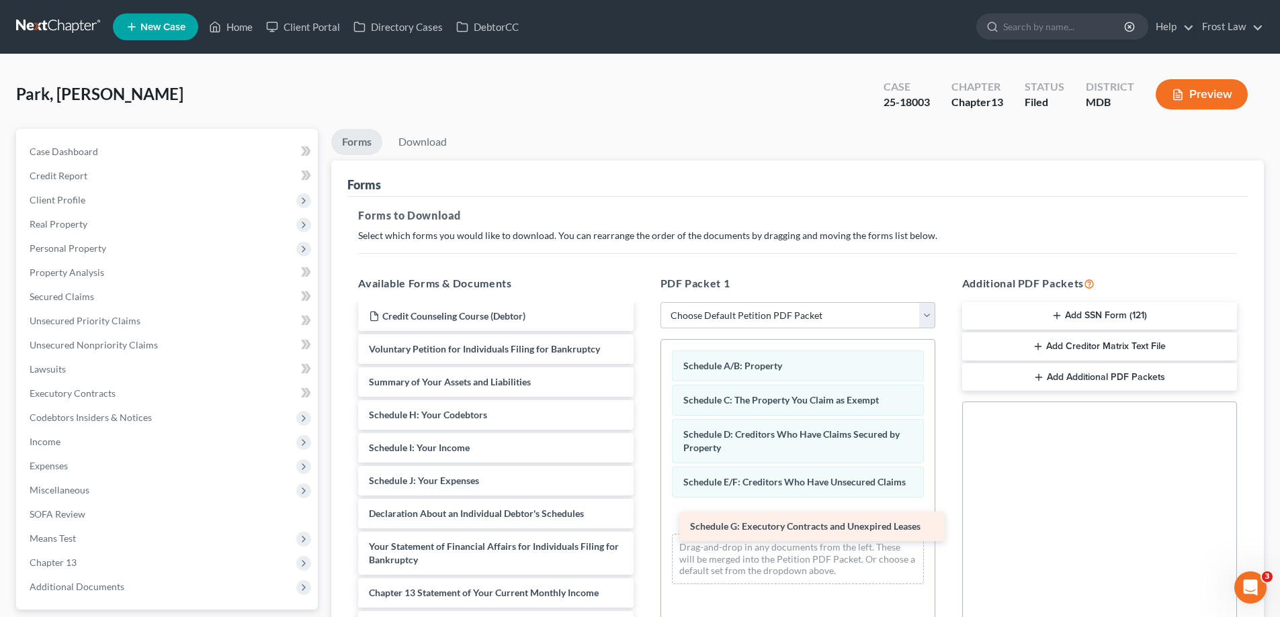
drag, startPoint x: 567, startPoint y: 460, endPoint x: 857, endPoint y: 523, distance: 296.4
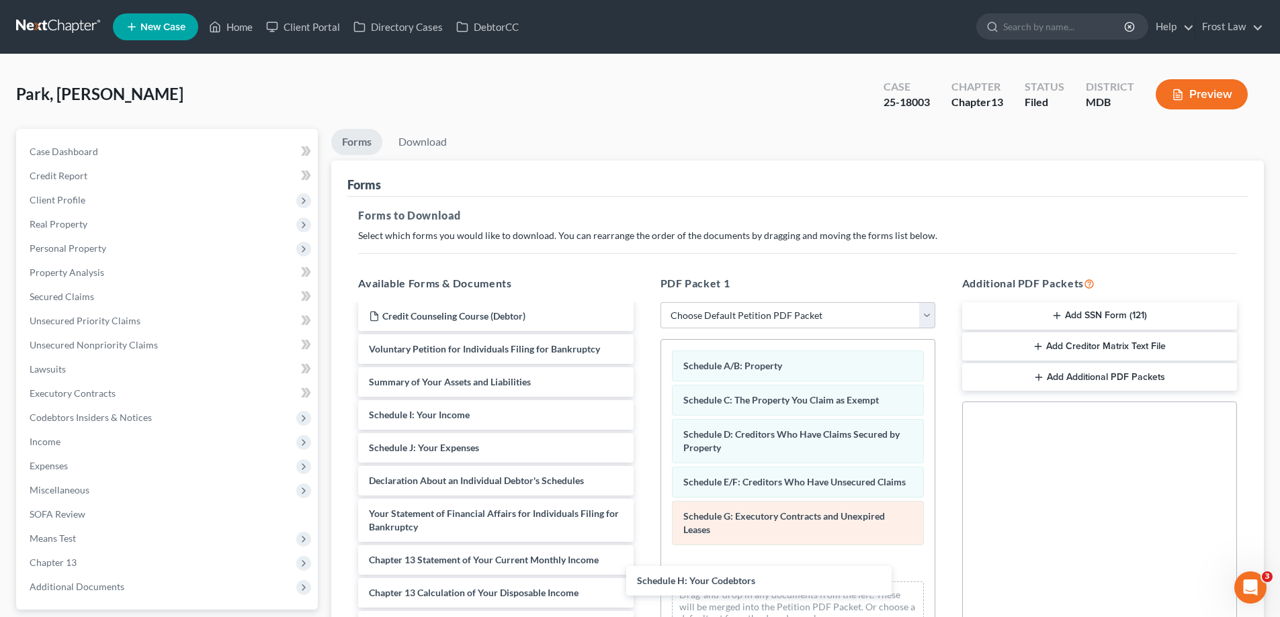
drag, startPoint x: 519, startPoint y: 444, endPoint x: 782, endPoint y: 542, distance: 280.2
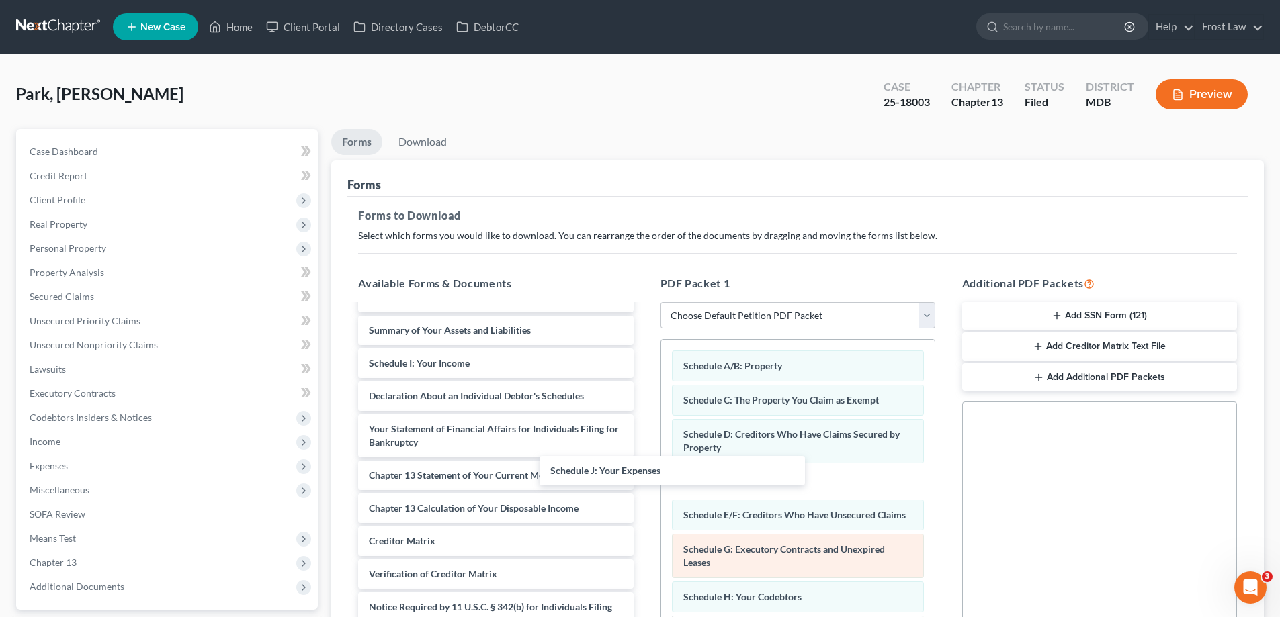
scroll to position [2147, 0]
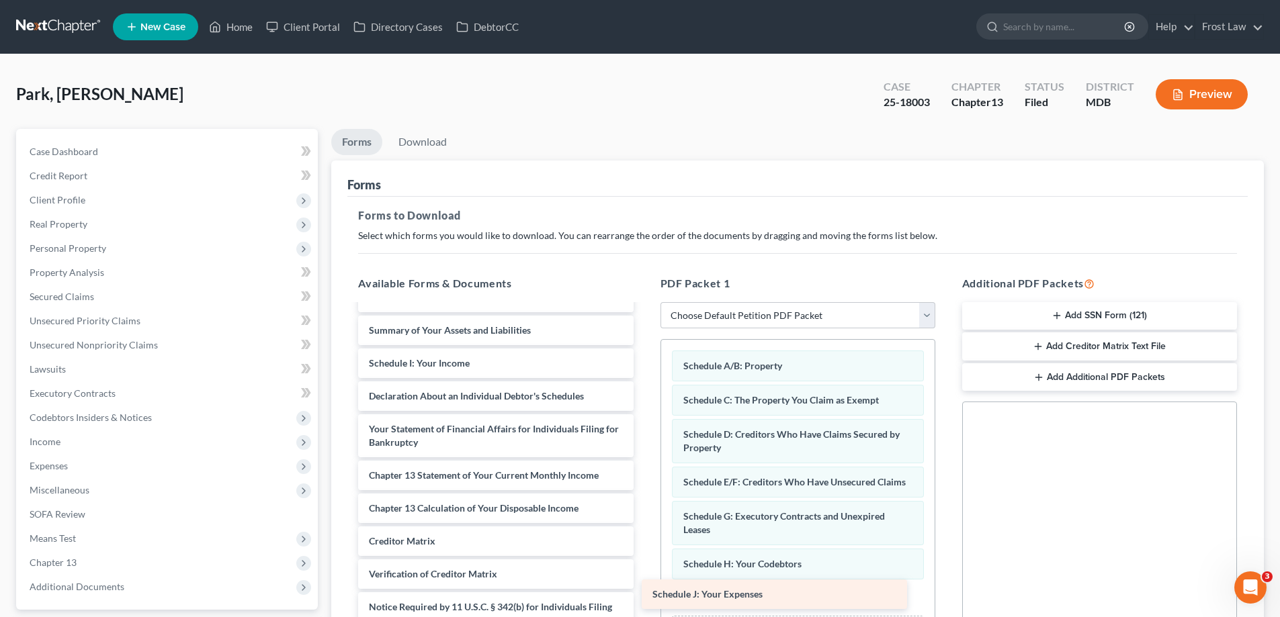
drag, startPoint x: 485, startPoint y: 368, endPoint x: 771, endPoint y: 600, distance: 368.3
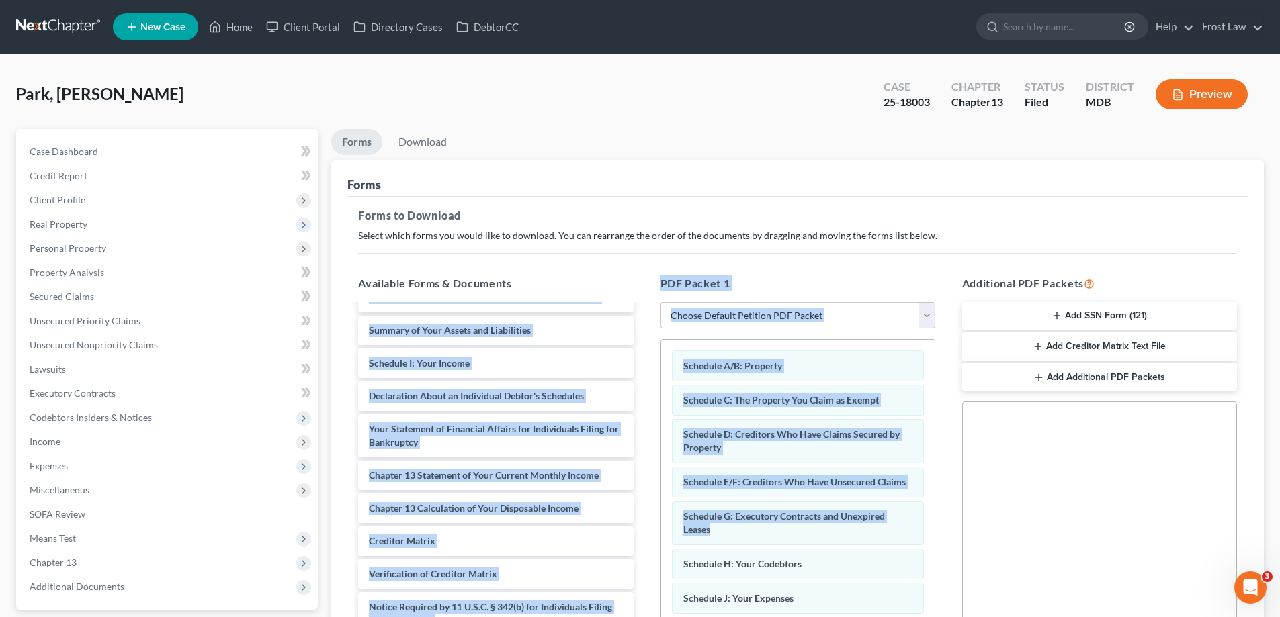
click at [857, 265] on div "PDF Packet 1 Choose Default Petition PDF Packet Complete Bankruptcy Petition (a…" at bounding box center [798, 493] width 302 height 456
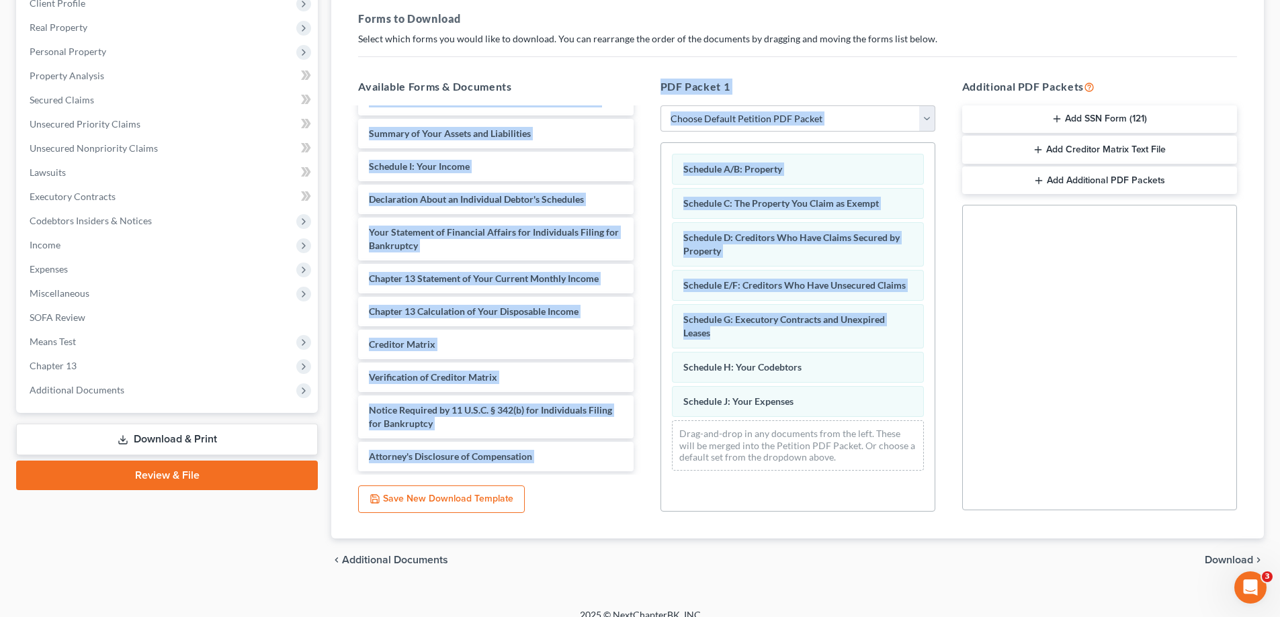
scroll to position [202, 0]
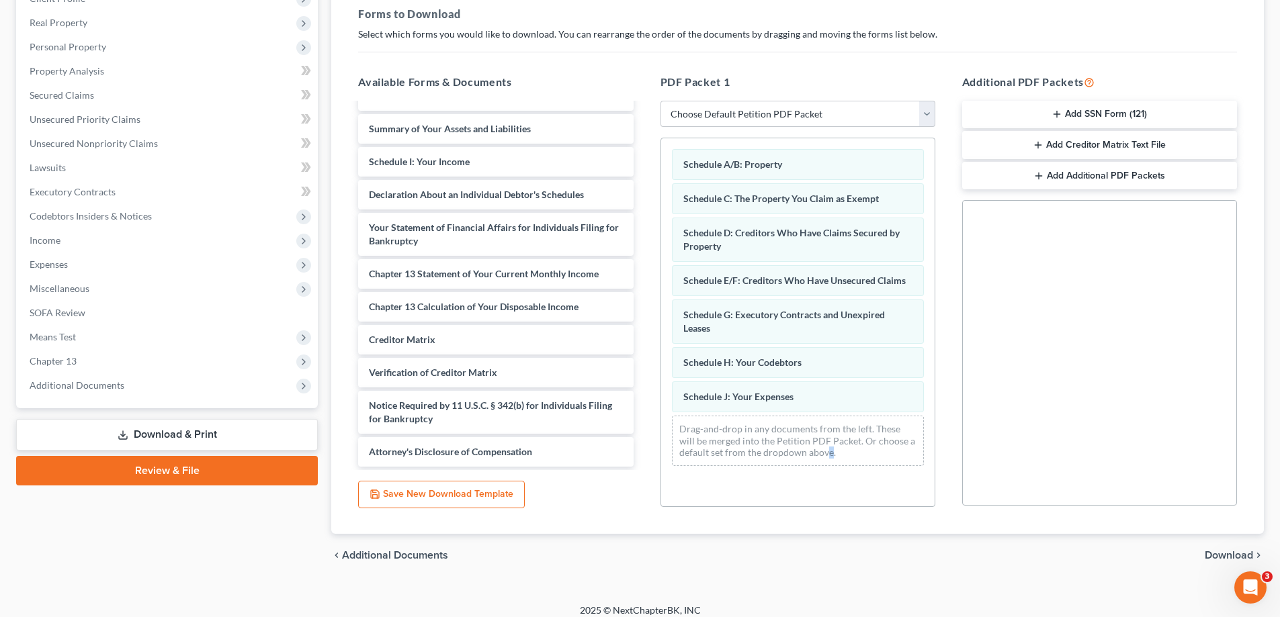
click at [828, 523] on div "Forms to Download Select which forms you would like to download. You can rearra…" at bounding box center [797, 265] width 900 height 540
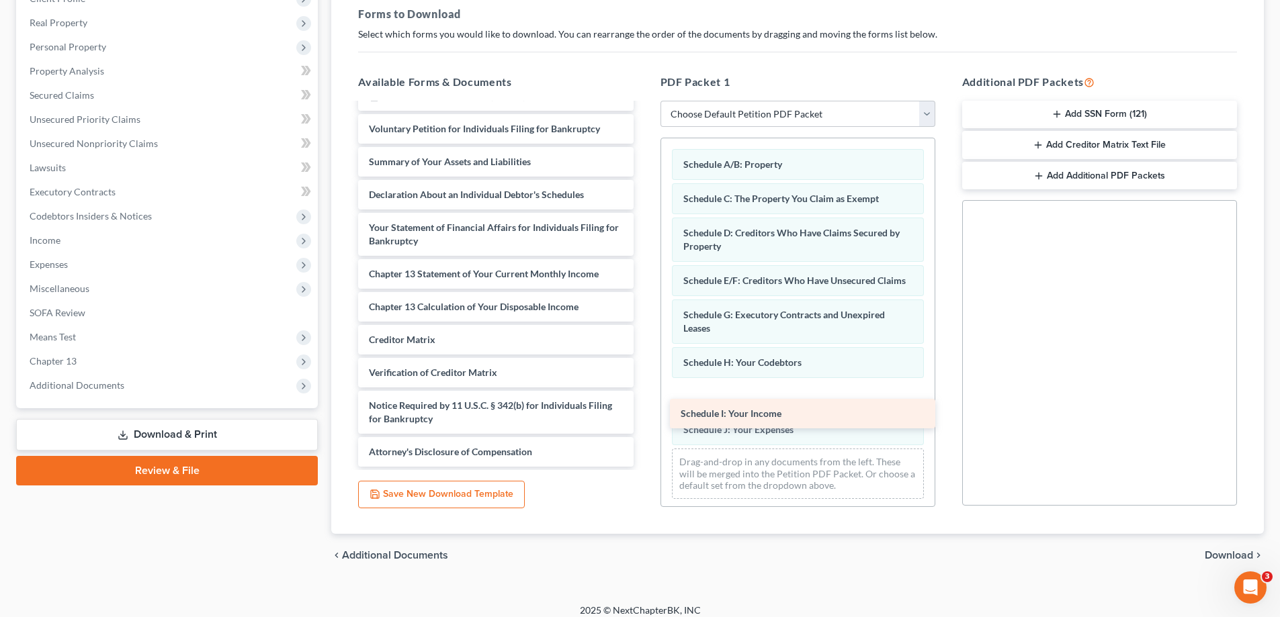
drag, startPoint x: 425, startPoint y: 169, endPoint x: 747, endPoint y: 419, distance: 407.5
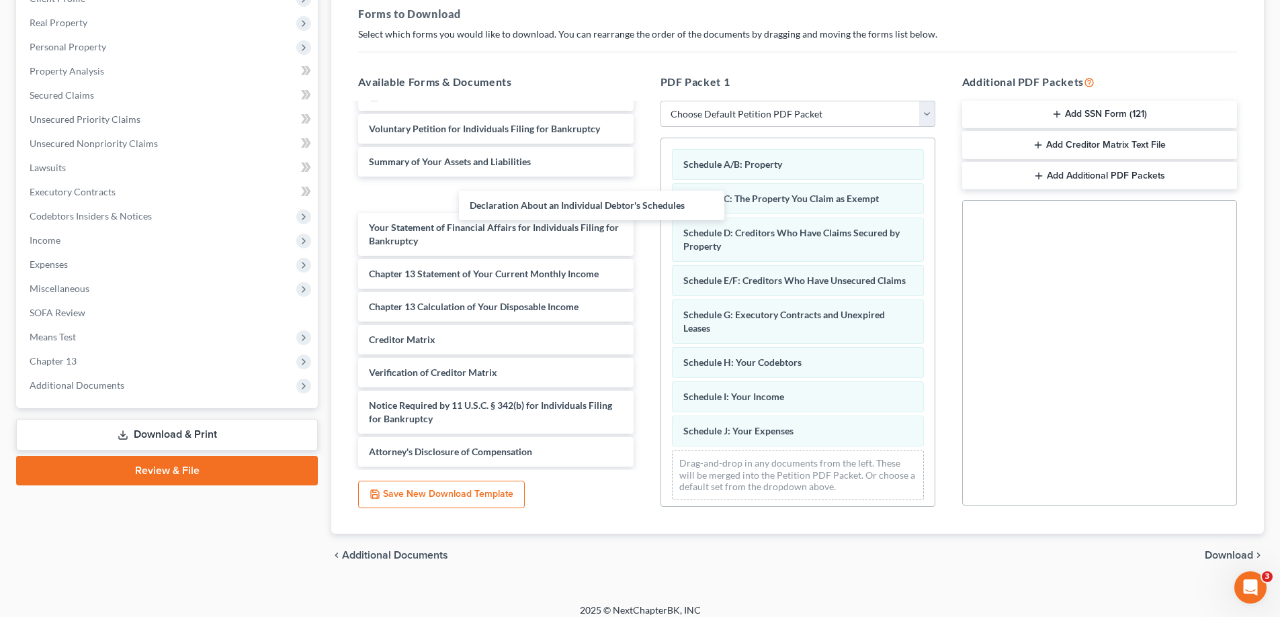
scroll to position [2082, 0]
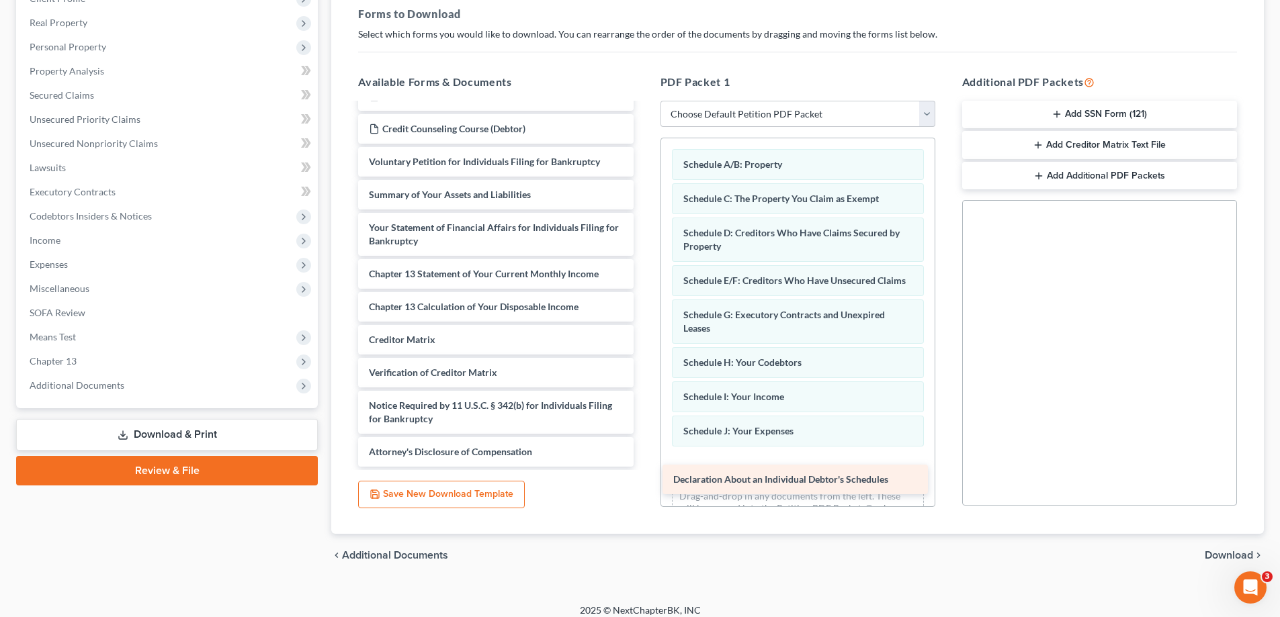
drag, startPoint x: 466, startPoint y: 199, endPoint x: 779, endPoint y: 484, distance: 423.3
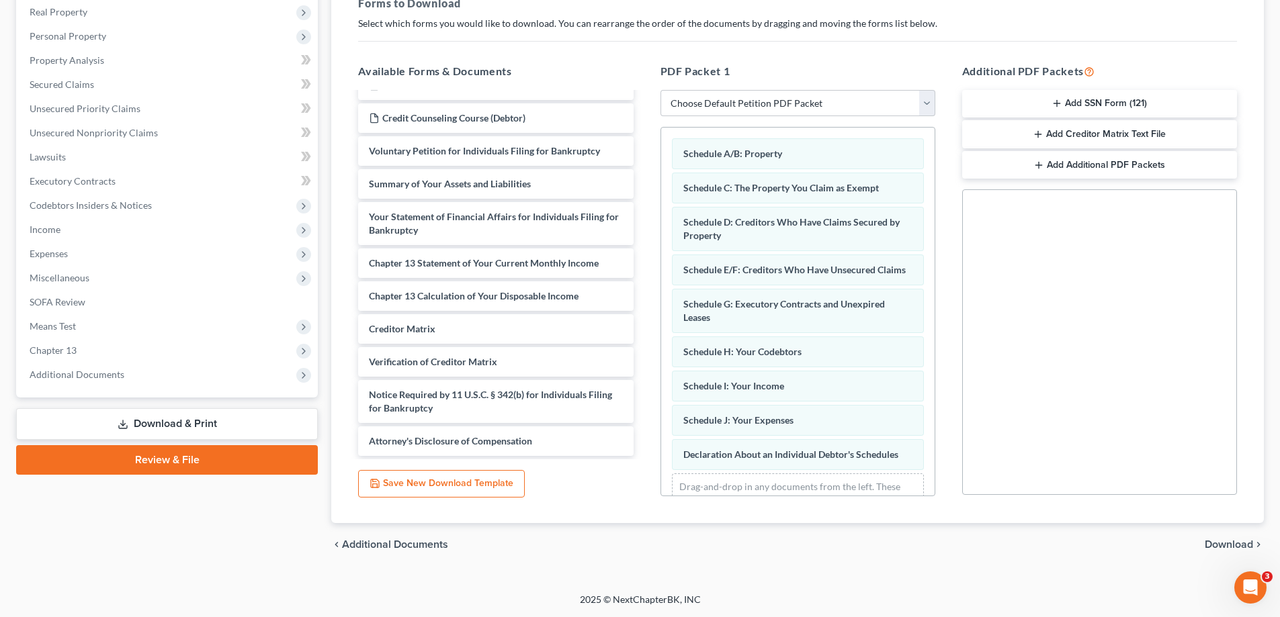
click at [1226, 548] on span "Download" at bounding box center [1229, 545] width 48 height 11
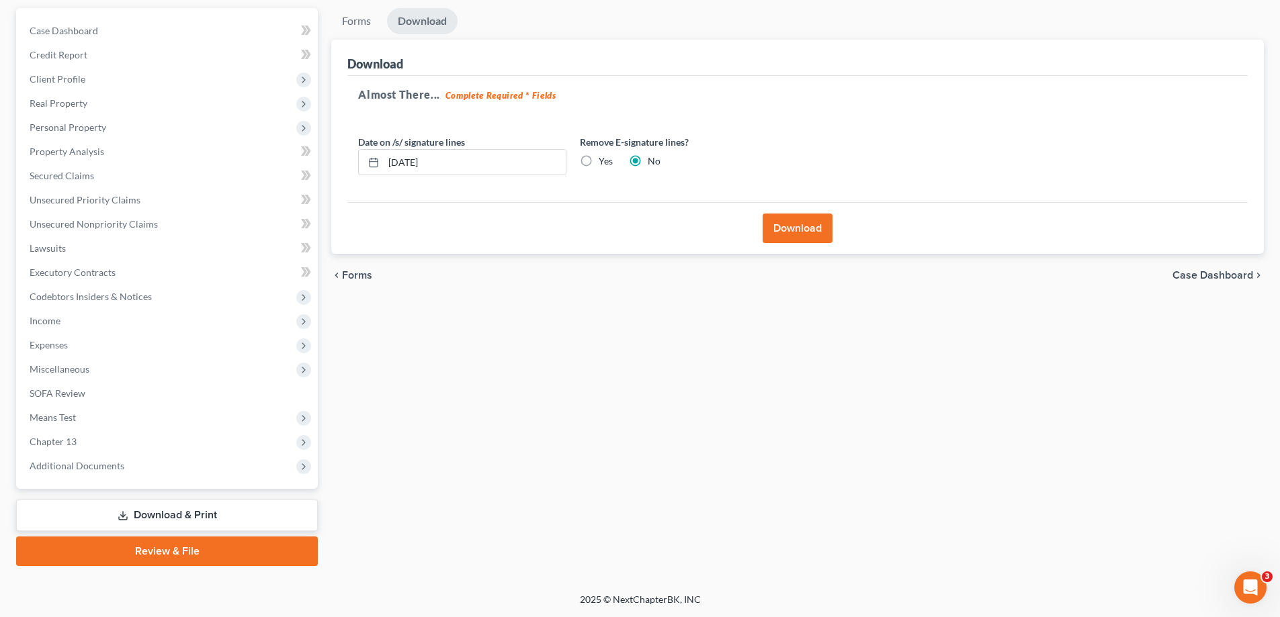
click at [791, 233] on button "Download" at bounding box center [798, 229] width 70 height 30
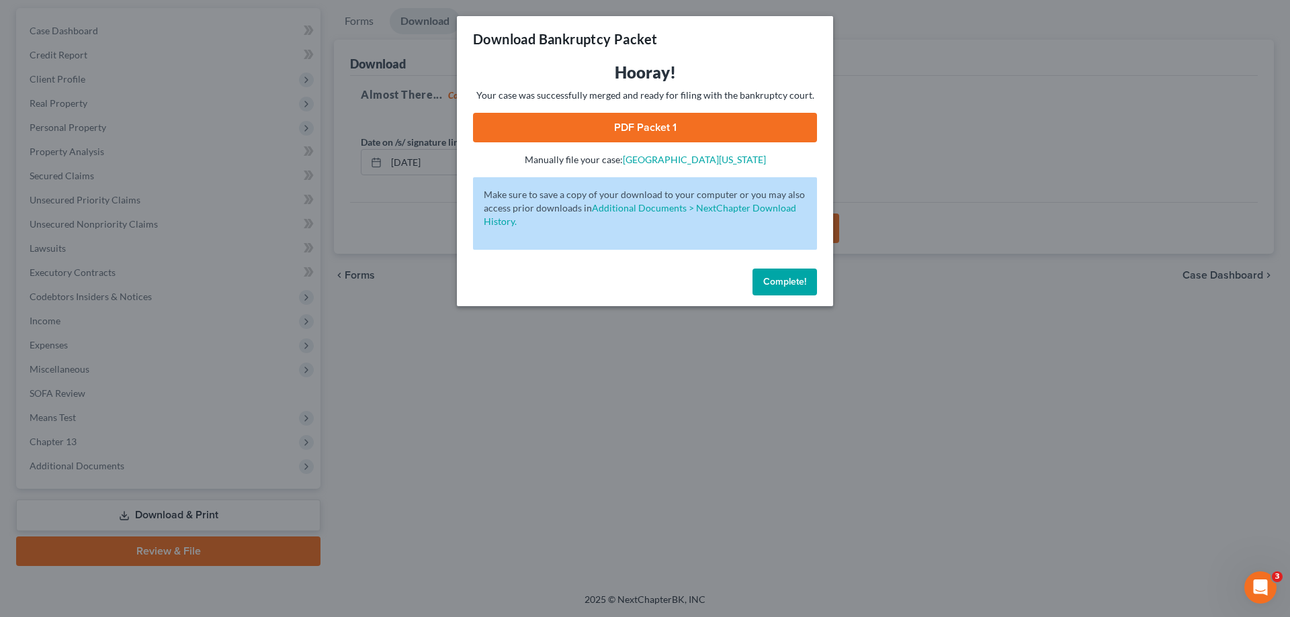
click at [653, 133] on link "PDF Packet 1" at bounding box center [645, 128] width 344 height 30
drag, startPoint x: 785, startPoint y: 284, endPoint x: 727, endPoint y: 285, distance: 58.5
click at [783, 284] on span "Complete!" at bounding box center [784, 281] width 43 height 11
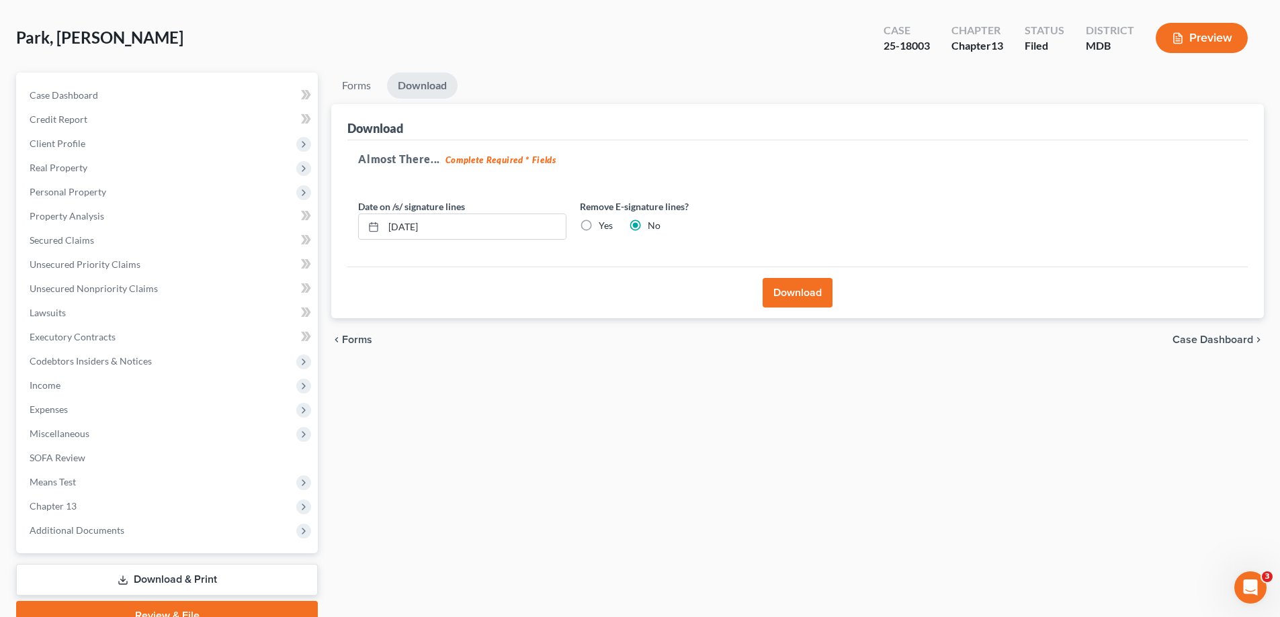
scroll to position [0, 0]
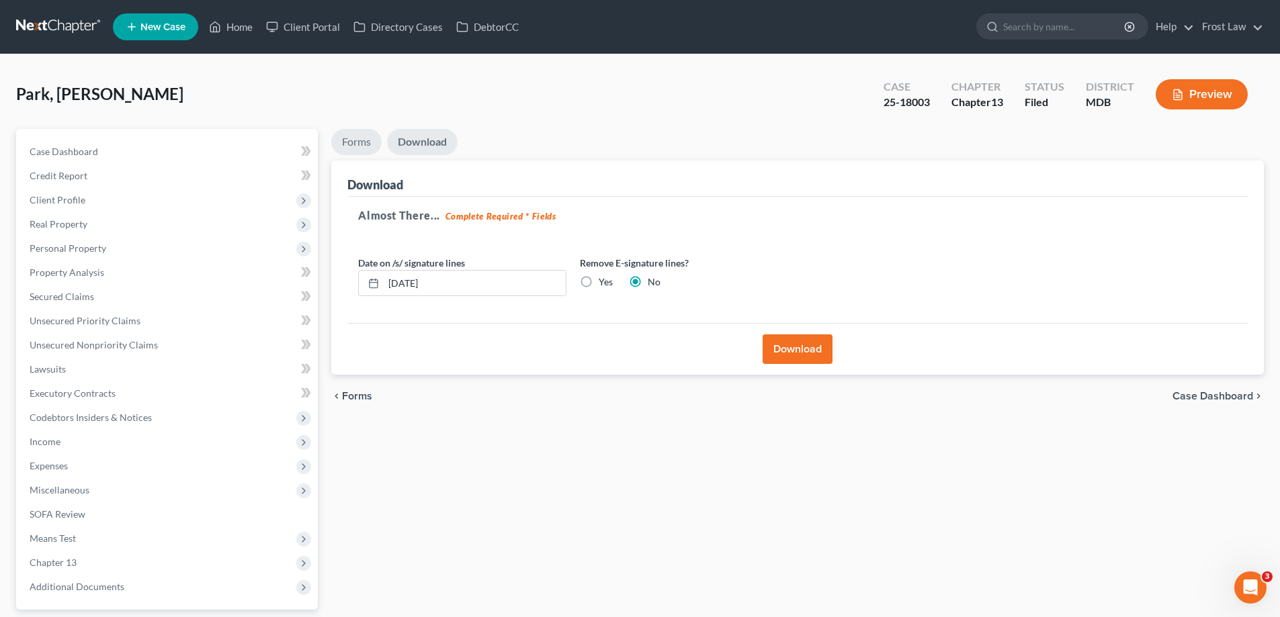
click at [361, 151] on link "Forms" at bounding box center [356, 142] width 50 height 26
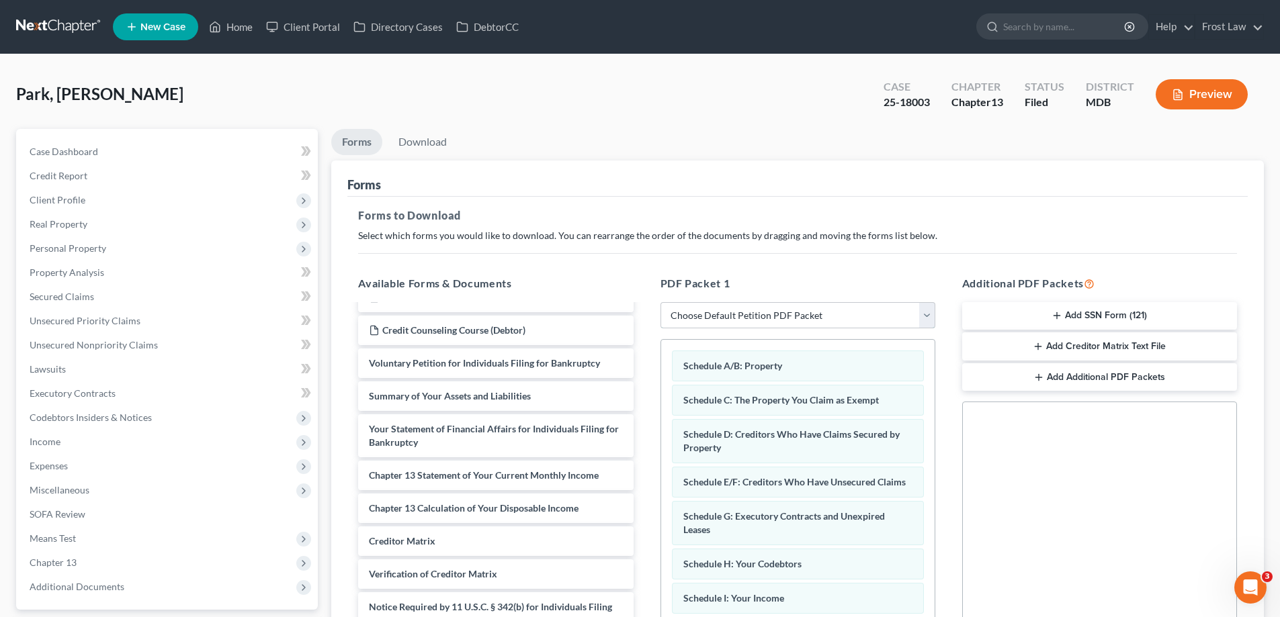
drag, startPoint x: 749, startPoint y: 315, endPoint x: 744, endPoint y: 322, distance: 8.6
click at [750, 315] on select "Choose Default Petition PDF Packet Complete Bankruptcy Petition (all forms and …" at bounding box center [797, 315] width 275 height 27
select select "1"
click at [660, 302] on select "Choose Default Petition PDF Packet Complete Bankruptcy Petition (all forms and …" at bounding box center [797, 315] width 275 height 27
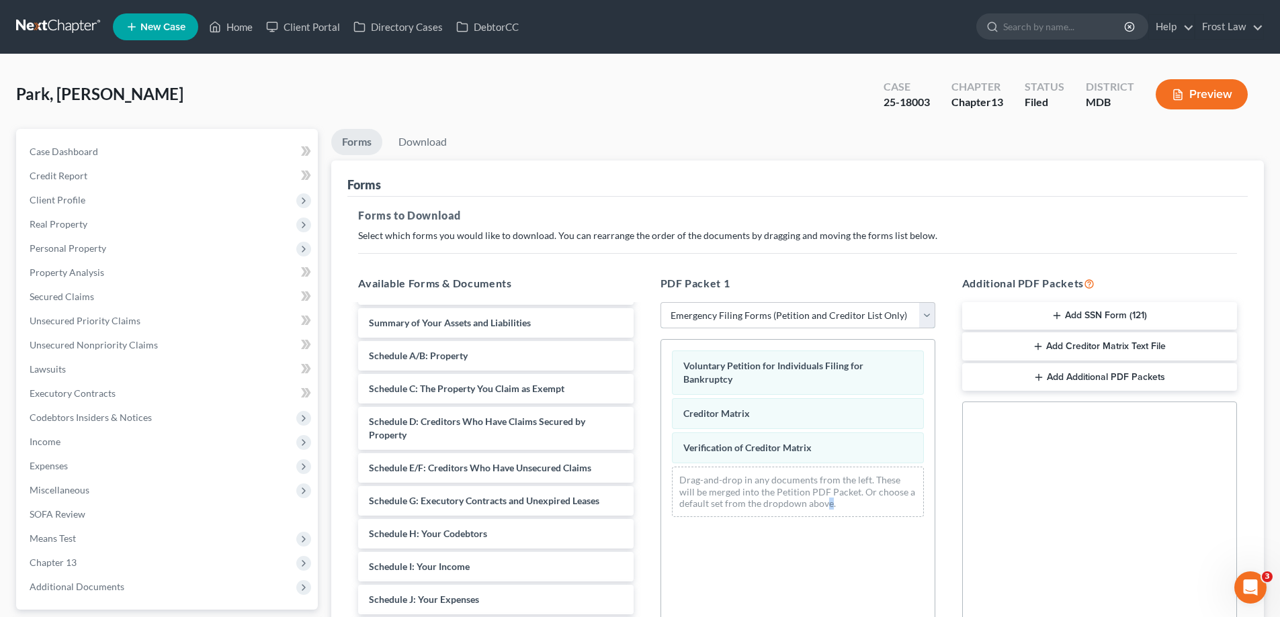
drag, startPoint x: 728, startPoint y: 318, endPoint x: 734, endPoint y: 327, distance: 10.6
click at [728, 318] on select "Choose Default Petition PDF Packet Complete Bankruptcy Petition (all forms and …" at bounding box center [797, 315] width 275 height 27
select select
click at [660, 302] on select "Choose Default Petition PDF Packet Complete Bankruptcy Petition (all forms and …" at bounding box center [797, 315] width 275 height 27
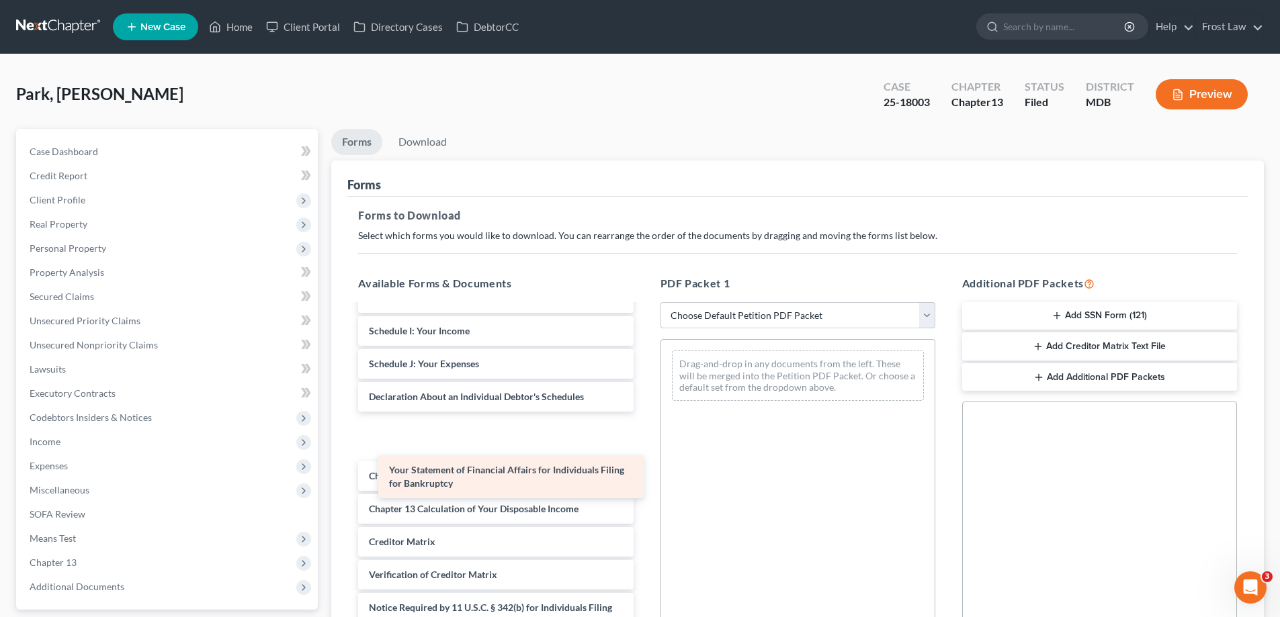
scroll to position [2345, 0]
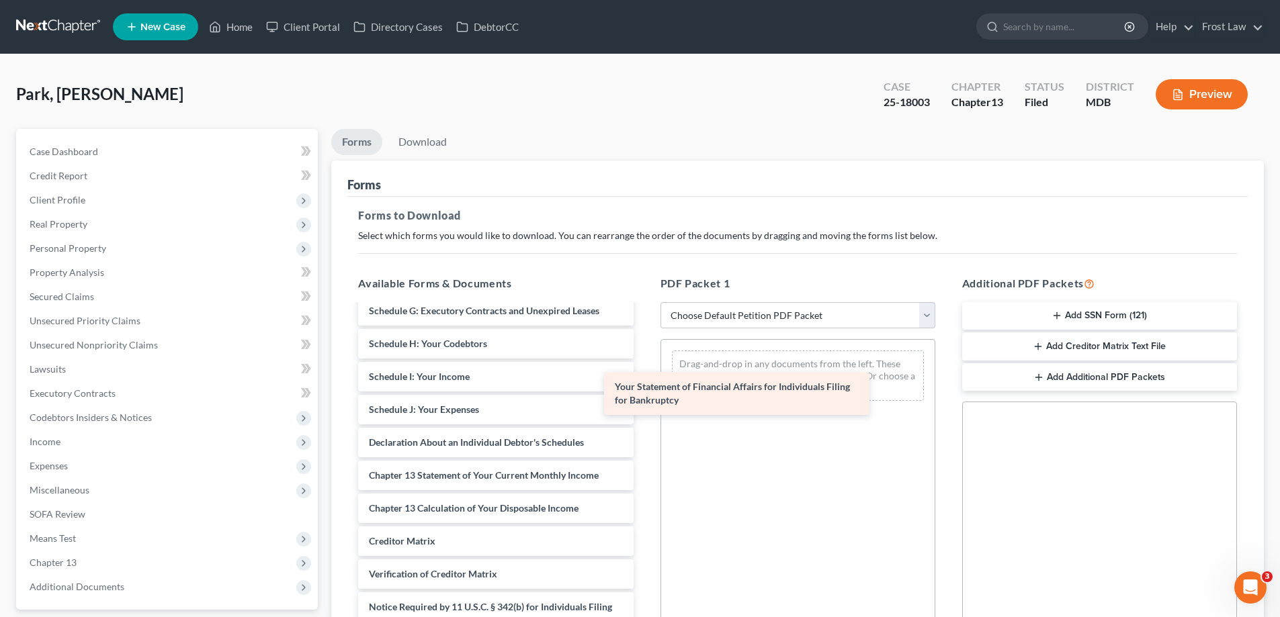
drag, startPoint x: 486, startPoint y: 474, endPoint x: 746, endPoint y: 381, distance: 276.9
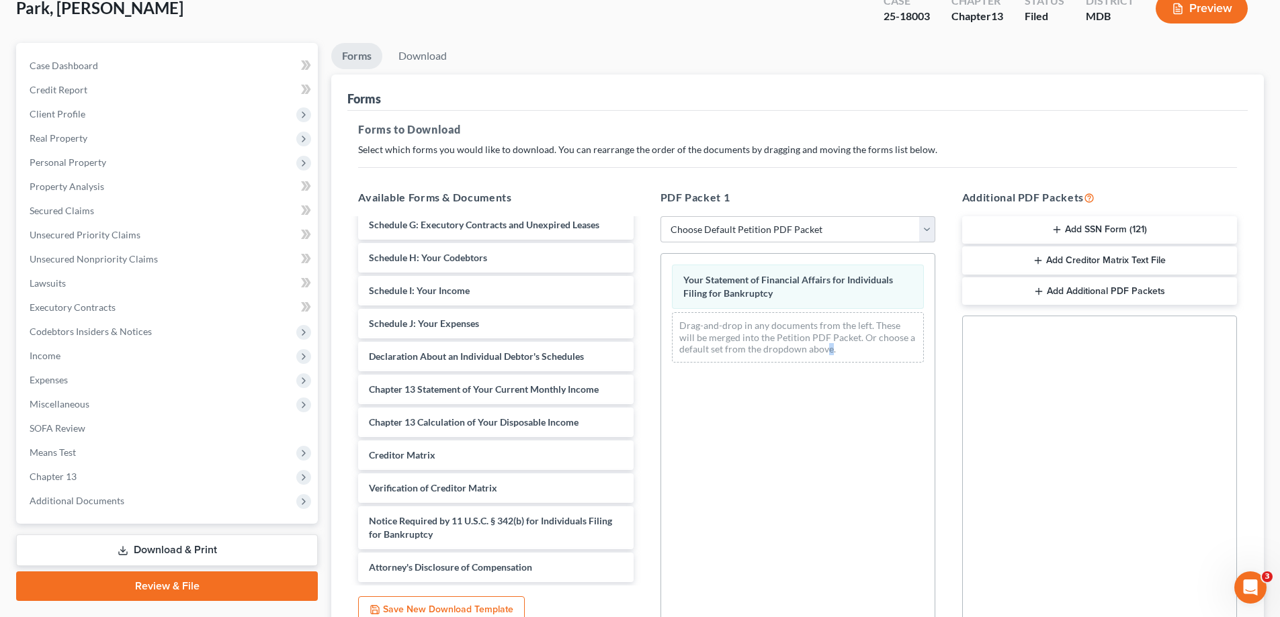
scroll to position [202, 0]
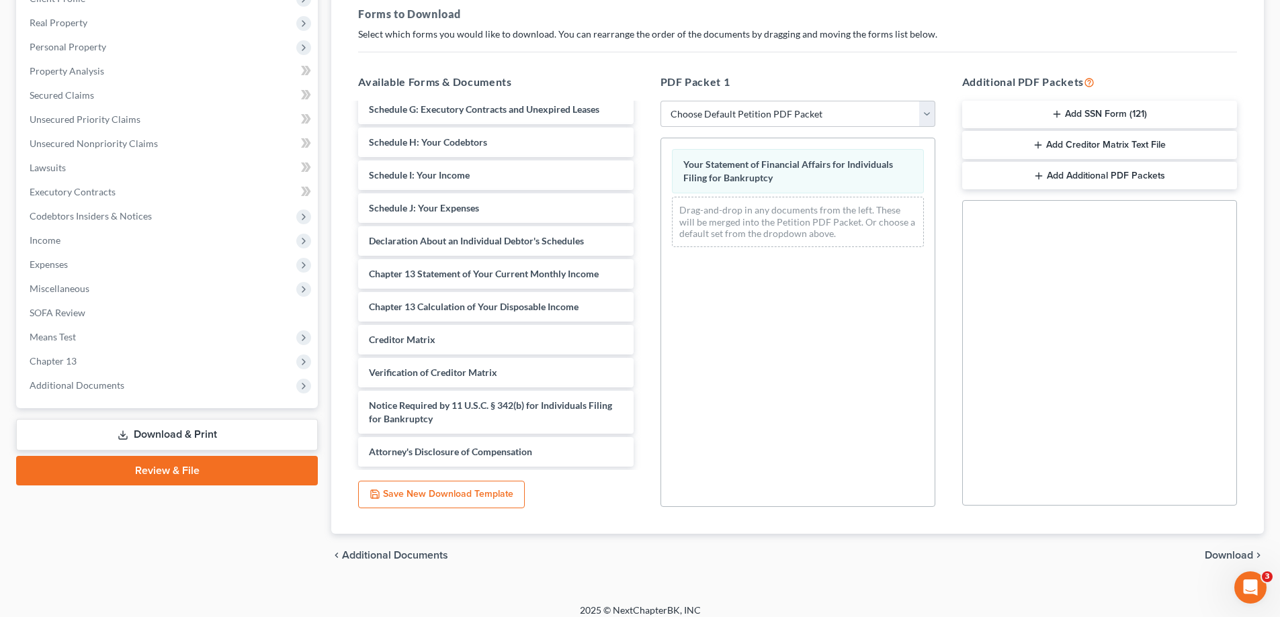
click at [1226, 548] on div "chevron_left Additional Documents Download chevron_right" at bounding box center [797, 555] width 933 height 43
click at [1230, 560] on span "Download" at bounding box center [1229, 555] width 48 height 11
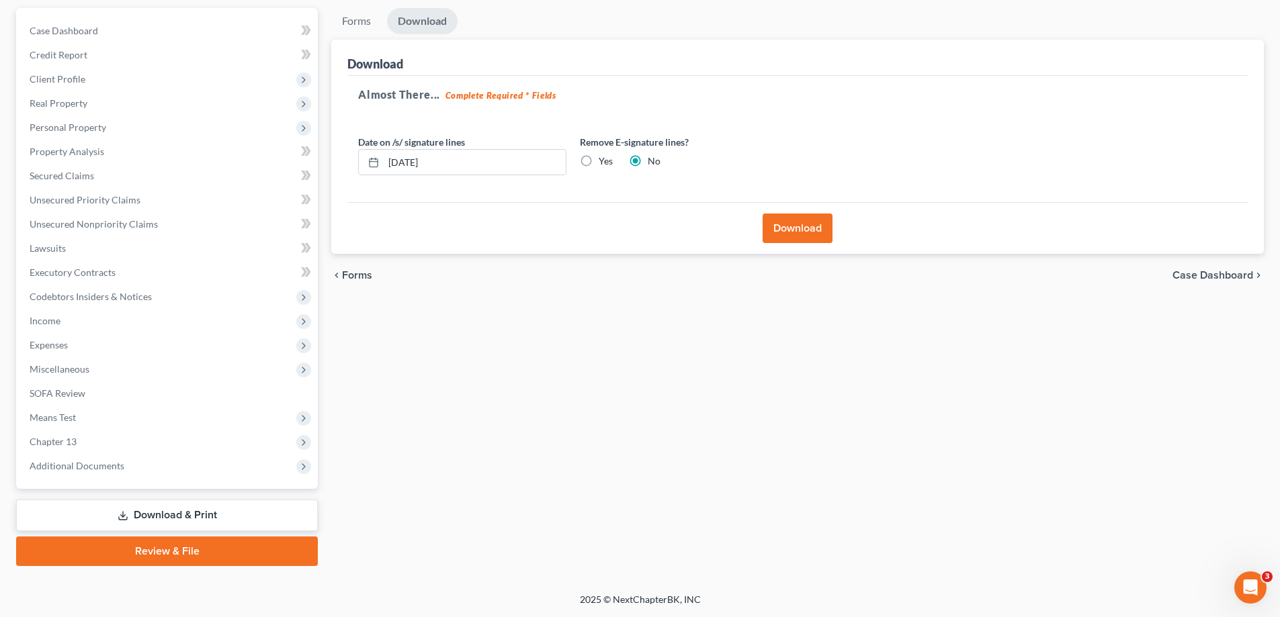
scroll to position [121, 0]
click at [808, 226] on button "Download" at bounding box center [798, 229] width 70 height 30
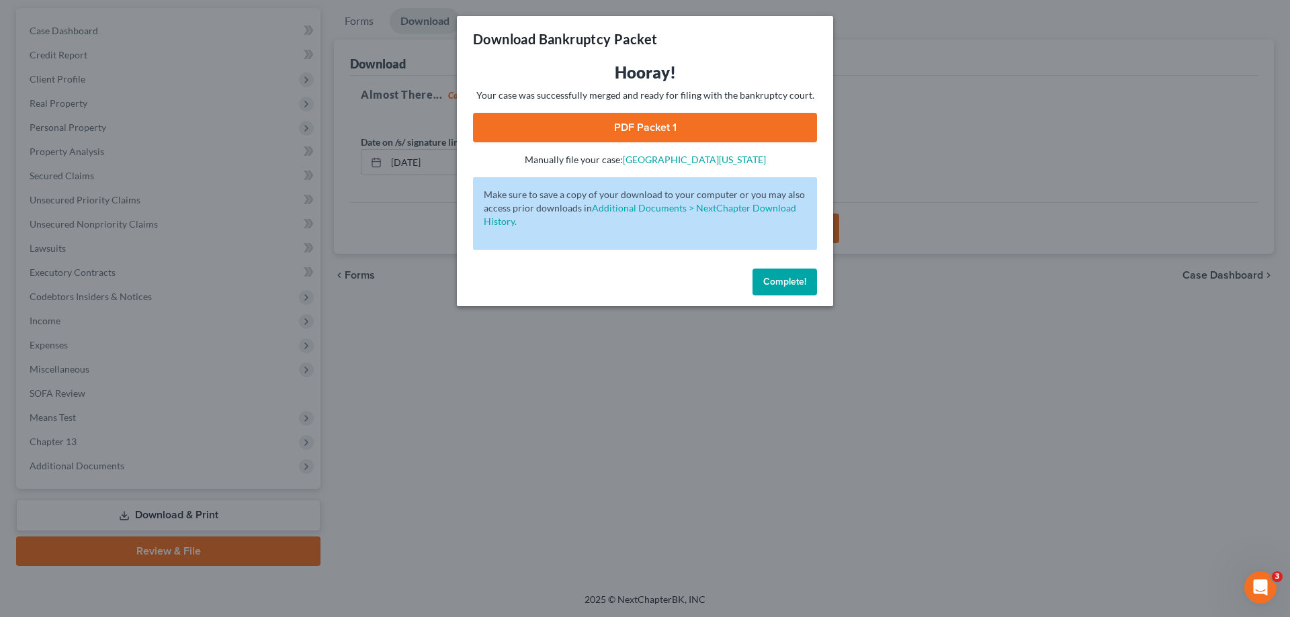
click at [612, 120] on link "PDF Packet 1" at bounding box center [645, 128] width 344 height 30
click at [776, 281] on span "Complete!" at bounding box center [784, 281] width 43 height 11
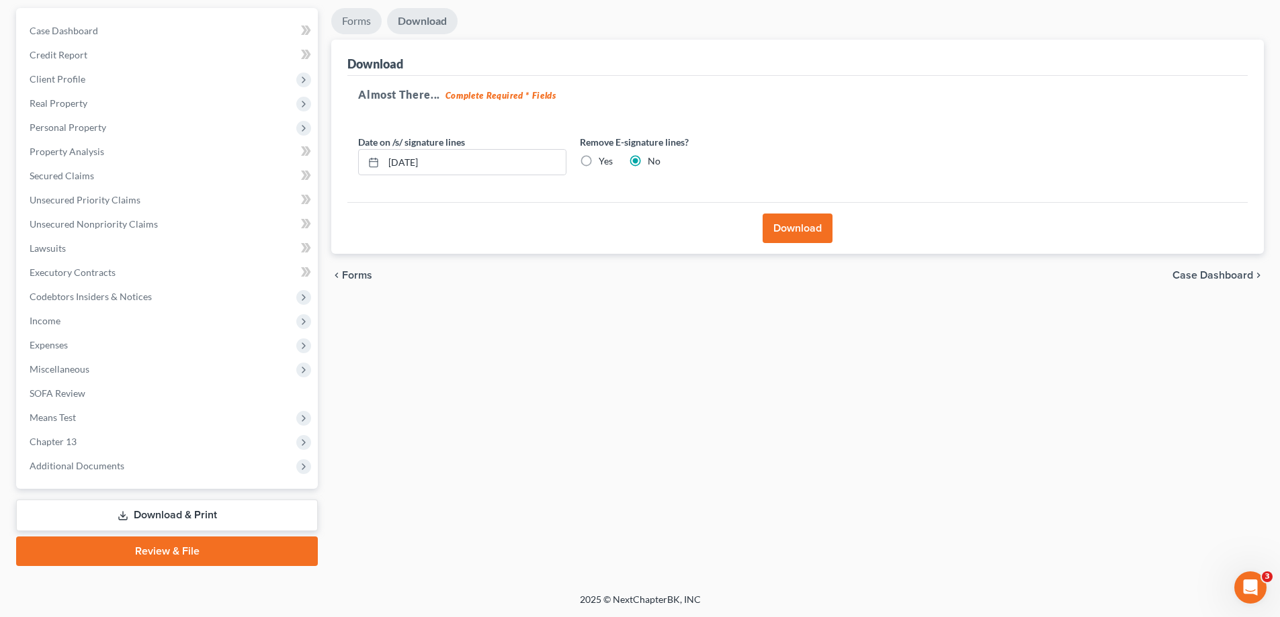
click at [347, 9] on link "Forms" at bounding box center [356, 21] width 50 height 26
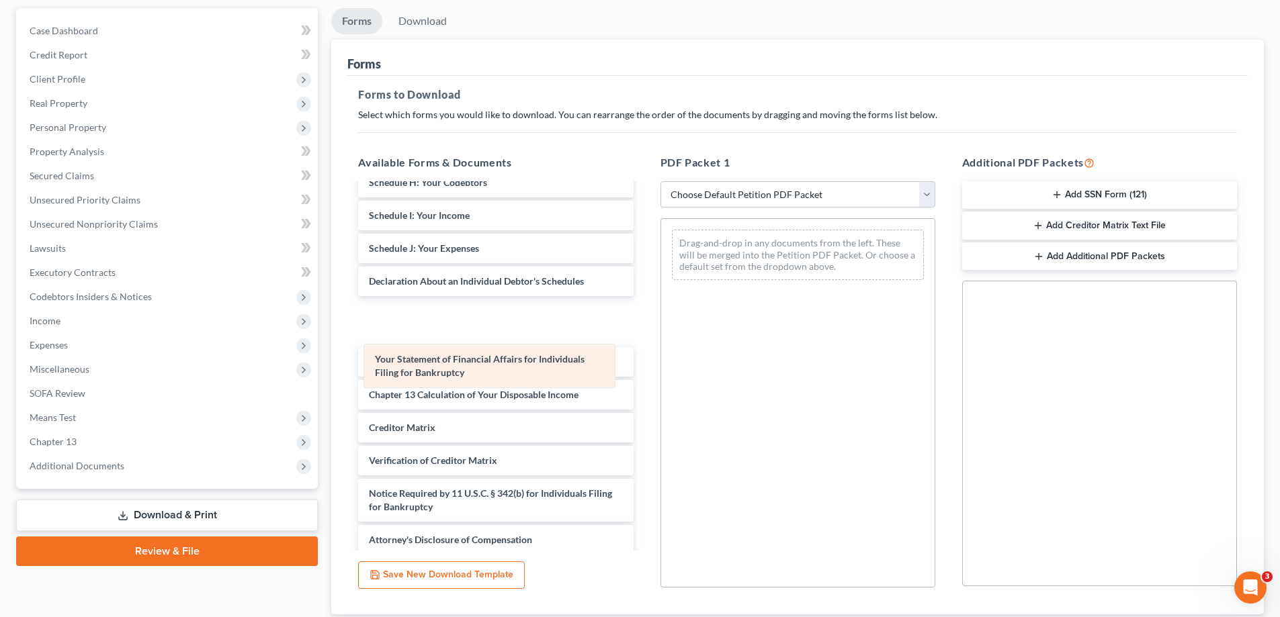
drag, startPoint x: 759, startPoint y: 251, endPoint x: 447, endPoint y: 366, distance: 332.9
click at [661, 291] on div "Your Statement of Financial Affairs for Individuals Filing for Bankruptcy Your …" at bounding box center [797, 255] width 273 height 72
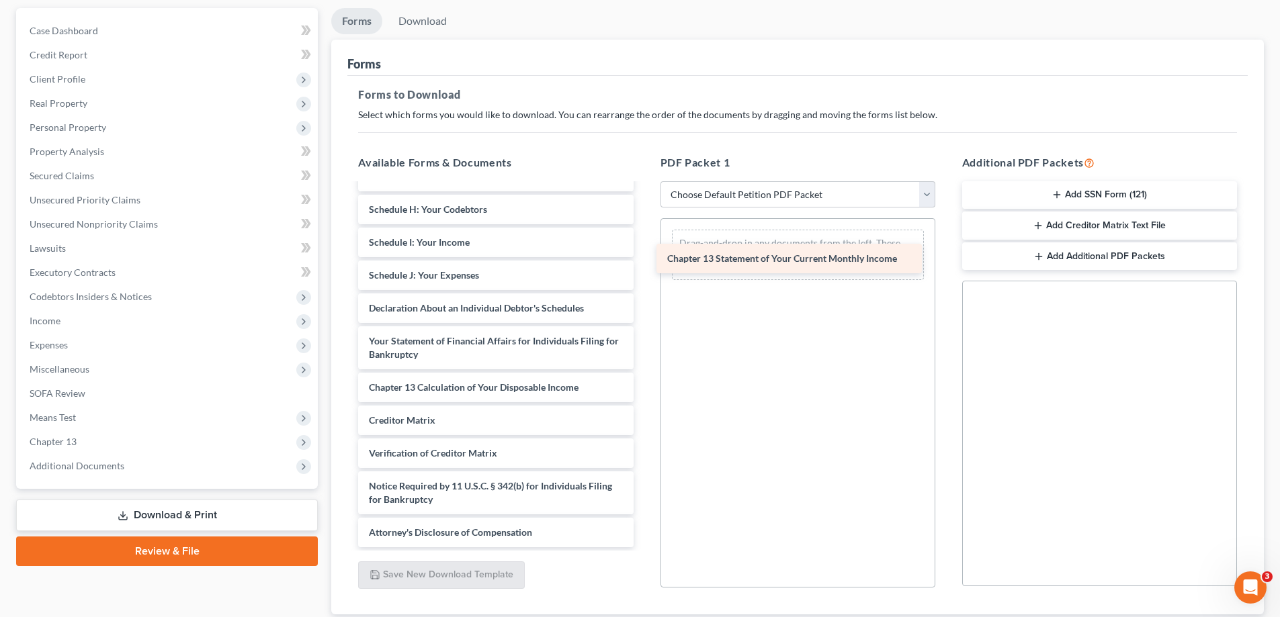
drag, startPoint x: 441, startPoint y: 399, endPoint x: 739, endPoint y: 257, distance: 330.6
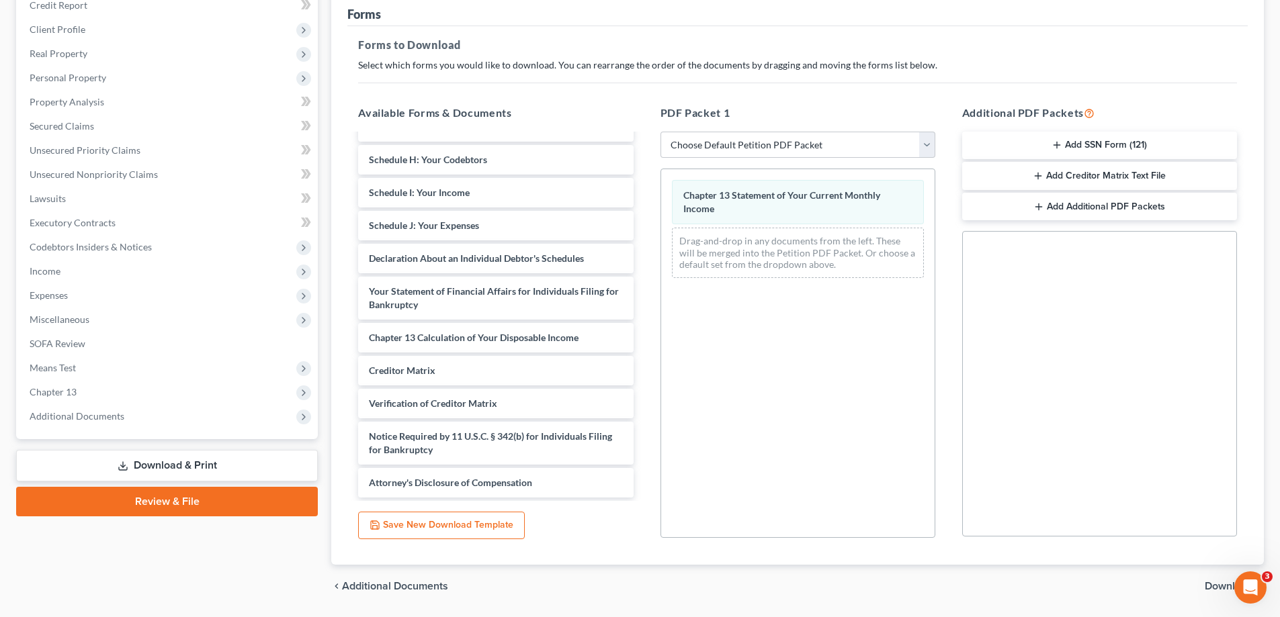
scroll to position [212, 0]
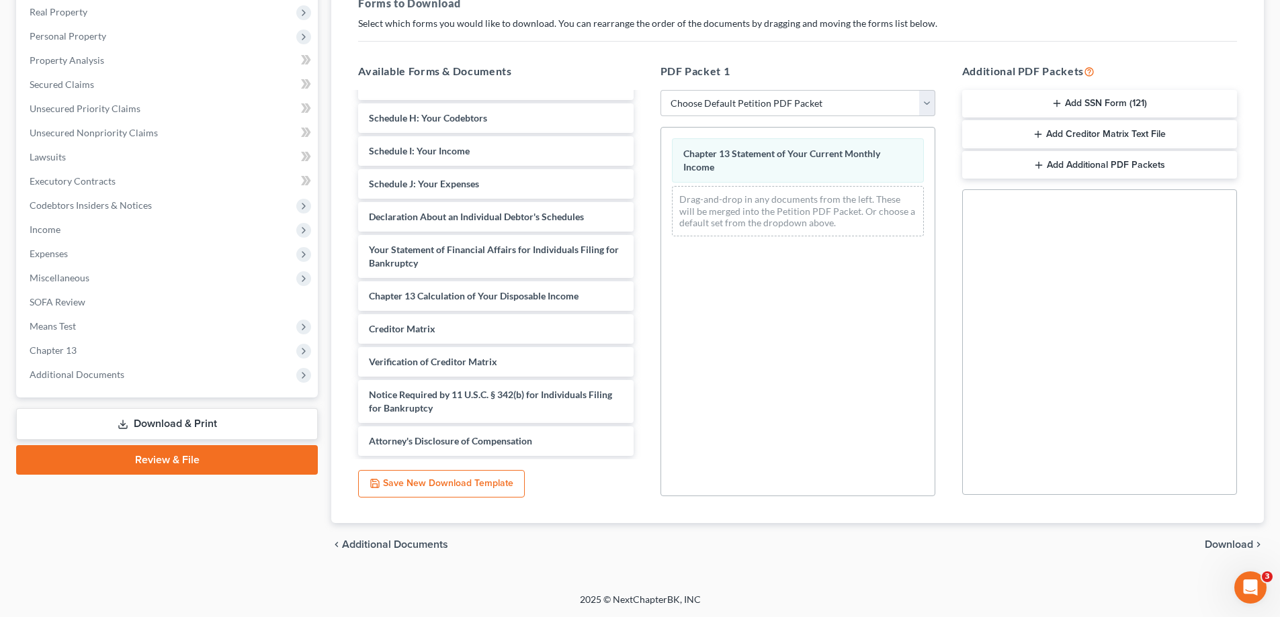
click at [1226, 547] on span "Download" at bounding box center [1229, 545] width 48 height 11
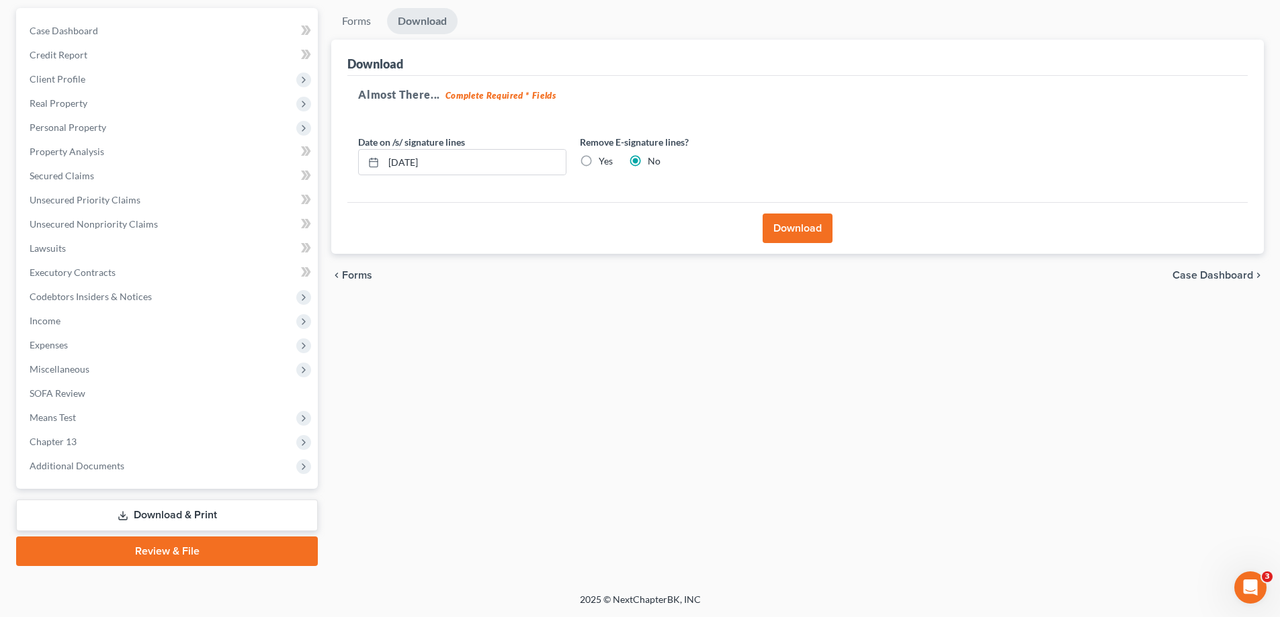
click at [785, 233] on button "Download" at bounding box center [798, 229] width 70 height 30
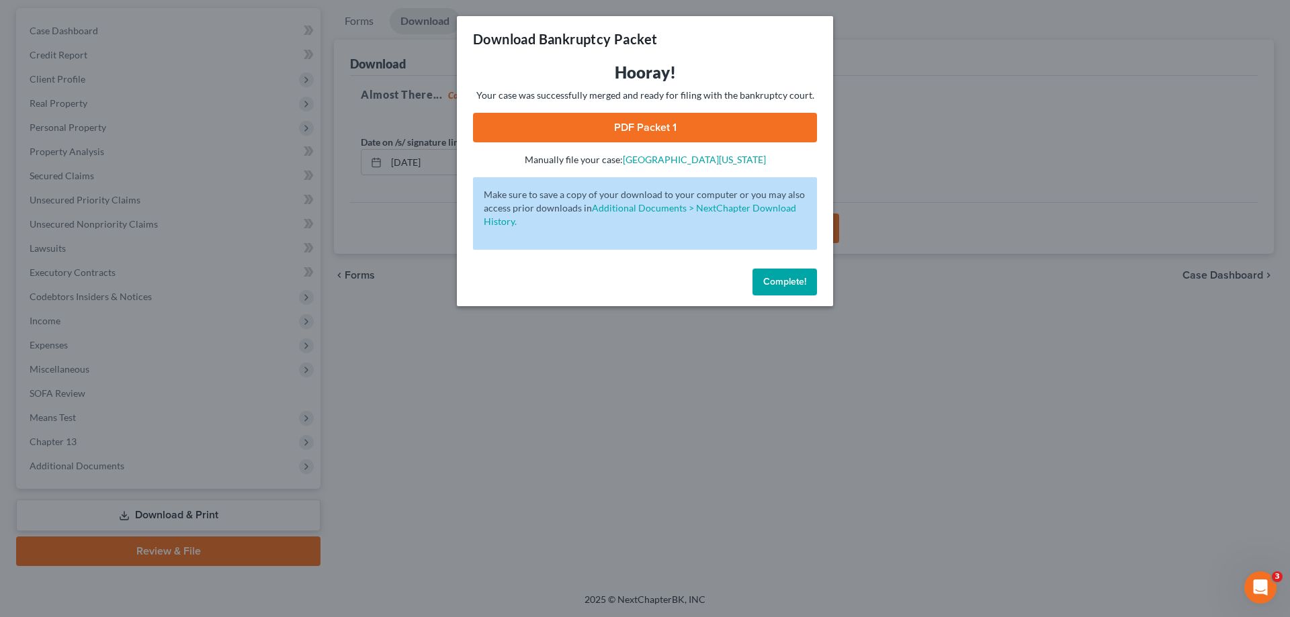
click at [633, 128] on link "PDF Packet 1" at bounding box center [645, 128] width 344 height 30
click at [781, 280] on span "Complete!" at bounding box center [784, 281] width 43 height 11
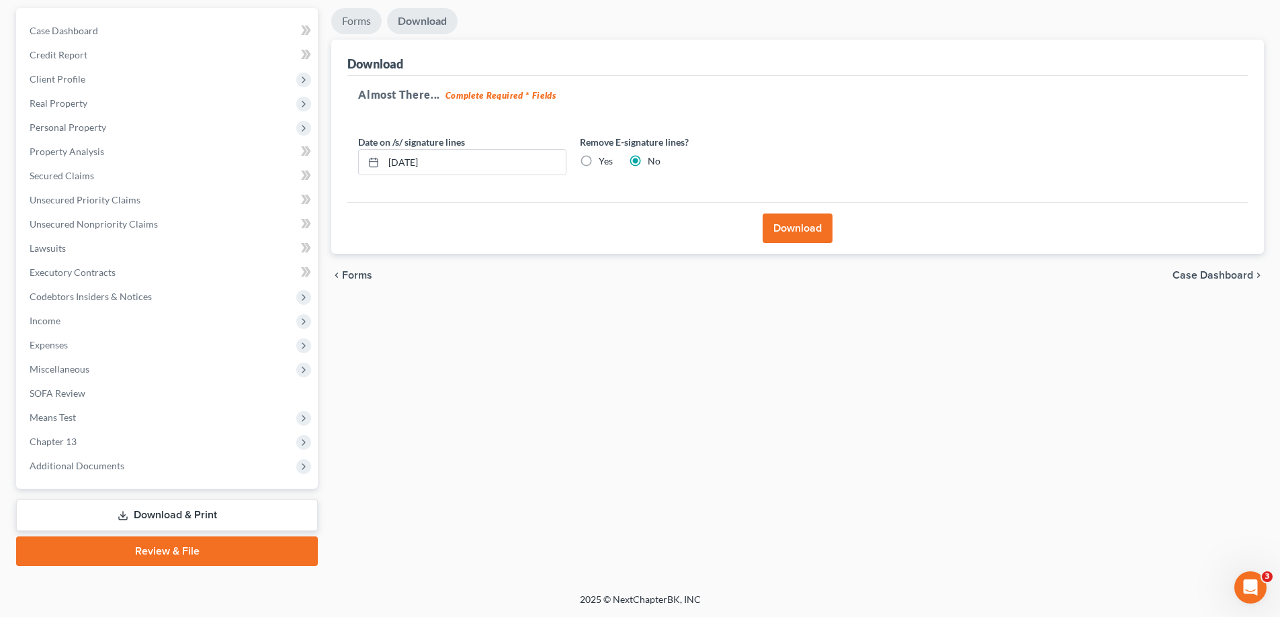
click at [355, 29] on link "Forms" at bounding box center [356, 21] width 50 height 26
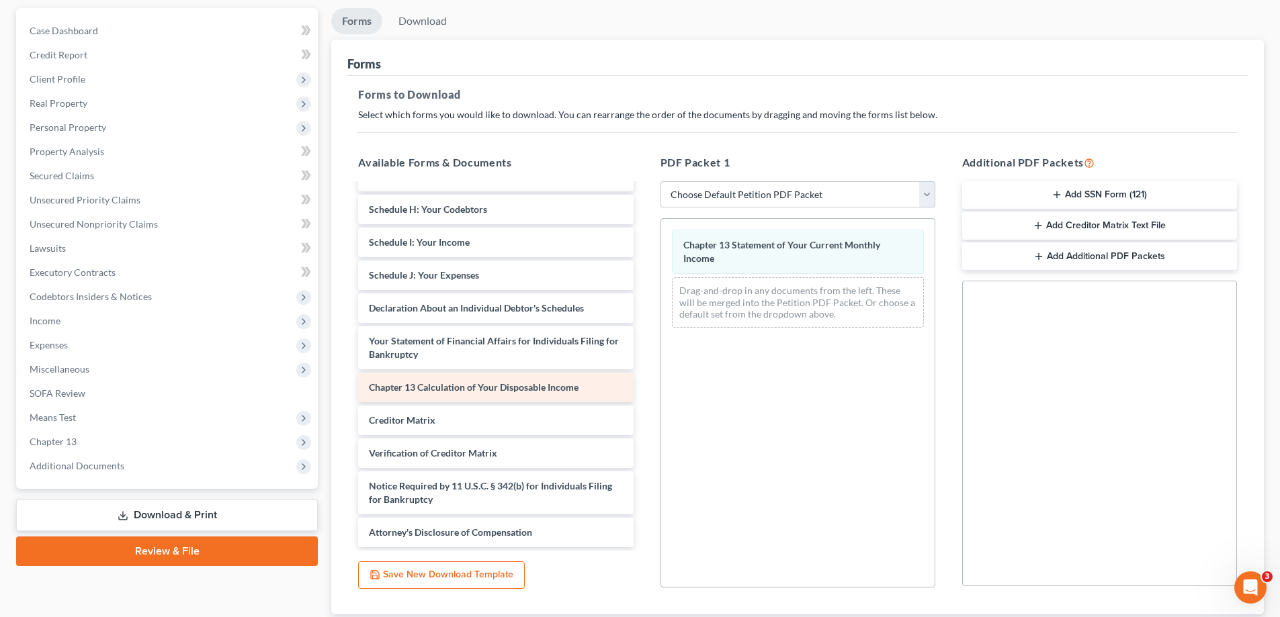
scroll to position [2325, 0]
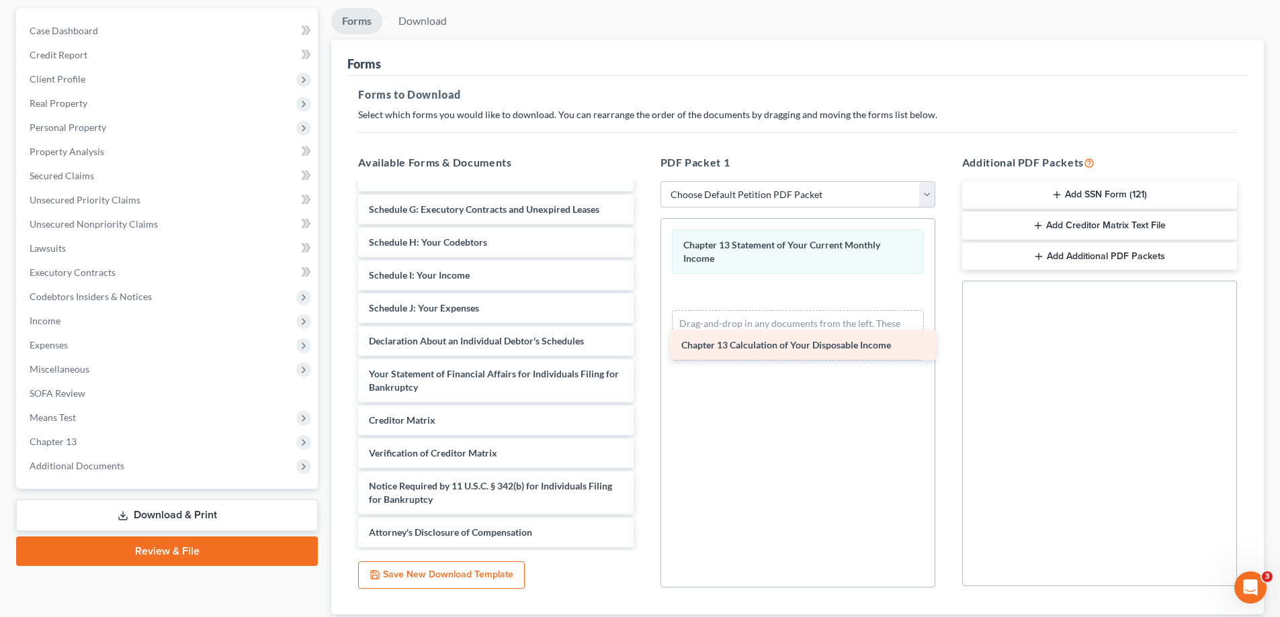
drag, startPoint x: 542, startPoint y: 403, endPoint x: 868, endPoint y: 336, distance: 332.7
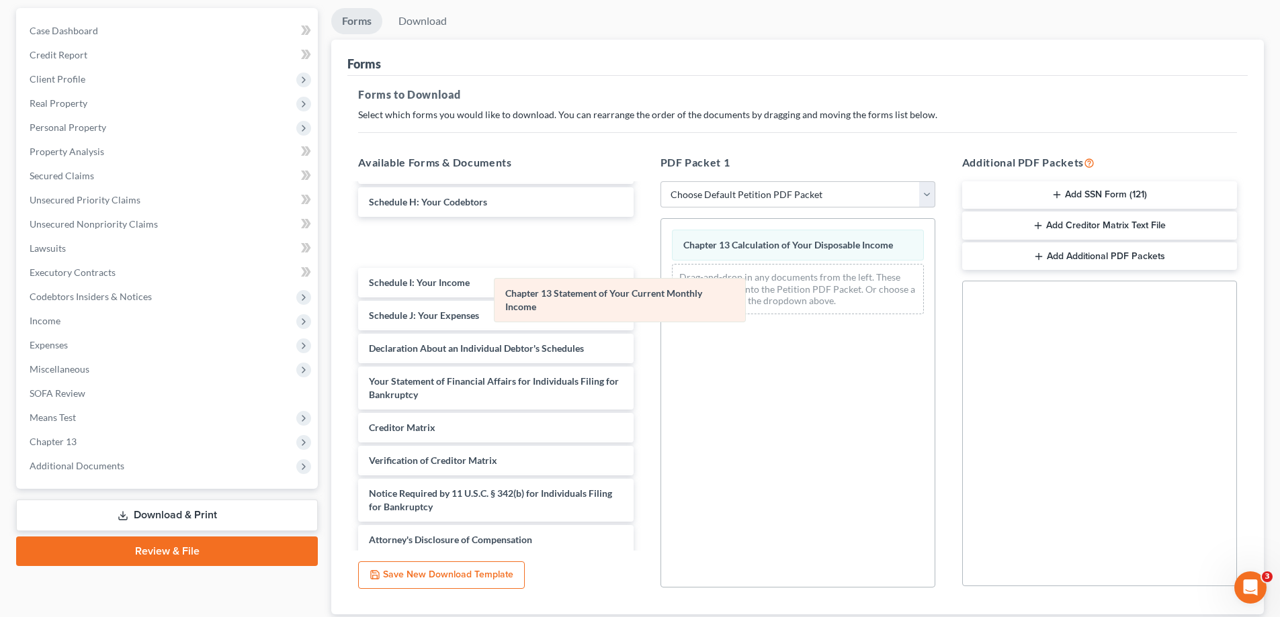
scroll to position [2345, 0]
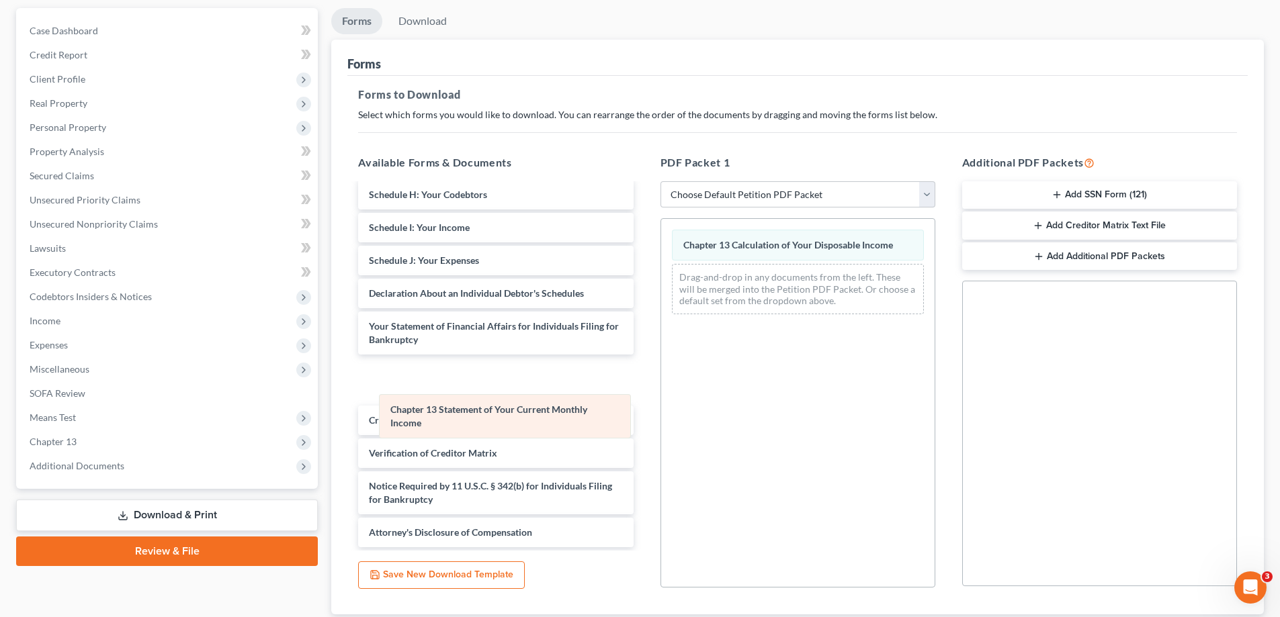
drag, startPoint x: 820, startPoint y: 241, endPoint x: 527, endPoint y: 406, distance: 336.0
click at [661, 325] on div "Chapter 13 Statement of Your Current Monthly Income Chapter 13 Statement of You…" at bounding box center [797, 272] width 273 height 106
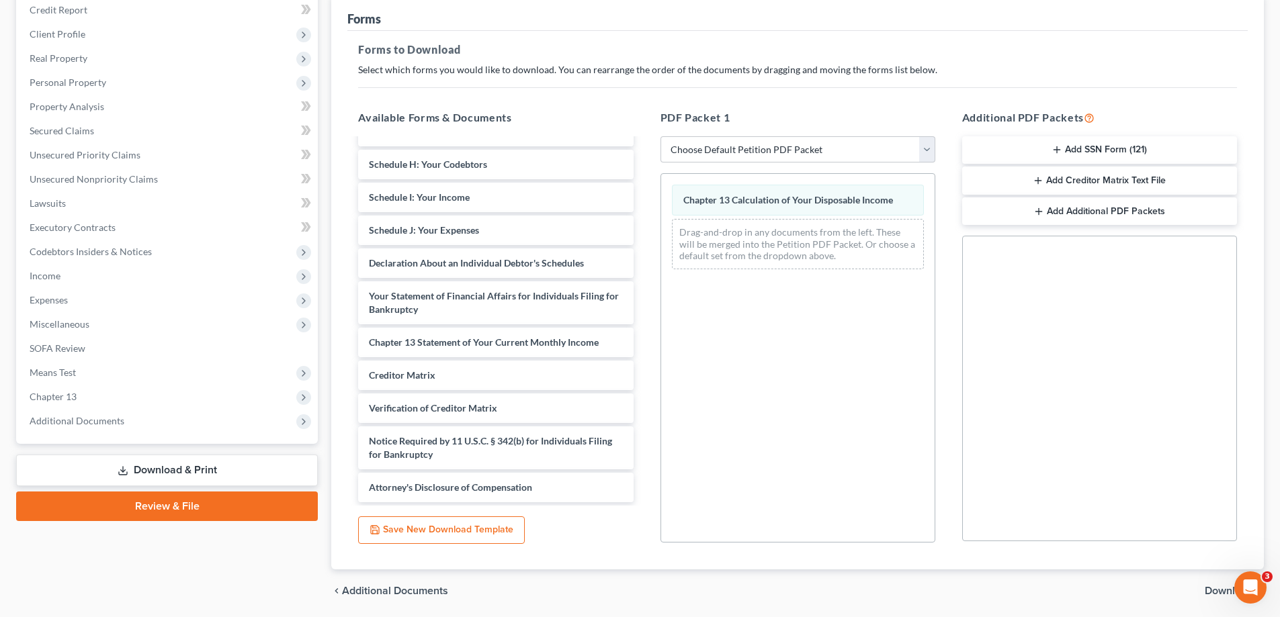
scroll to position [212, 0]
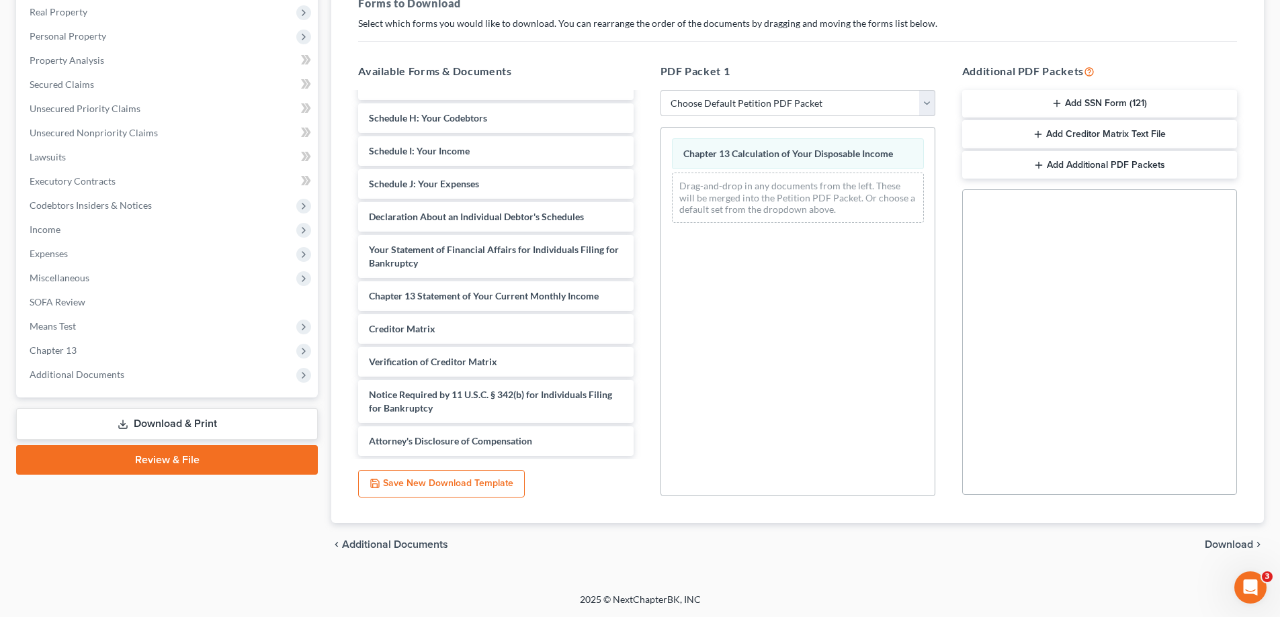
click at [1240, 545] on span "Download" at bounding box center [1229, 545] width 48 height 11
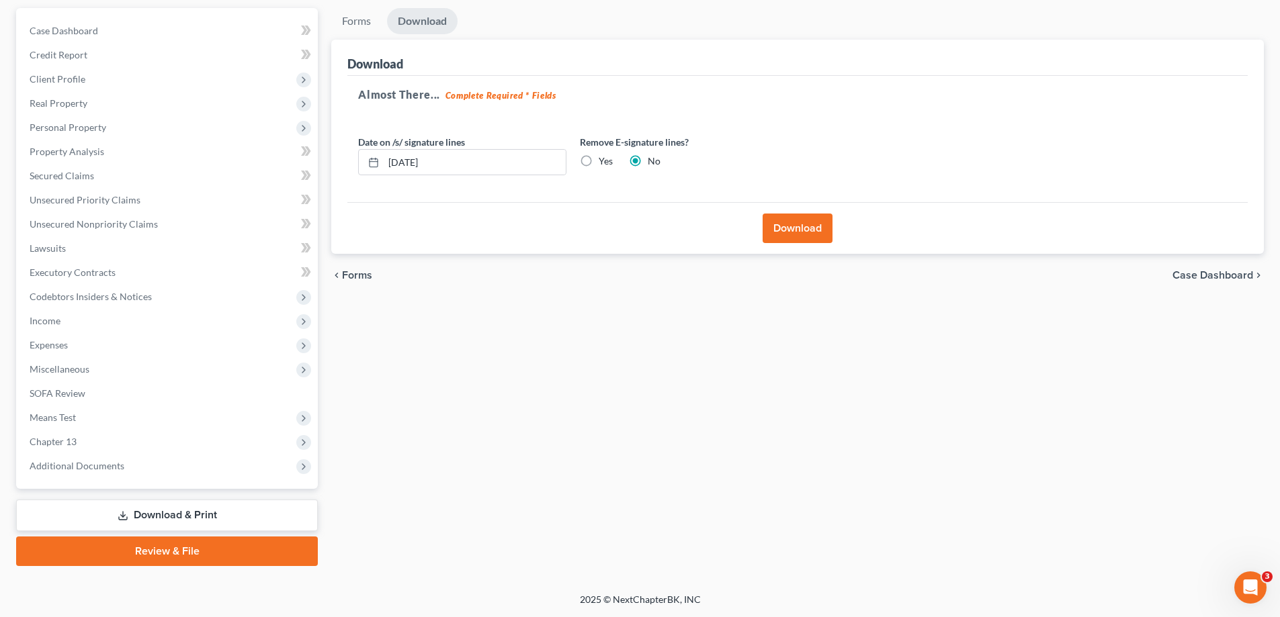
click at [810, 237] on button "Download" at bounding box center [798, 229] width 70 height 30
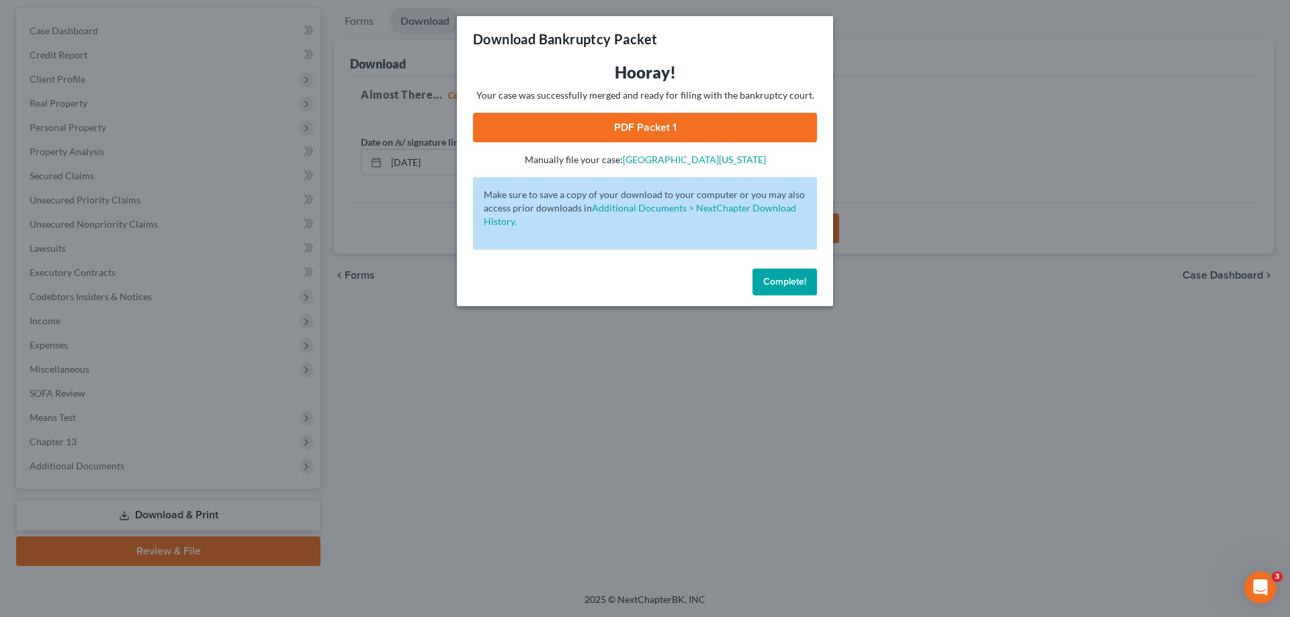
click at [770, 131] on link "PDF Packet 1" at bounding box center [645, 128] width 344 height 30
click at [787, 277] on span "Complete!" at bounding box center [784, 281] width 43 height 11
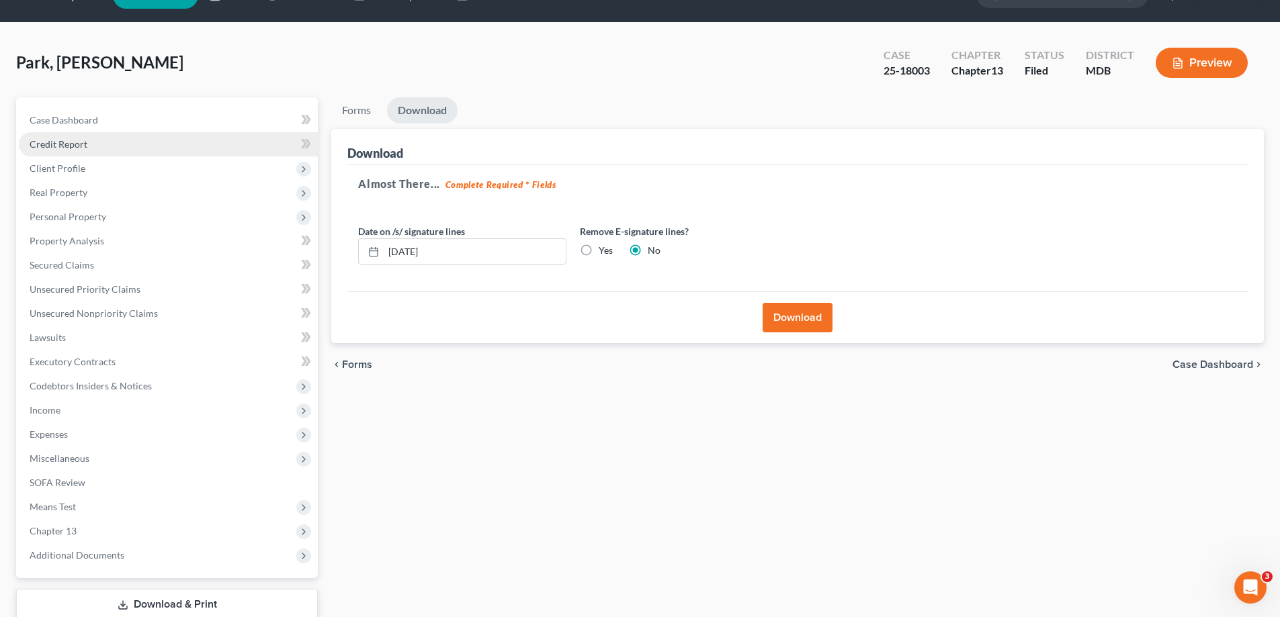
scroll to position [0, 0]
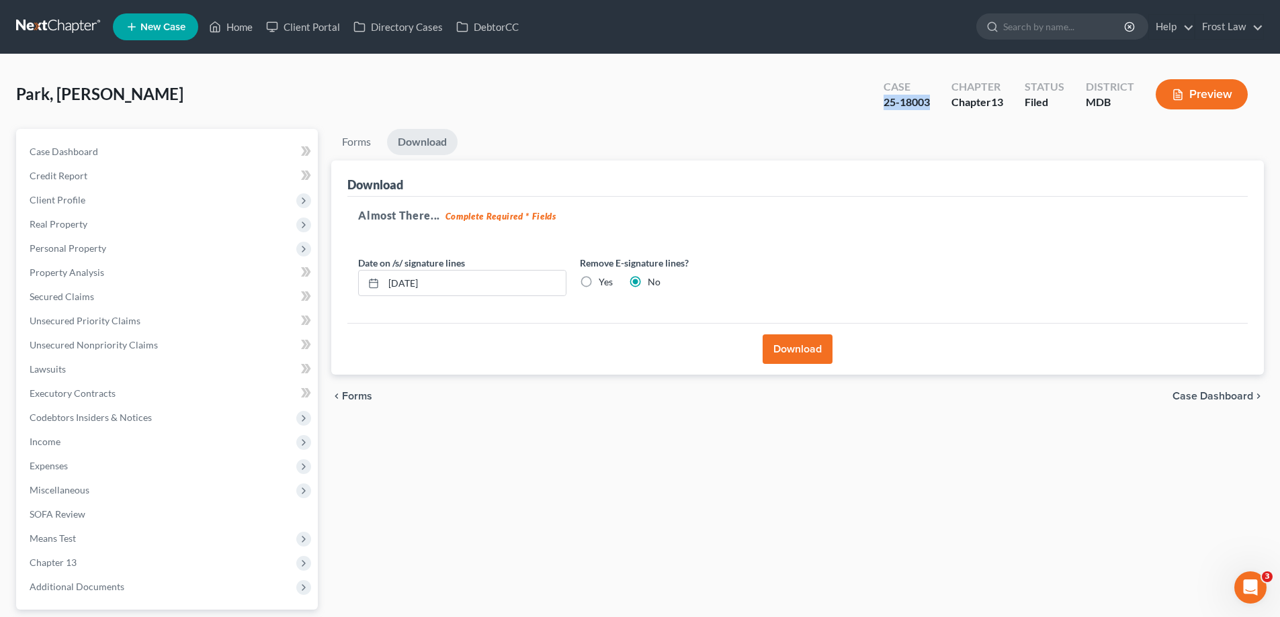
drag, startPoint x: 933, startPoint y: 101, endPoint x: 872, endPoint y: 108, distance: 60.8
click at [873, 108] on div "Case 25-18003" at bounding box center [907, 96] width 68 height 40
copy div "25-18003"
click at [120, 212] on span "Real Property" at bounding box center [168, 224] width 299 height 24
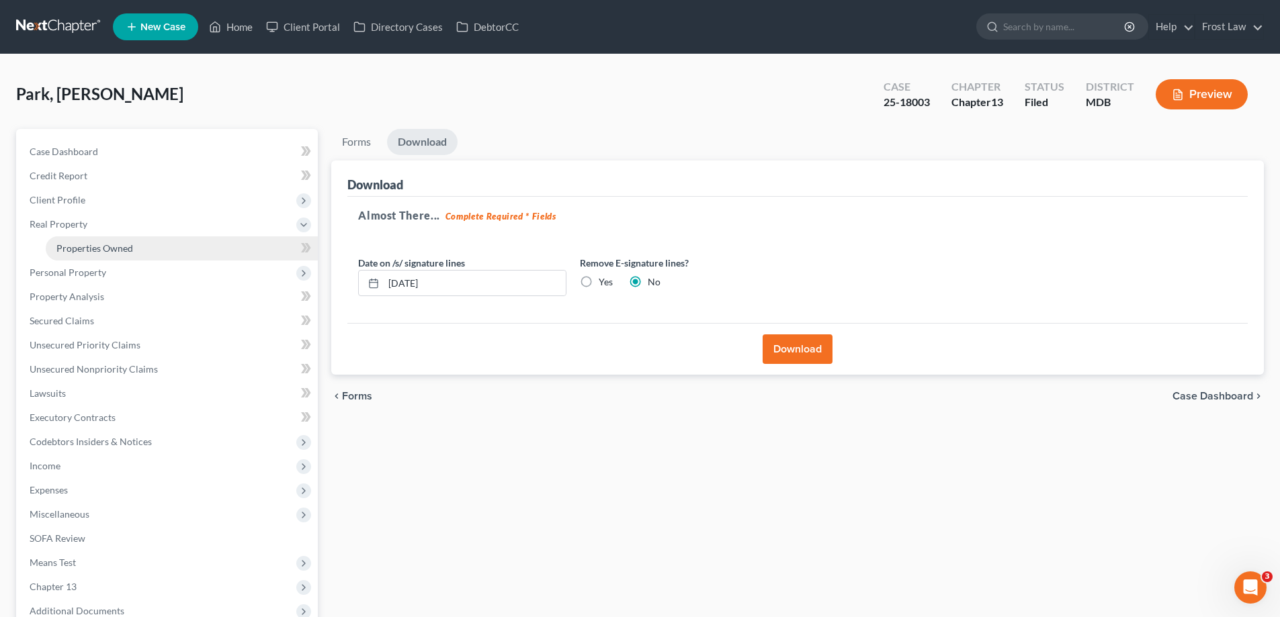
click at [130, 243] on span "Properties Owned" at bounding box center [94, 248] width 77 height 11
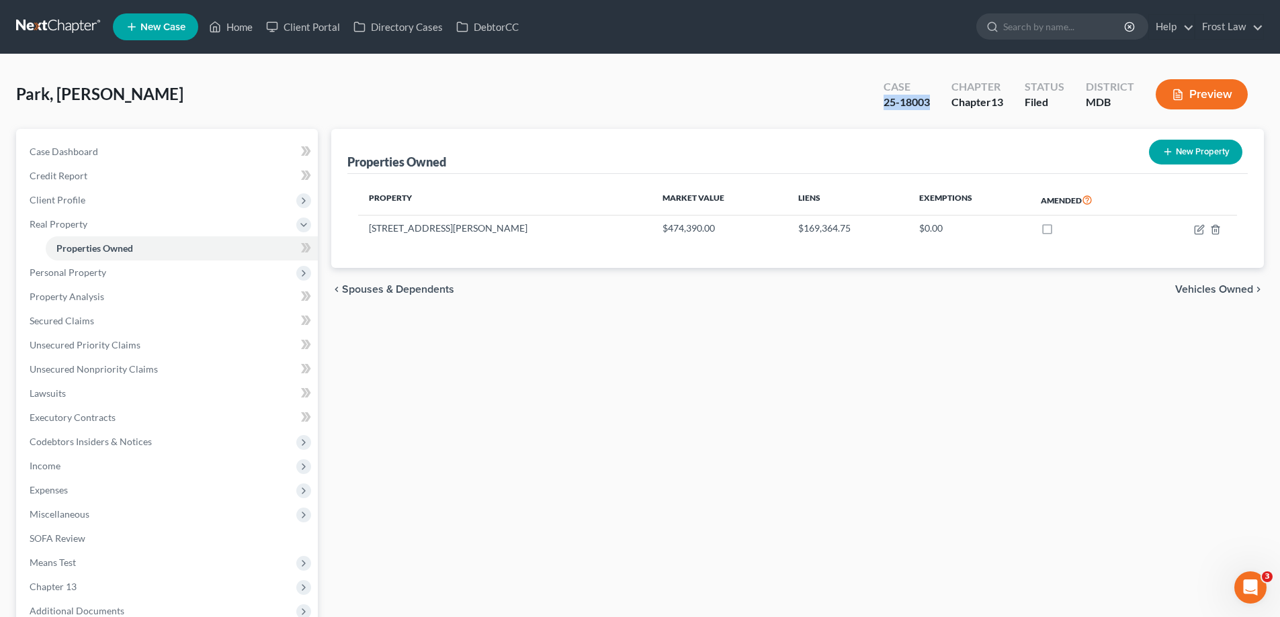
drag, startPoint x: 933, startPoint y: 103, endPoint x: 877, endPoint y: 108, distance: 56.0
click at [877, 108] on div "Case 25-18003" at bounding box center [907, 96] width 68 height 40
copy div "25-18003"
drag, startPoint x: 112, startPoint y: 93, endPoint x: 58, endPoint y: 95, distance: 54.5
click at [58, 95] on div "Park, [PERSON_NAME] Upgraded Case 25-18003 Chapter Chapter 13 Status Filed Dist…" at bounding box center [640, 100] width 1248 height 58
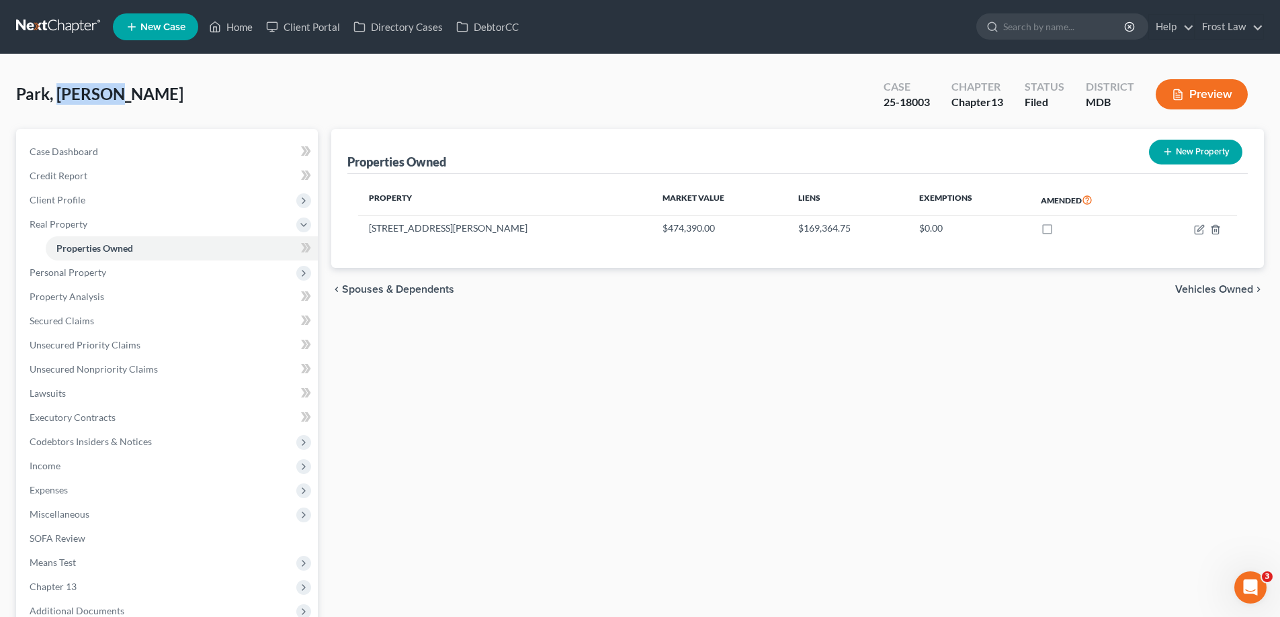
copy span "[PERSON_NAME]"
drag, startPoint x: 933, startPoint y: 105, endPoint x: 882, endPoint y: 108, distance: 50.5
click at [882, 108] on div "Case 25-18003" at bounding box center [907, 96] width 68 height 40
copy div "25-18003"
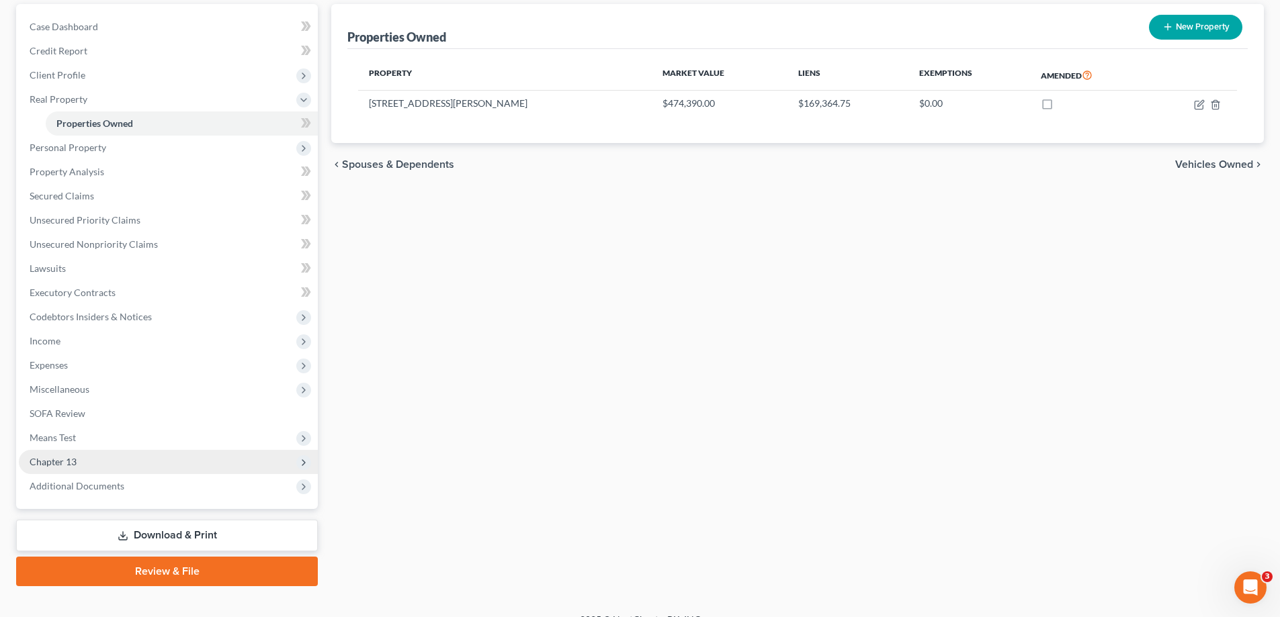
scroll to position [145, 0]
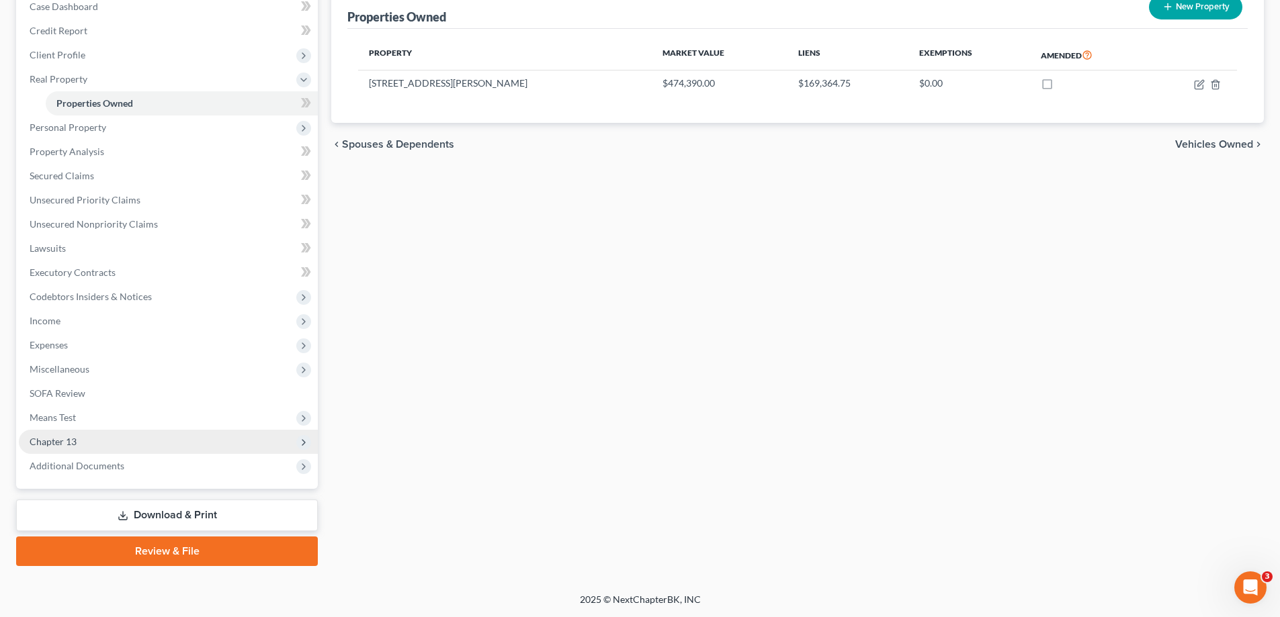
click at [161, 433] on span "Chapter 13" at bounding box center [168, 442] width 299 height 24
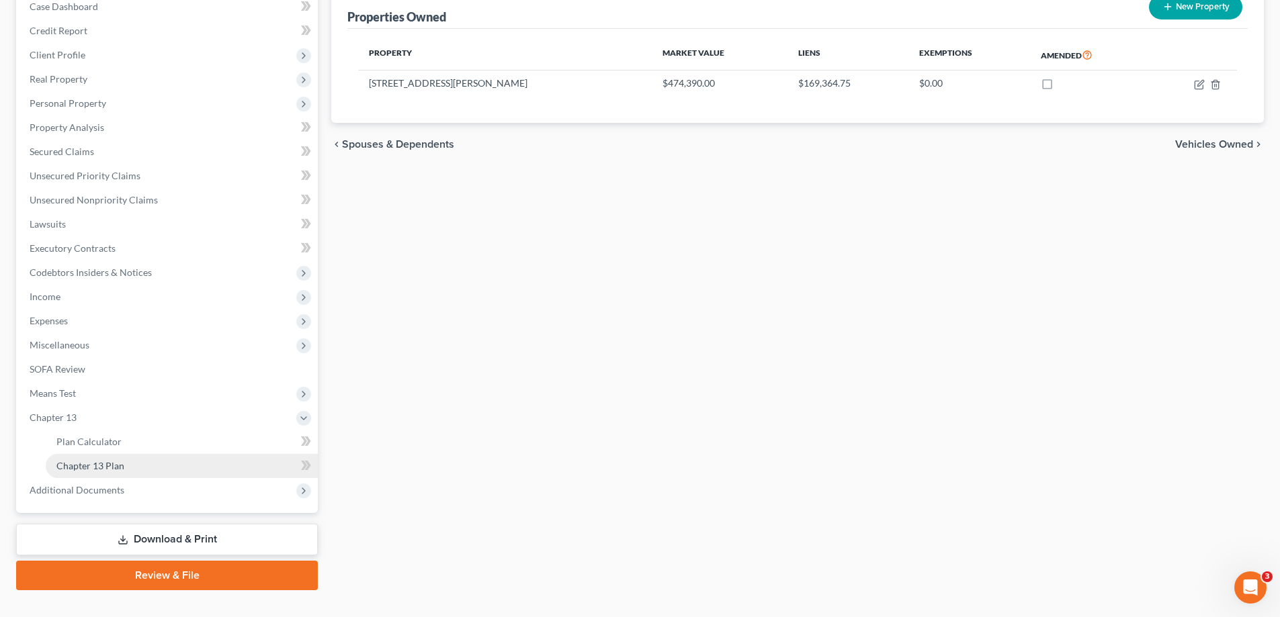
click at [171, 466] on link "Chapter 13 Plan" at bounding box center [182, 466] width 272 height 24
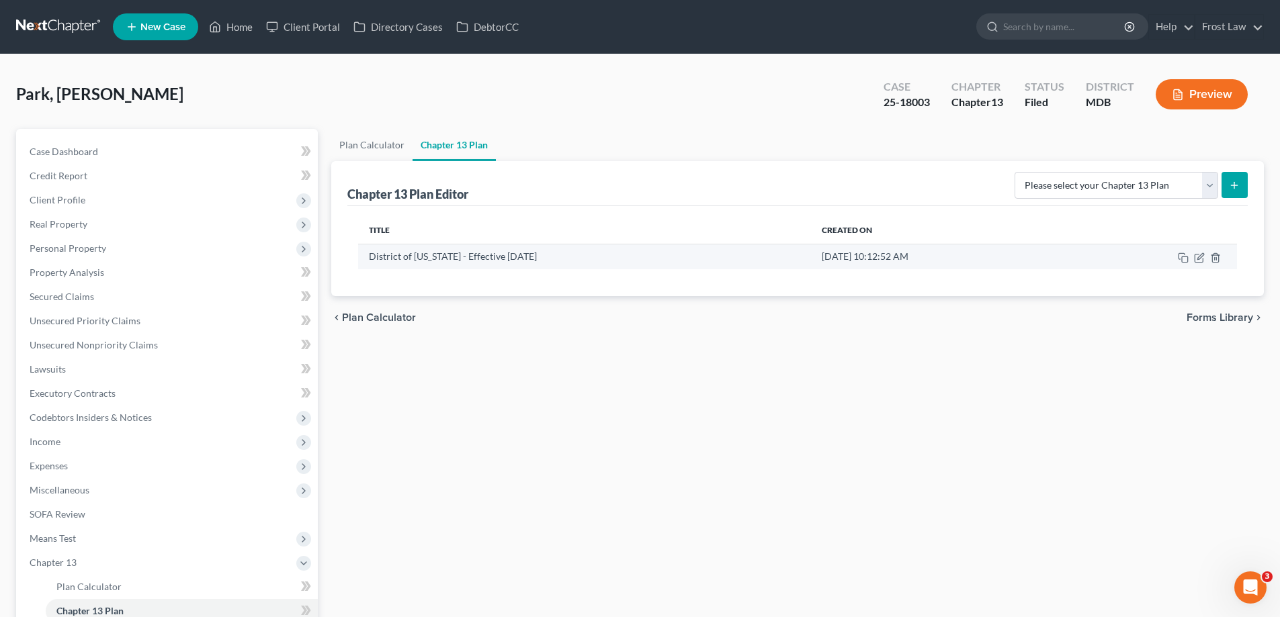
click at [1193, 257] on td at bounding box center [1153, 257] width 167 height 26
click at [1197, 257] on icon "button" at bounding box center [1199, 258] width 11 height 11
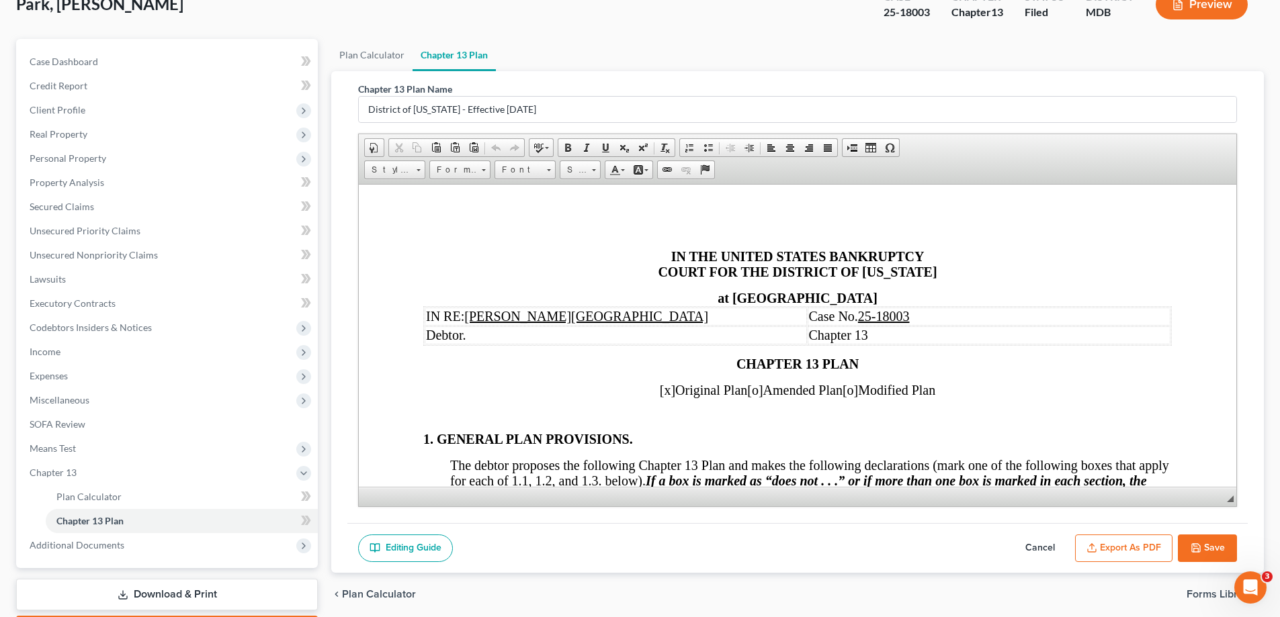
scroll to position [169, 0]
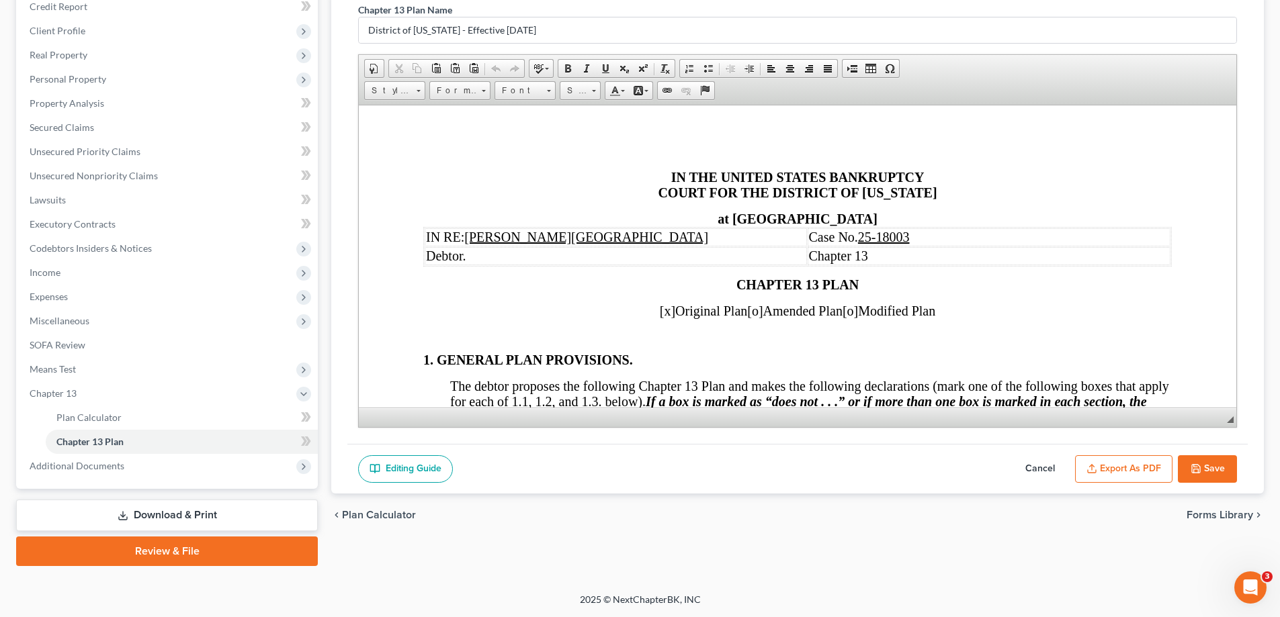
click at [1149, 476] on button "Export as PDF" at bounding box center [1123, 470] width 97 height 28
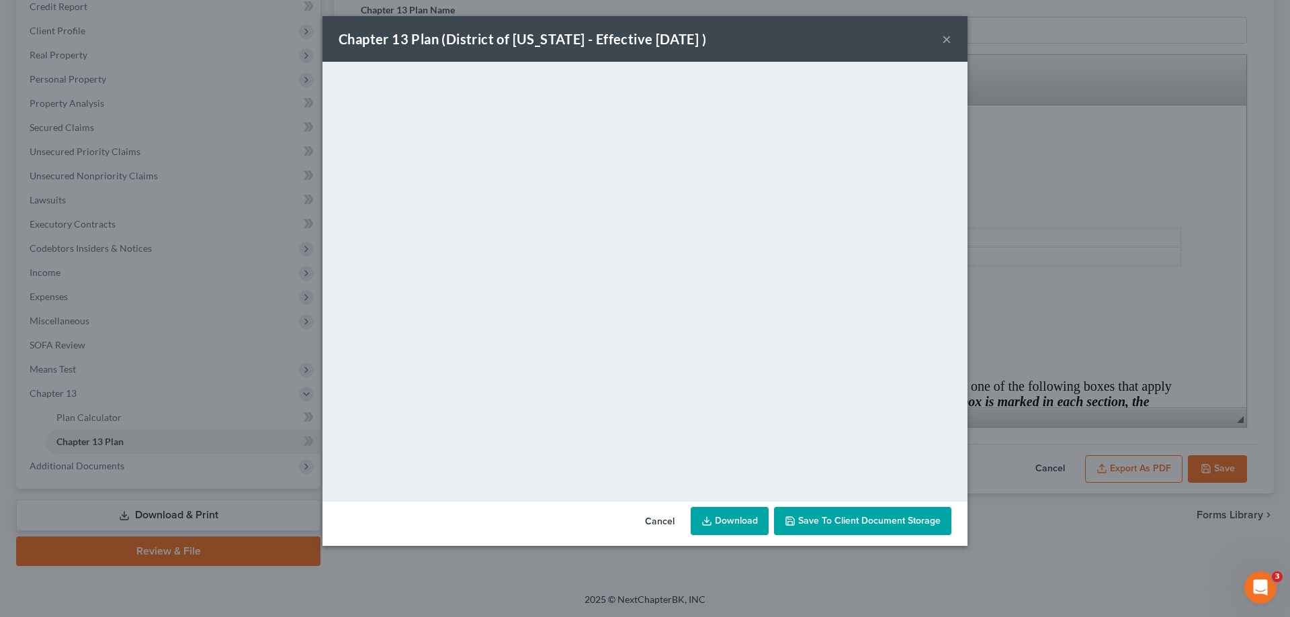
drag, startPoint x: 951, startPoint y: 42, endPoint x: 957, endPoint y: 67, distance: 25.8
click at [950, 42] on button "×" at bounding box center [946, 39] width 9 height 16
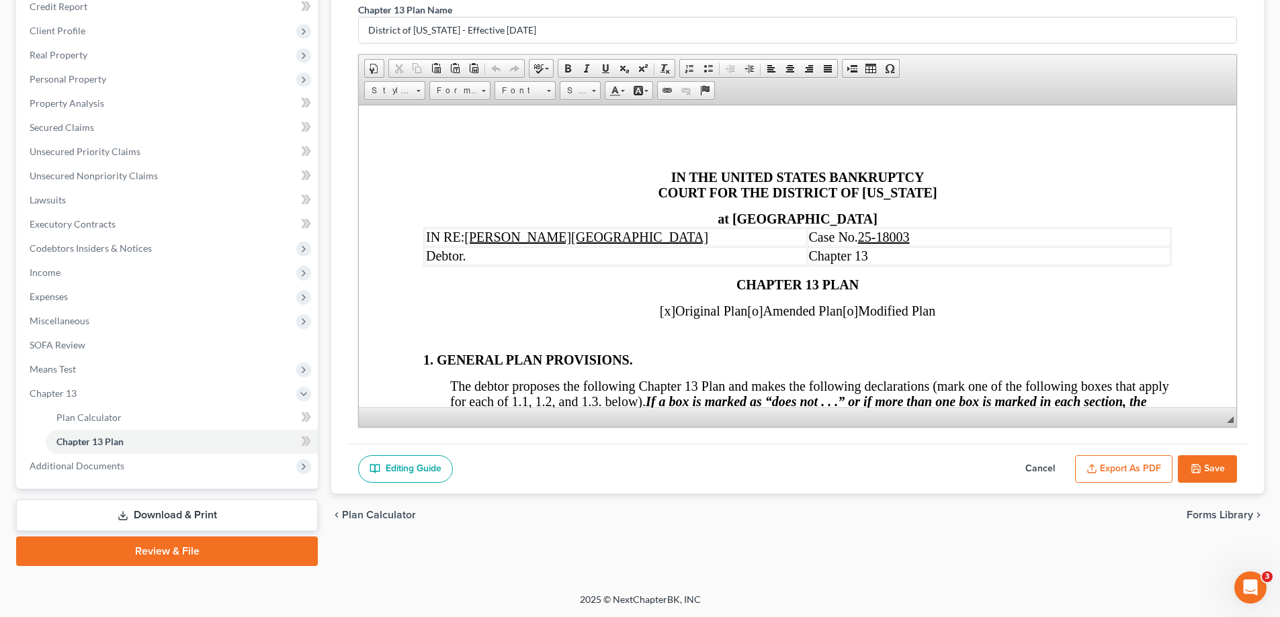
click at [1214, 468] on button "Save" at bounding box center [1207, 470] width 59 height 28
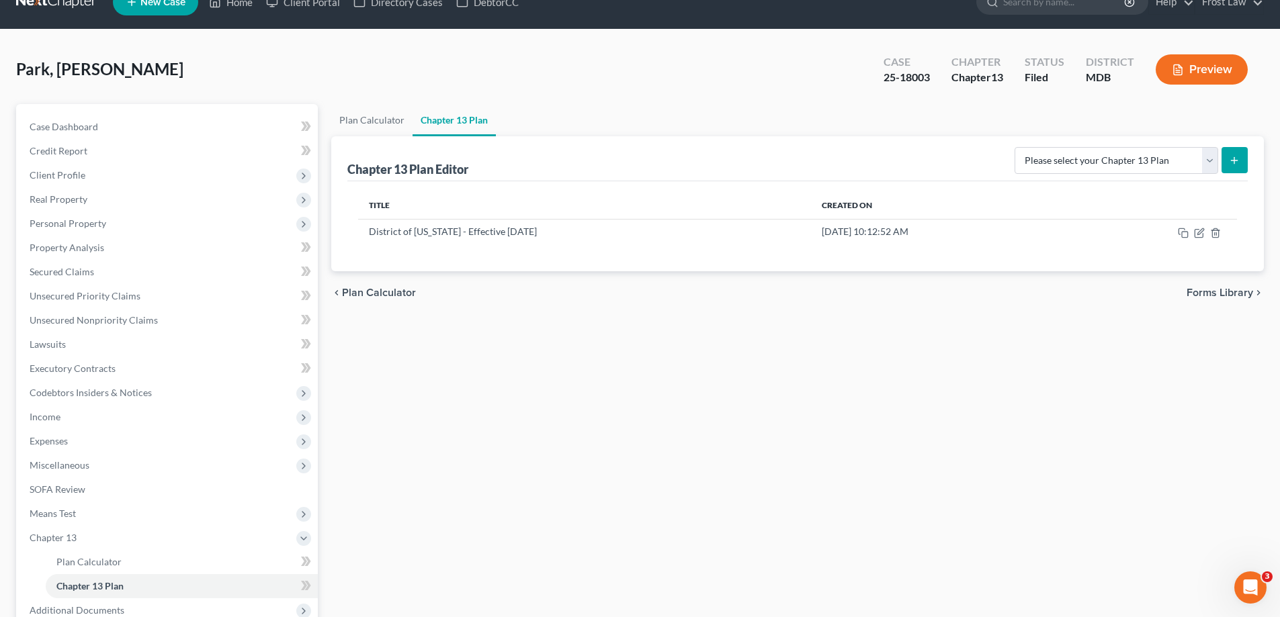
scroll to position [0, 0]
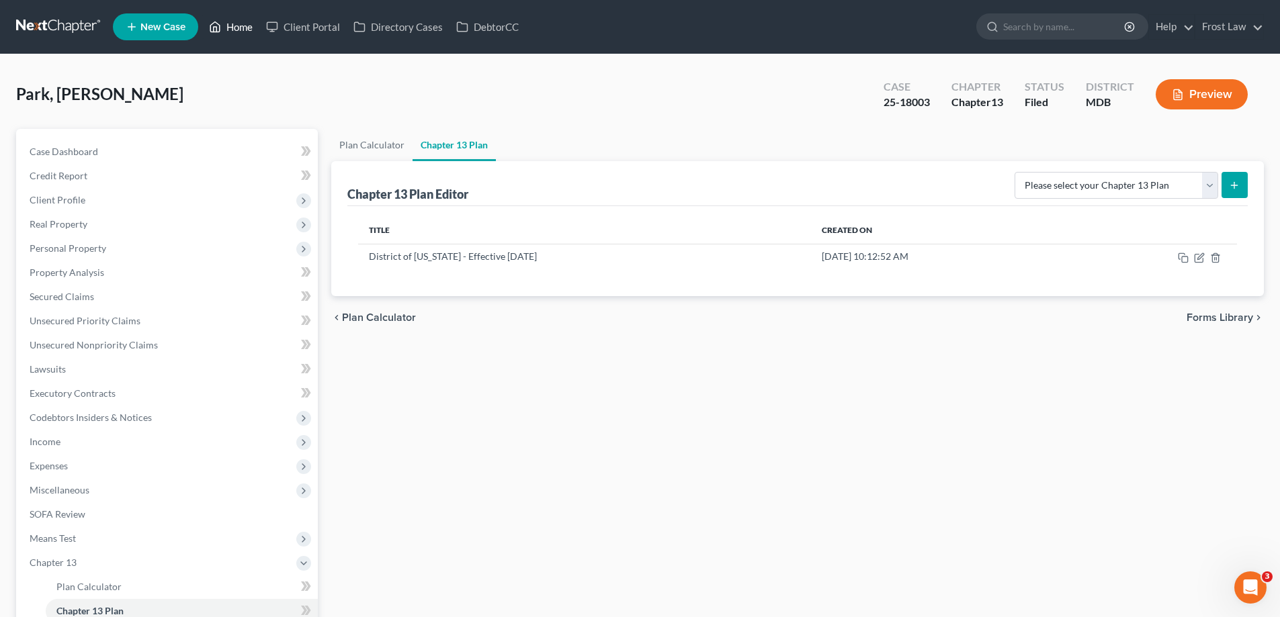
click at [237, 36] on link "Home" at bounding box center [230, 27] width 57 height 24
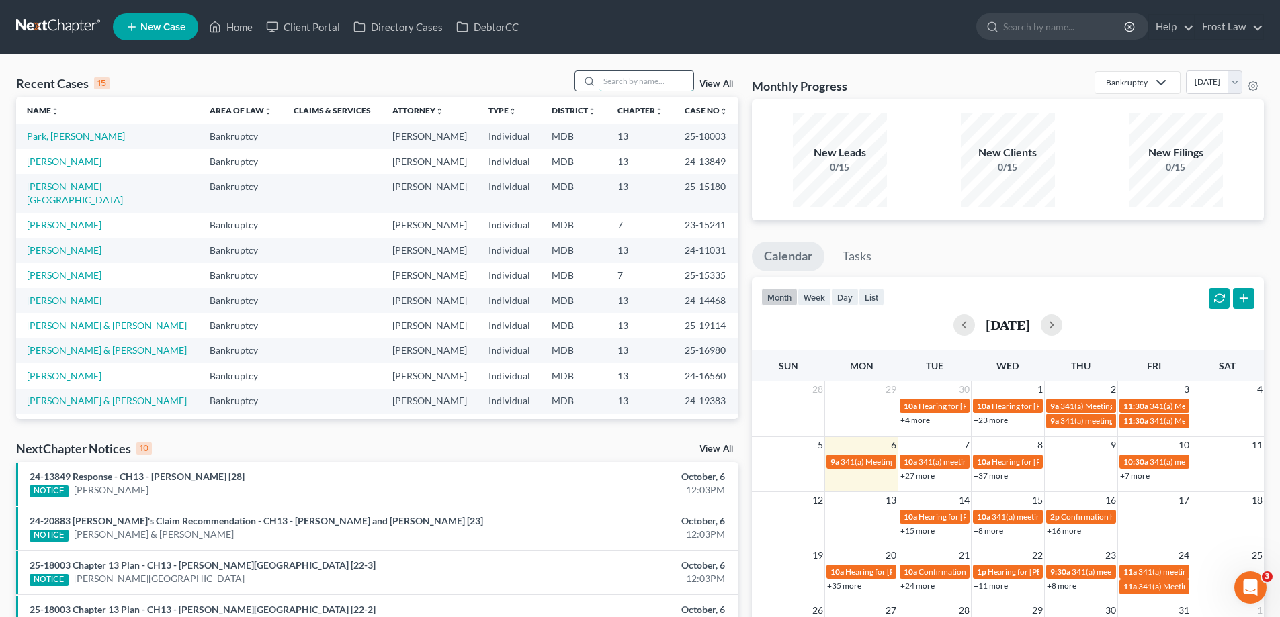
click at [648, 81] on input "search" at bounding box center [646, 80] width 94 height 19
type input "l"
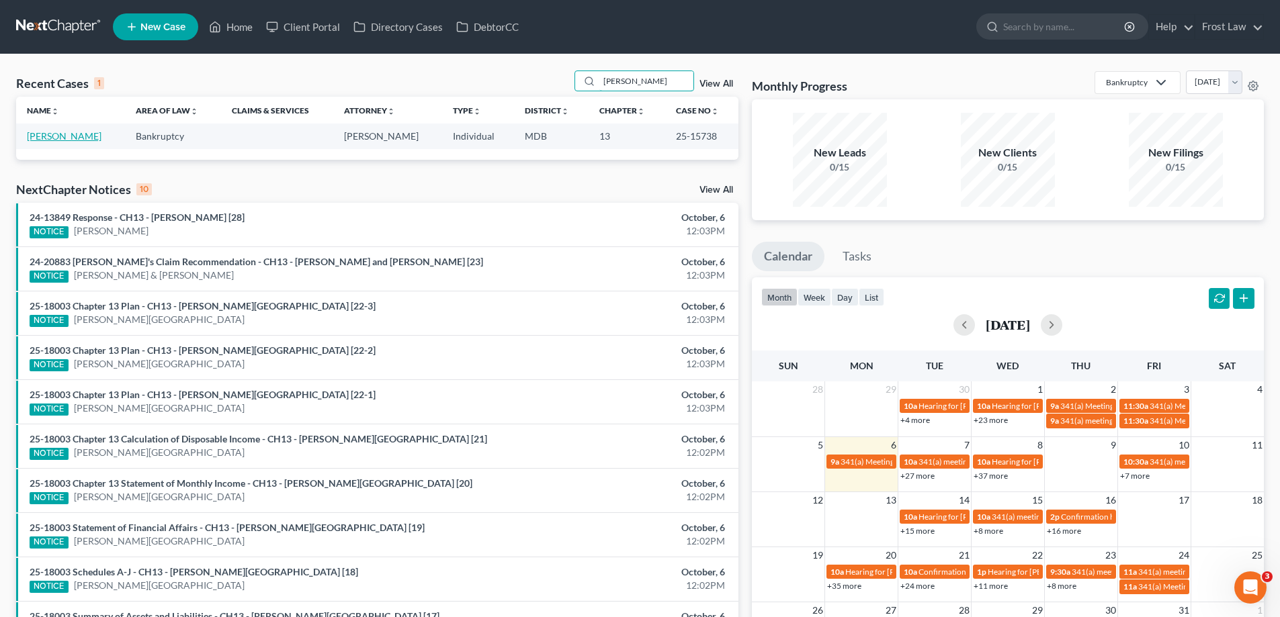
type input "[PERSON_NAME]"
click at [40, 140] on link "[PERSON_NAME]" at bounding box center [64, 135] width 75 height 11
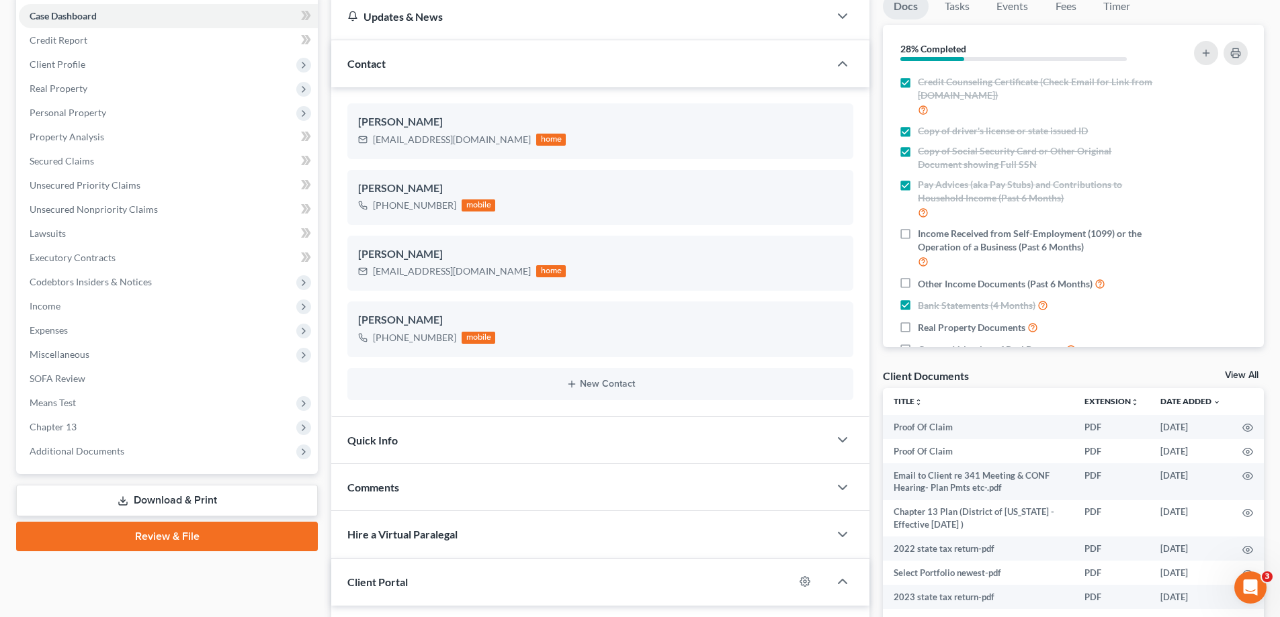
scroll to position [403, 0]
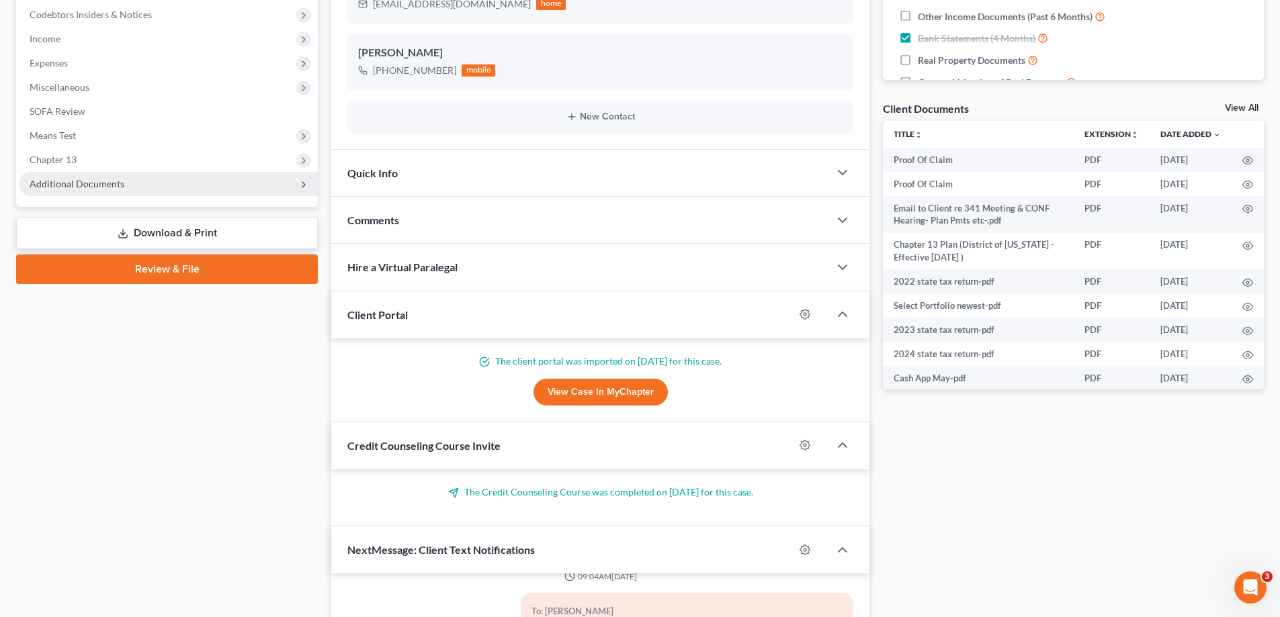
click at [117, 179] on span "Additional Documents" at bounding box center [77, 183] width 95 height 11
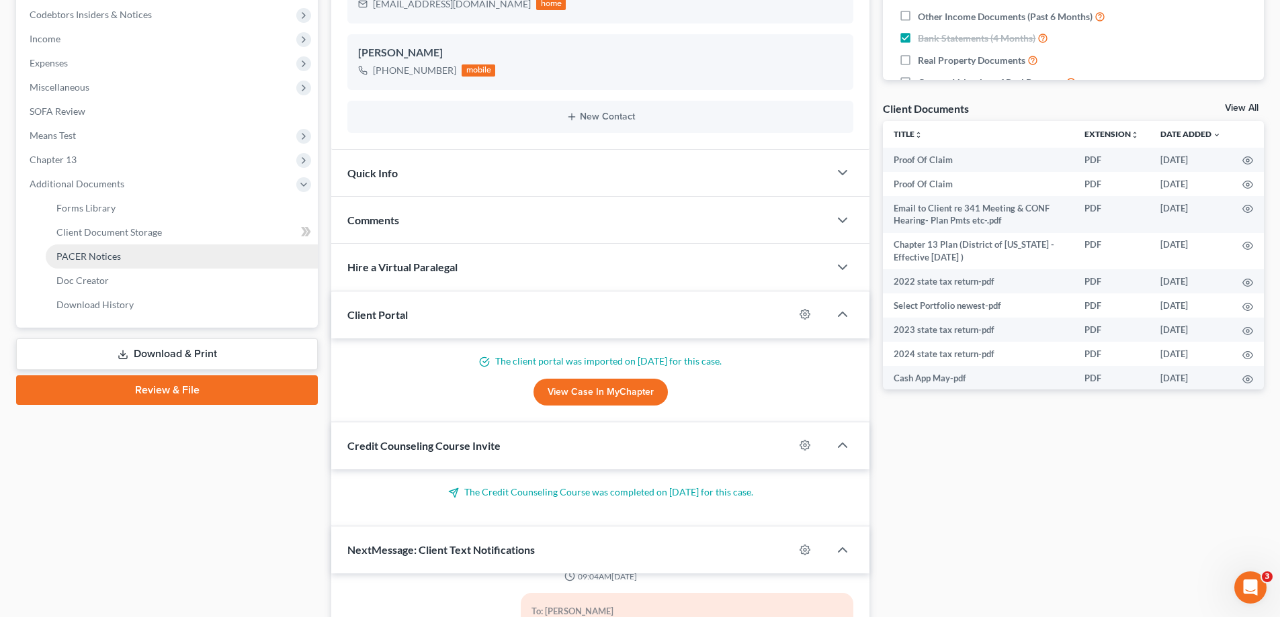
click at [133, 260] on link "PACER Notices" at bounding box center [182, 257] width 272 height 24
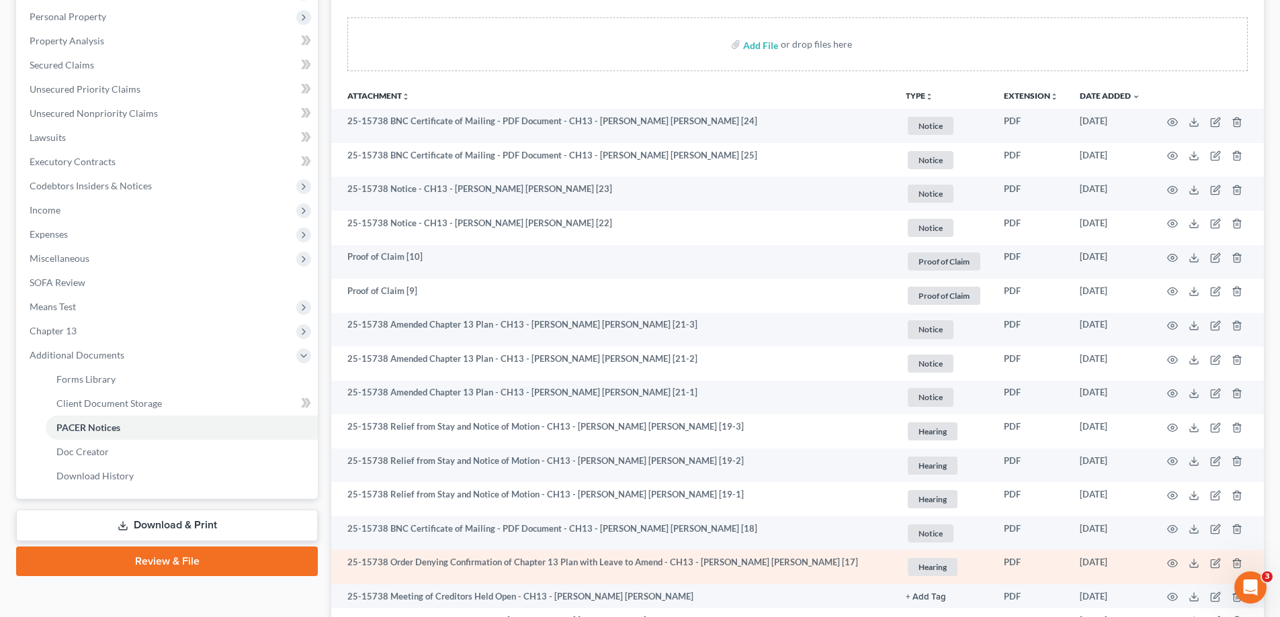
scroll to position [336, 0]
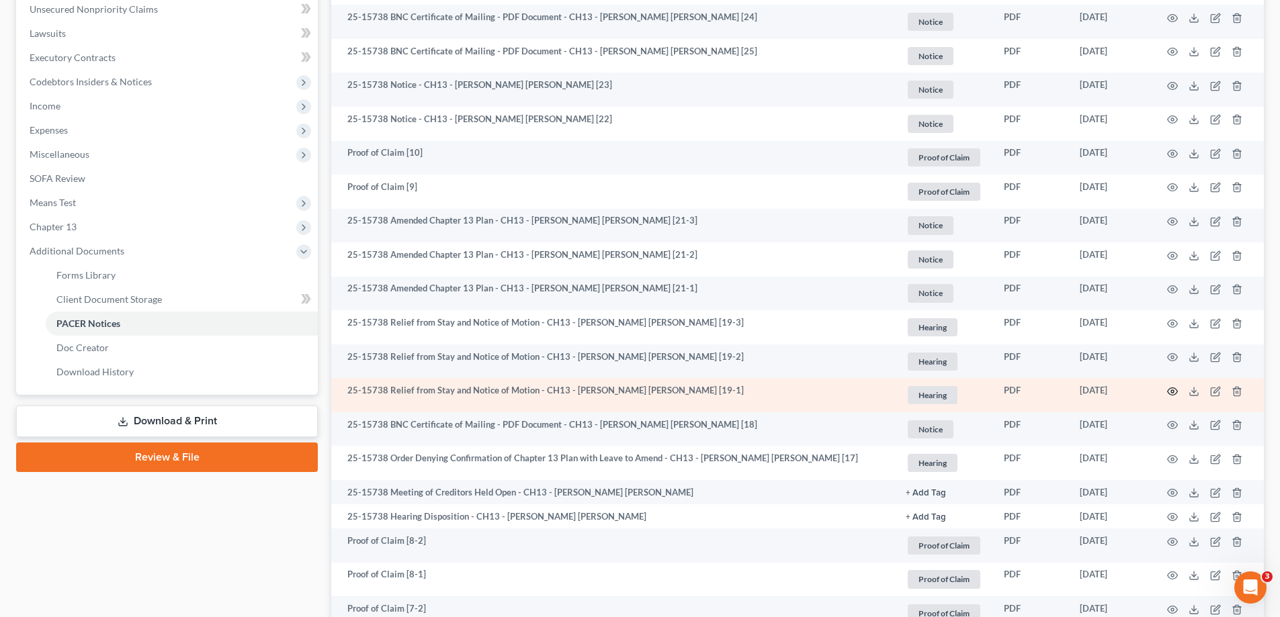
click at [1170, 393] on icon "button" at bounding box center [1172, 391] width 11 height 11
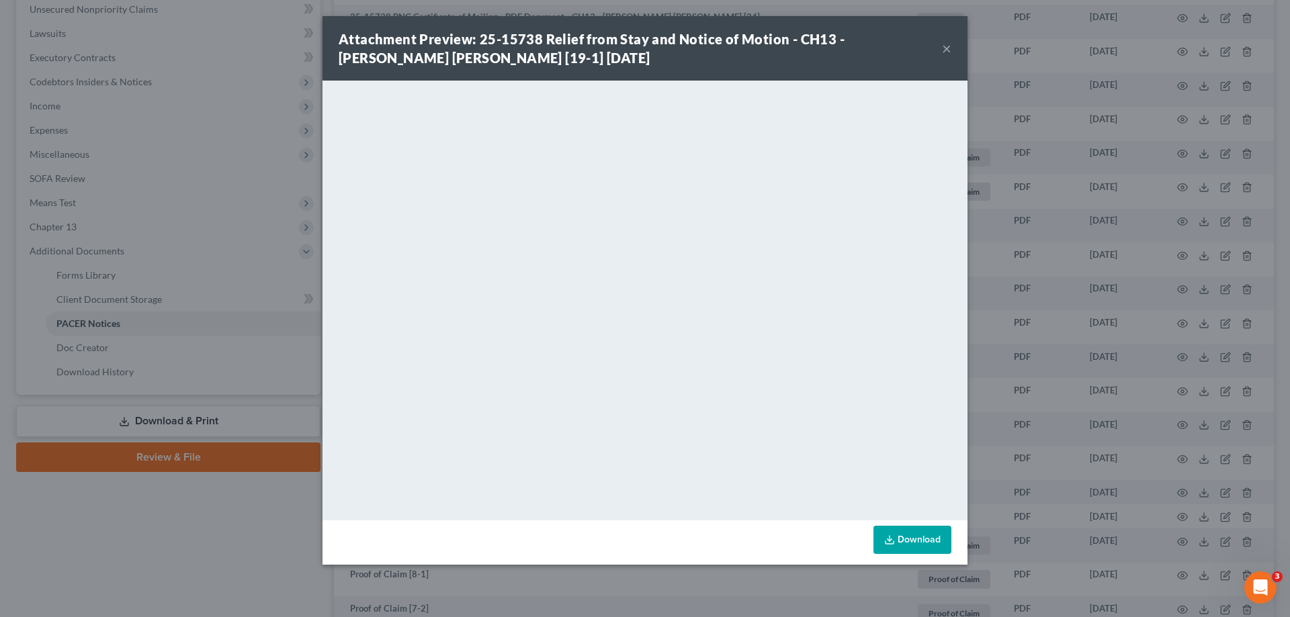
click at [945, 50] on button "×" at bounding box center [946, 48] width 9 height 16
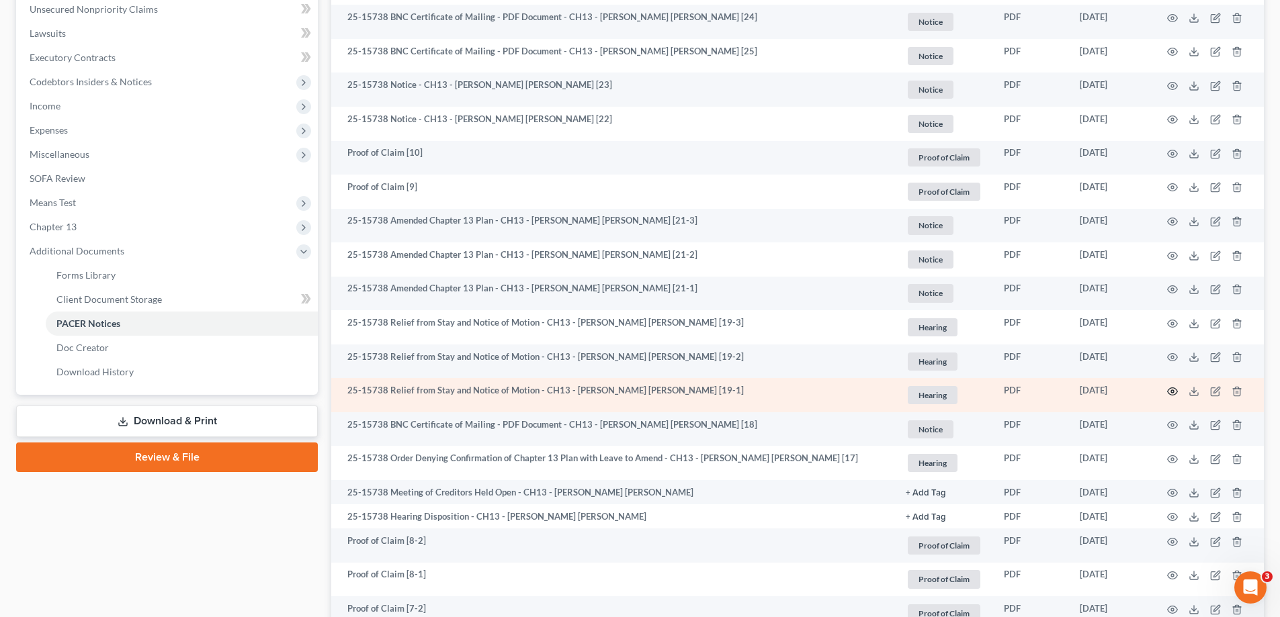
click at [1173, 394] on icon "button" at bounding box center [1172, 391] width 11 height 11
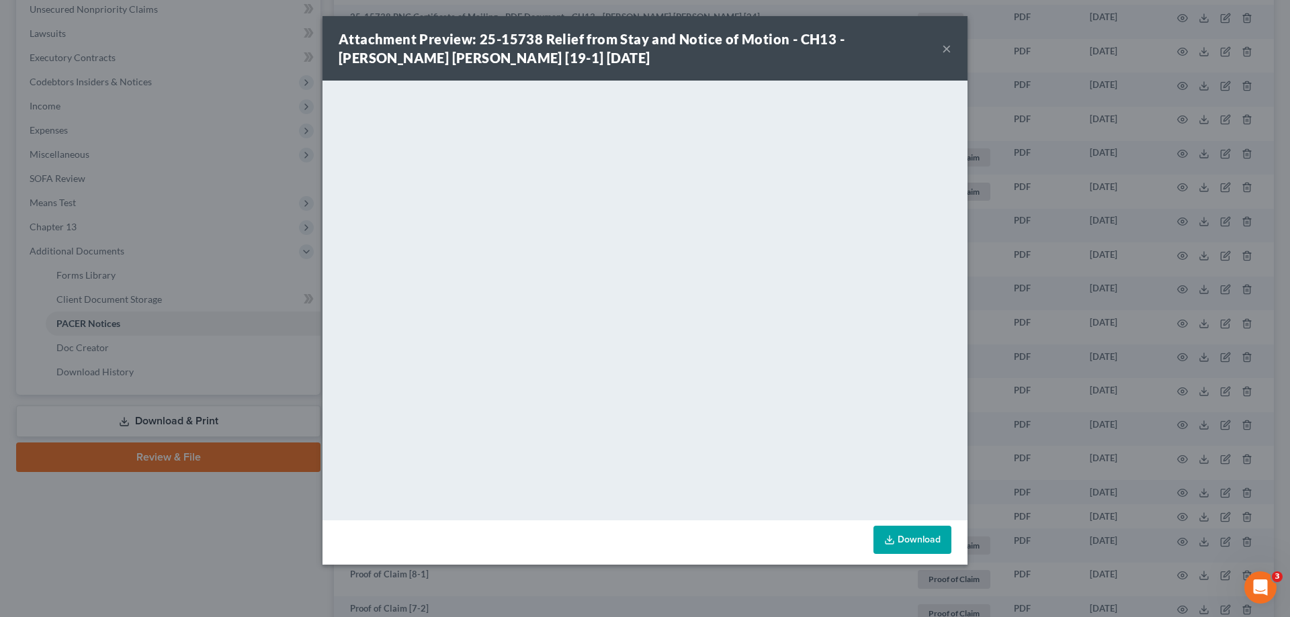
click at [946, 44] on button "×" at bounding box center [946, 48] width 9 height 16
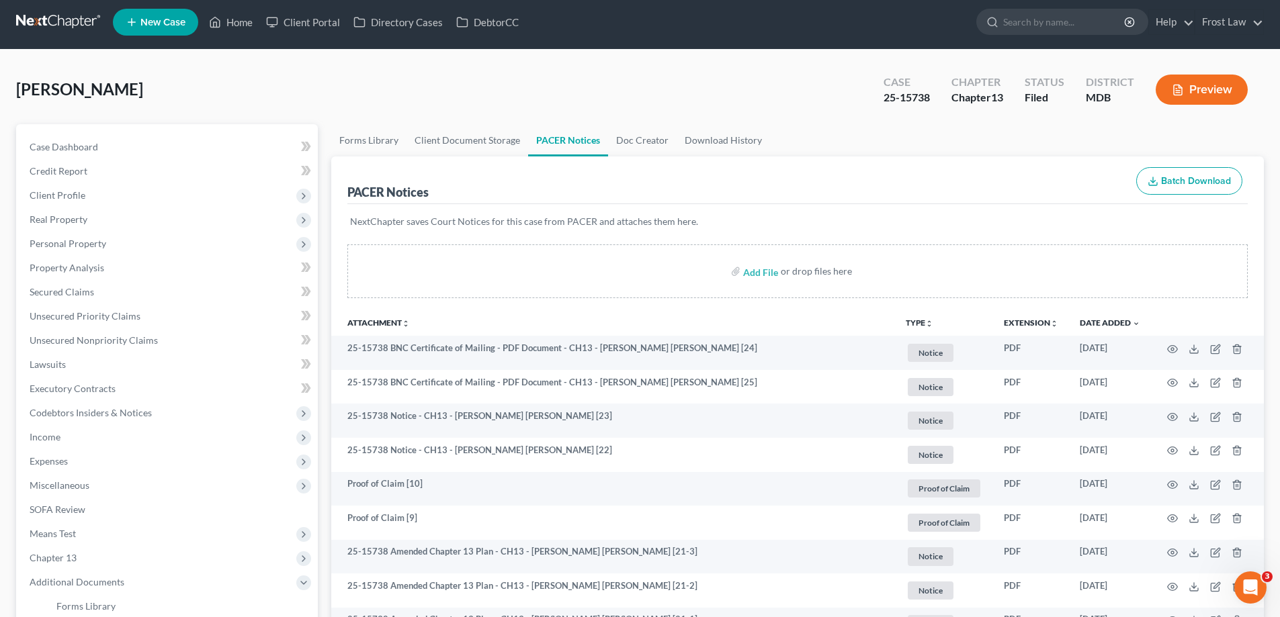
scroll to position [0, 0]
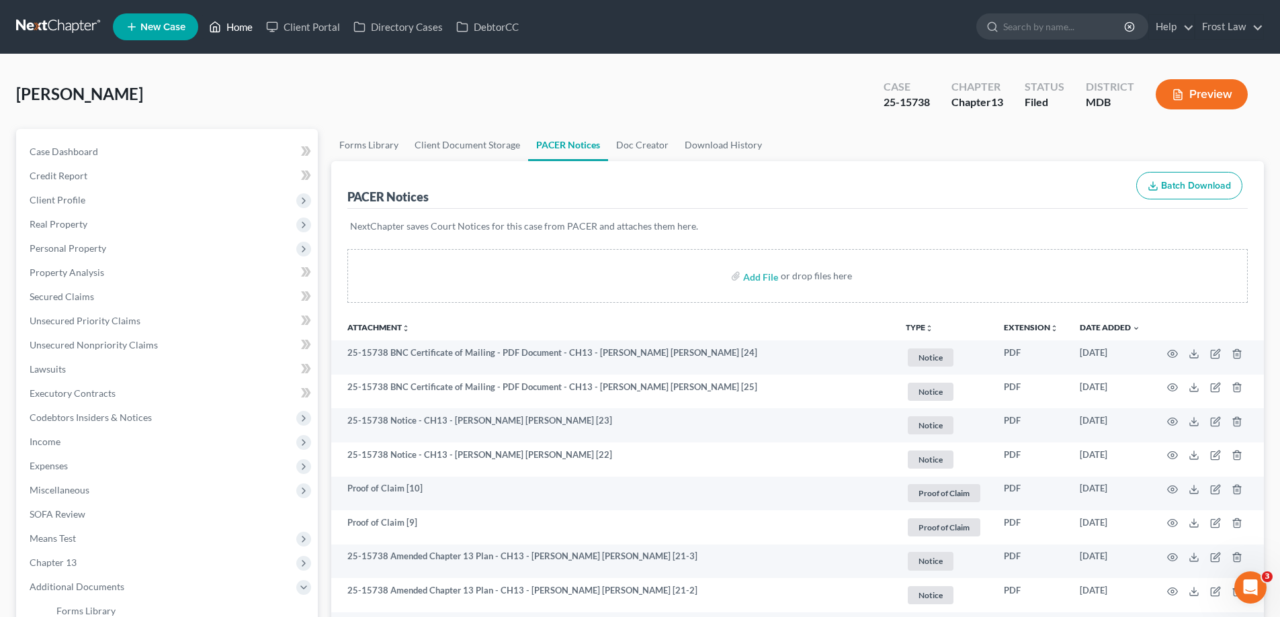
click at [232, 29] on link "Home" at bounding box center [230, 27] width 57 height 24
click at [239, 19] on link "Home" at bounding box center [230, 27] width 57 height 24
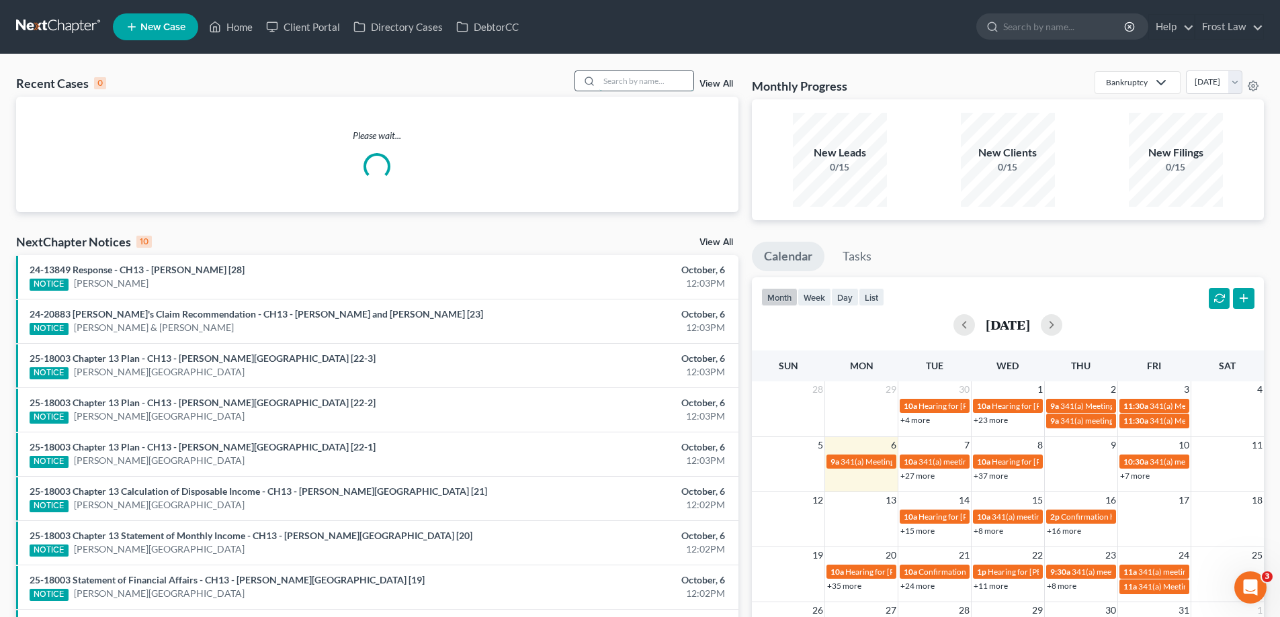
click at [673, 73] on input "search" at bounding box center [646, 80] width 94 height 19
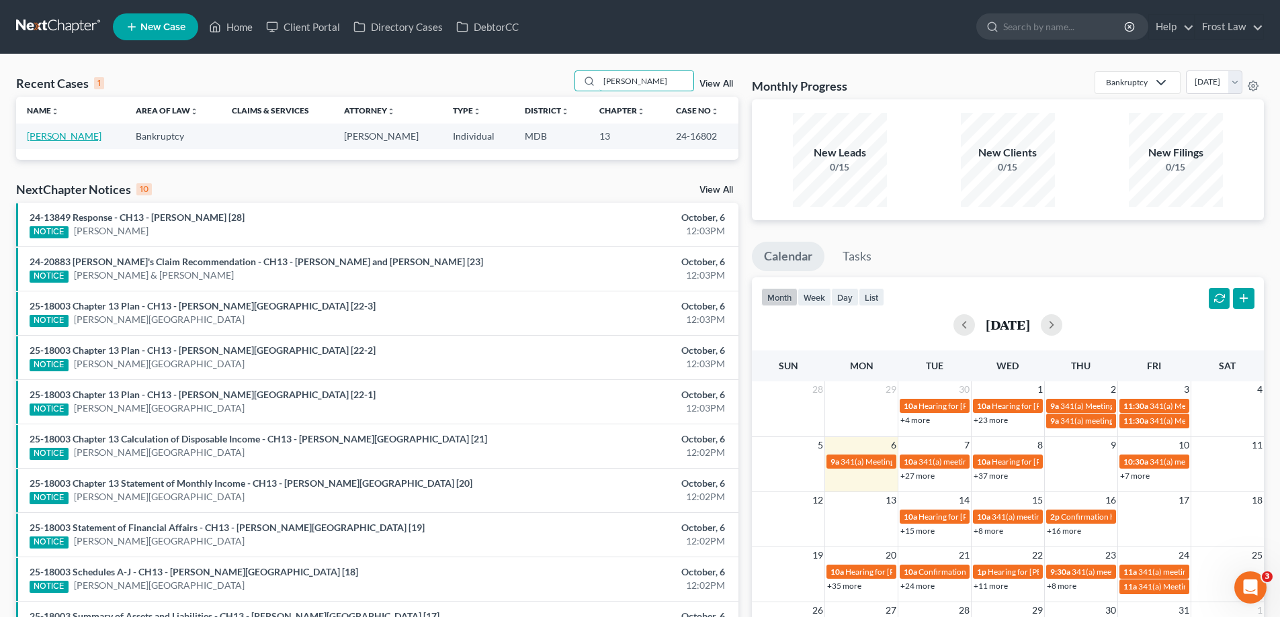
type input "[PERSON_NAME]"
click at [71, 132] on link "[PERSON_NAME]" at bounding box center [64, 135] width 75 height 11
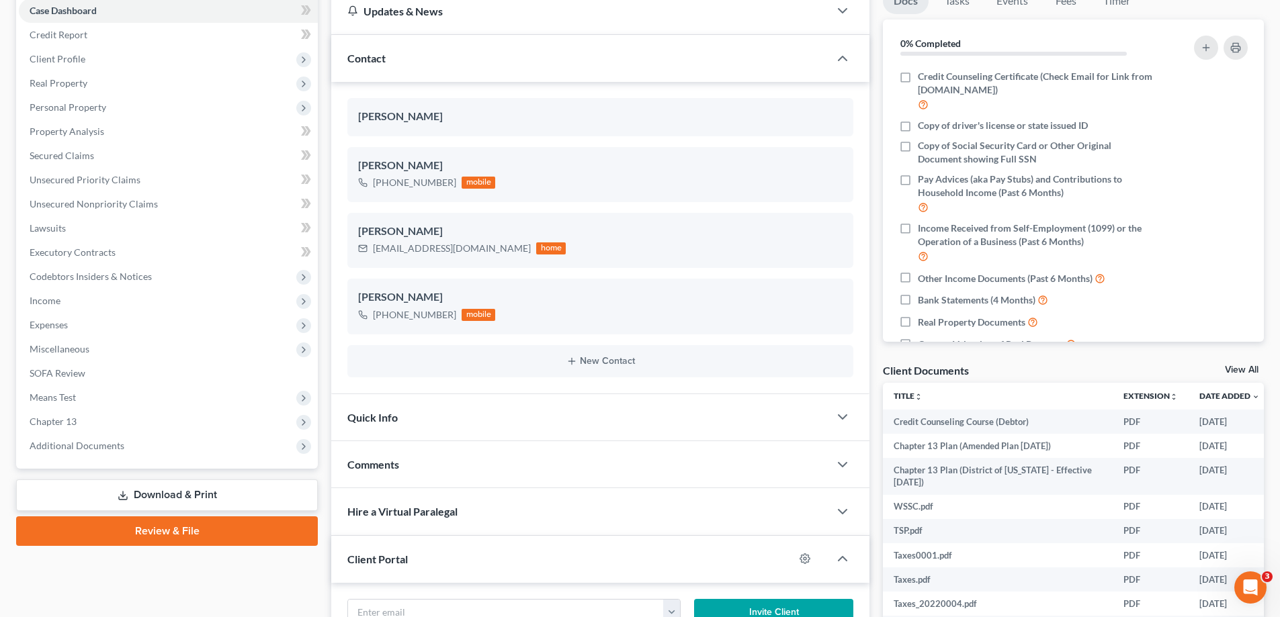
scroll to position [202, 0]
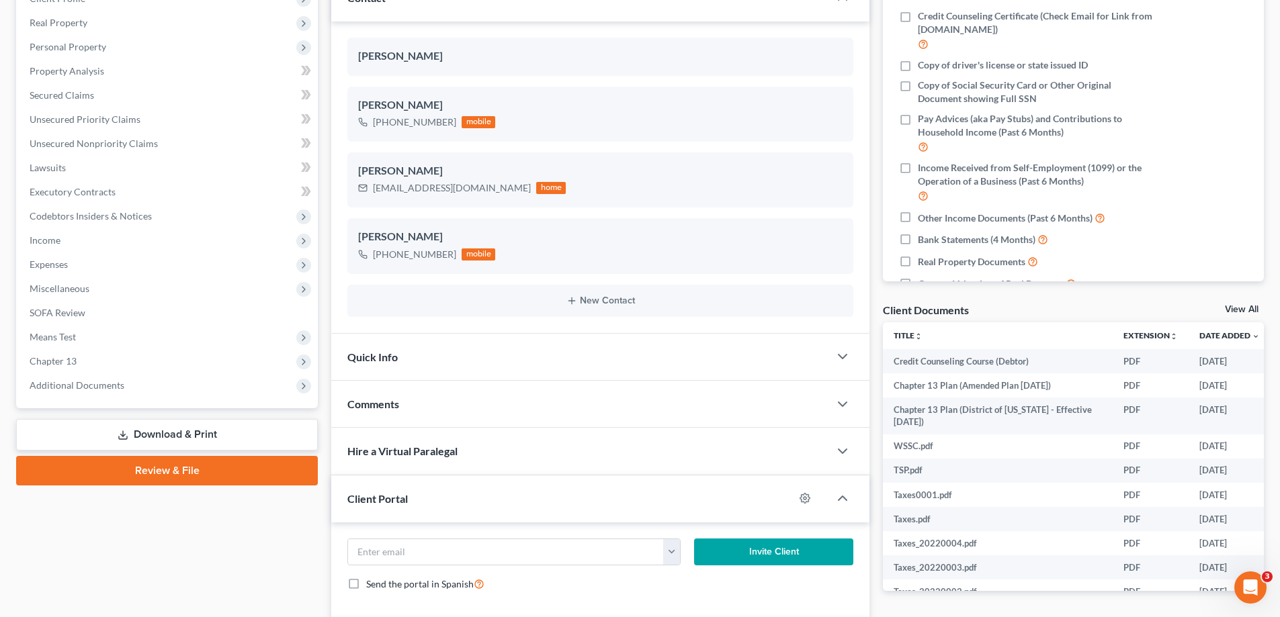
click at [103, 380] on span "Additional Documents" at bounding box center [77, 385] width 95 height 11
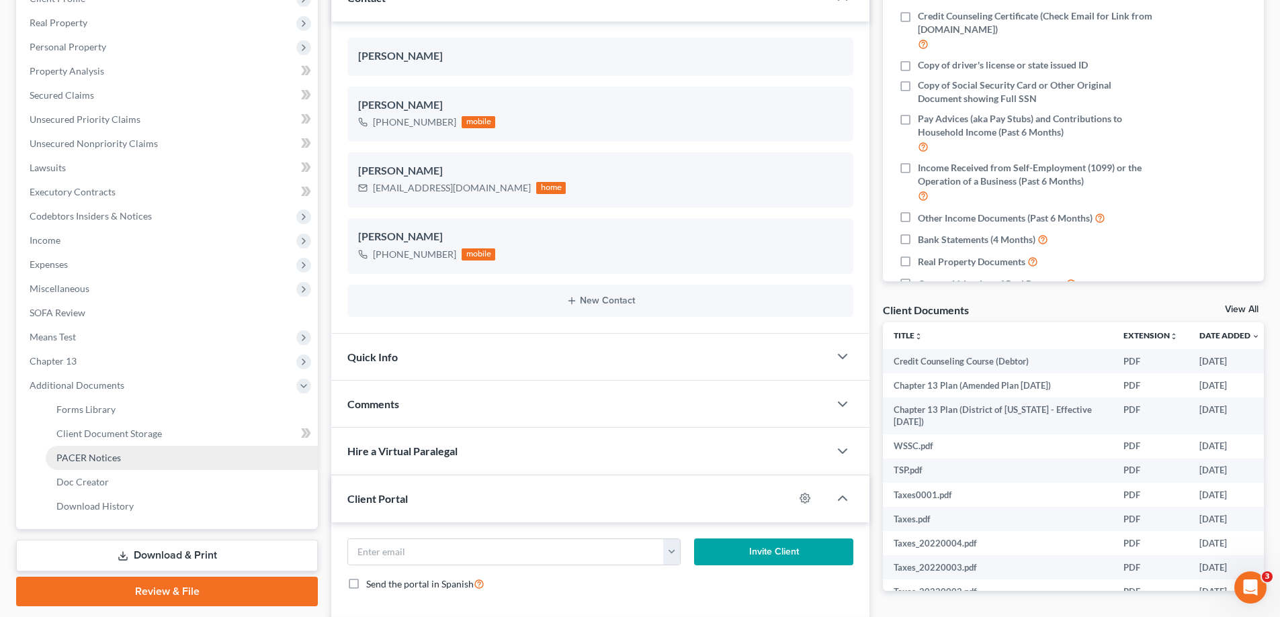
click at [118, 454] on span "PACER Notices" at bounding box center [88, 457] width 65 height 11
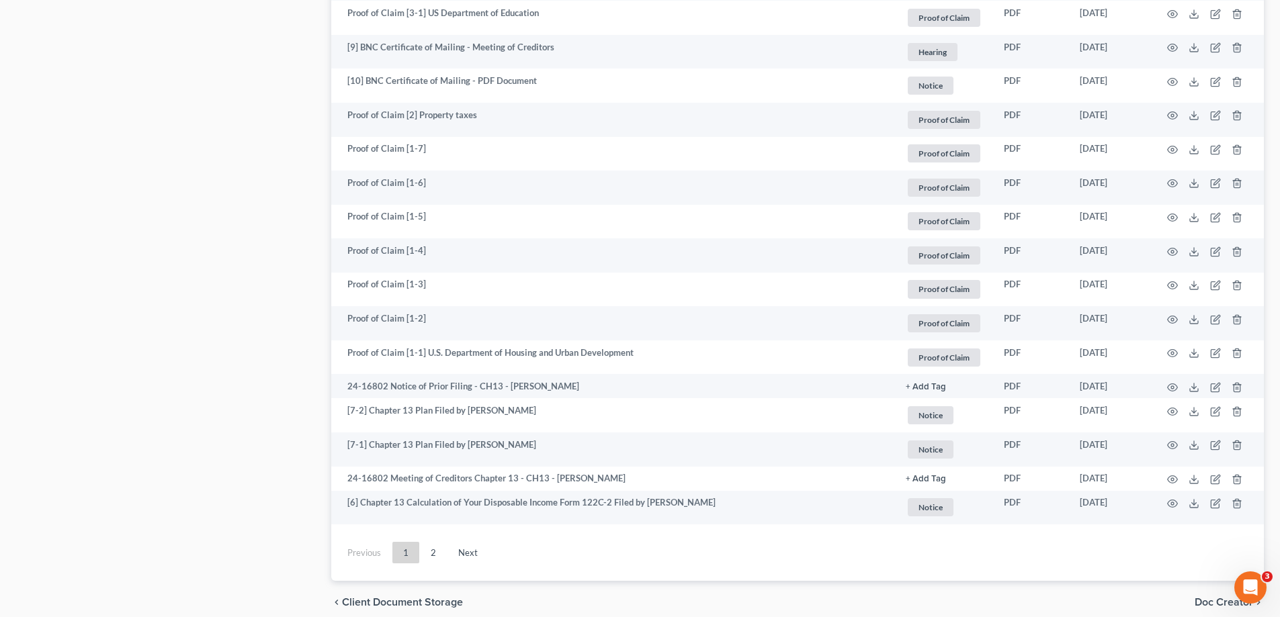
scroll to position [2284, 0]
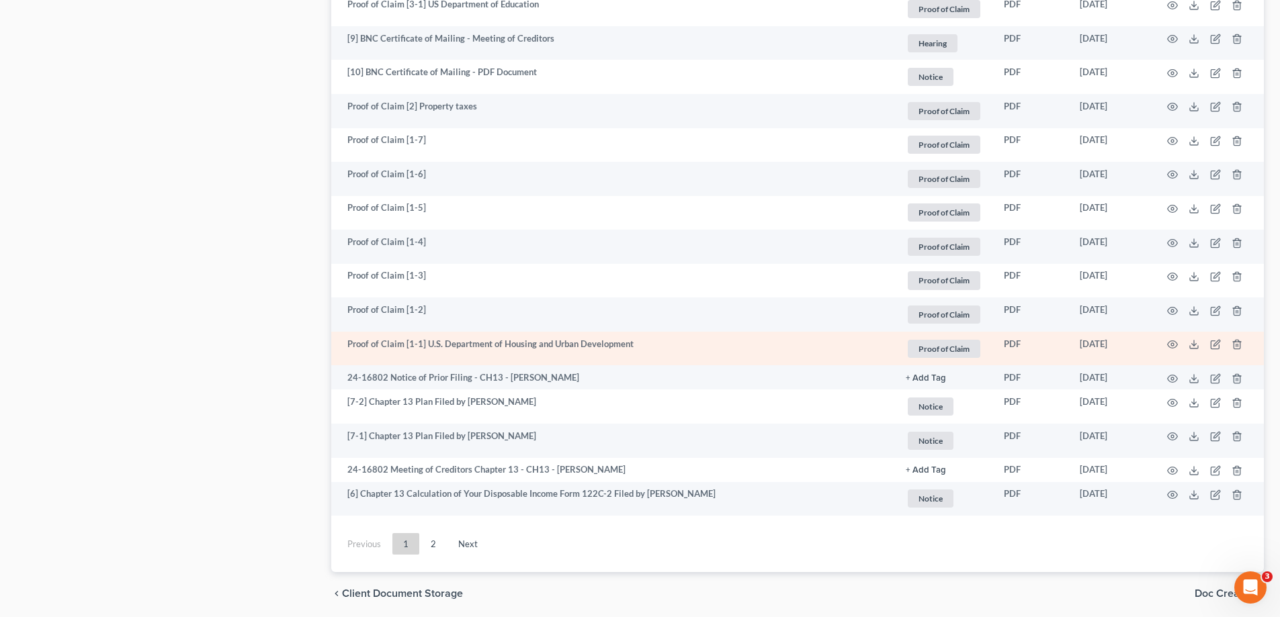
drag, startPoint x: 438, startPoint y: 548, endPoint x: 643, endPoint y: 343, distance: 289.8
click at [439, 548] on link "2" at bounding box center [433, 544] width 27 height 22
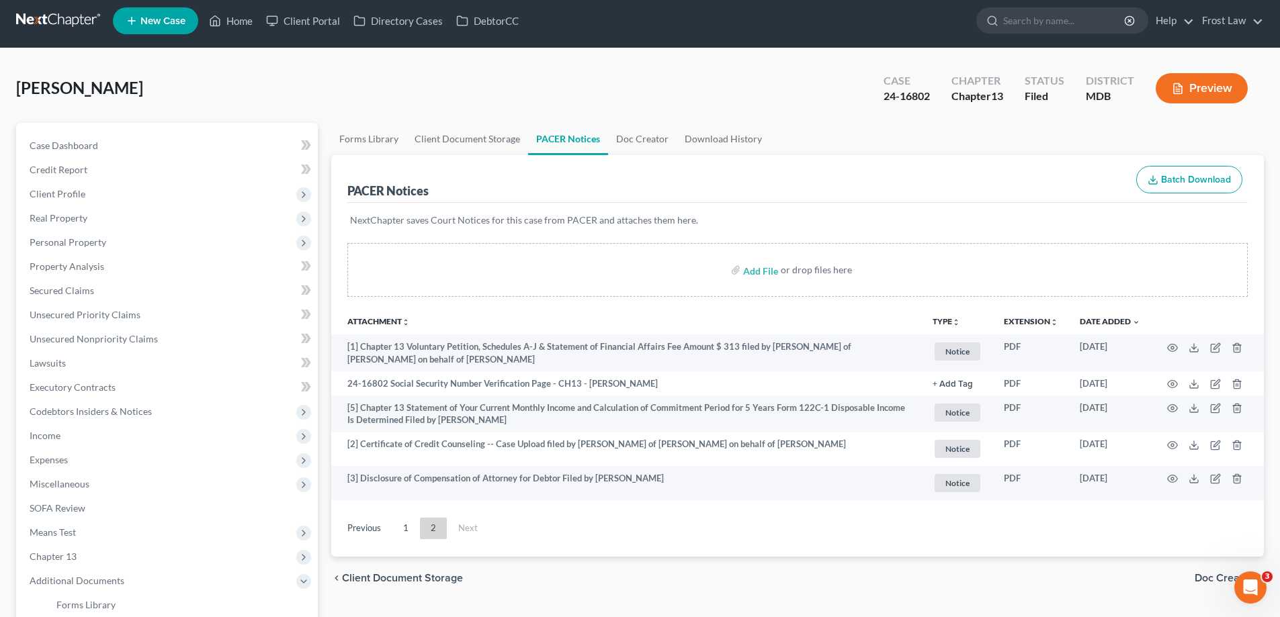
scroll to position [0, 0]
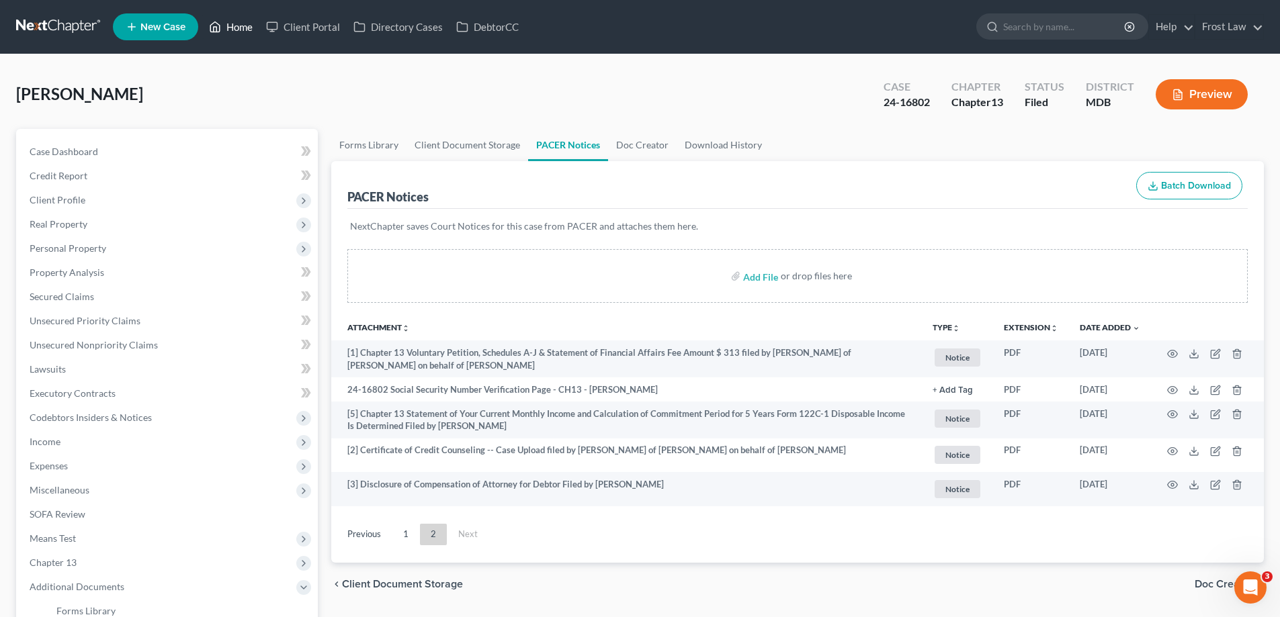
click at [241, 22] on link "Home" at bounding box center [230, 27] width 57 height 24
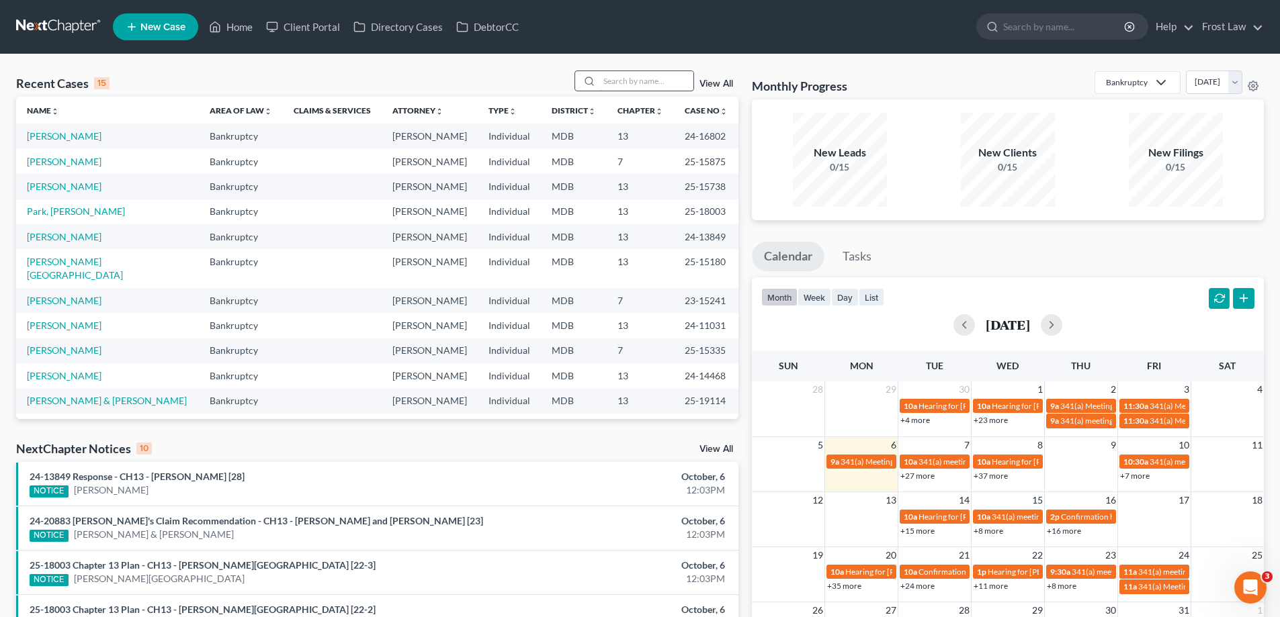
drag, startPoint x: 648, startPoint y: 80, endPoint x: 647, endPoint y: 90, distance: 10.2
click at [648, 81] on input "search" at bounding box center [646, 80] width 94 height 19
